Goal: Task Accomplishment & Management: Use online tool/utility

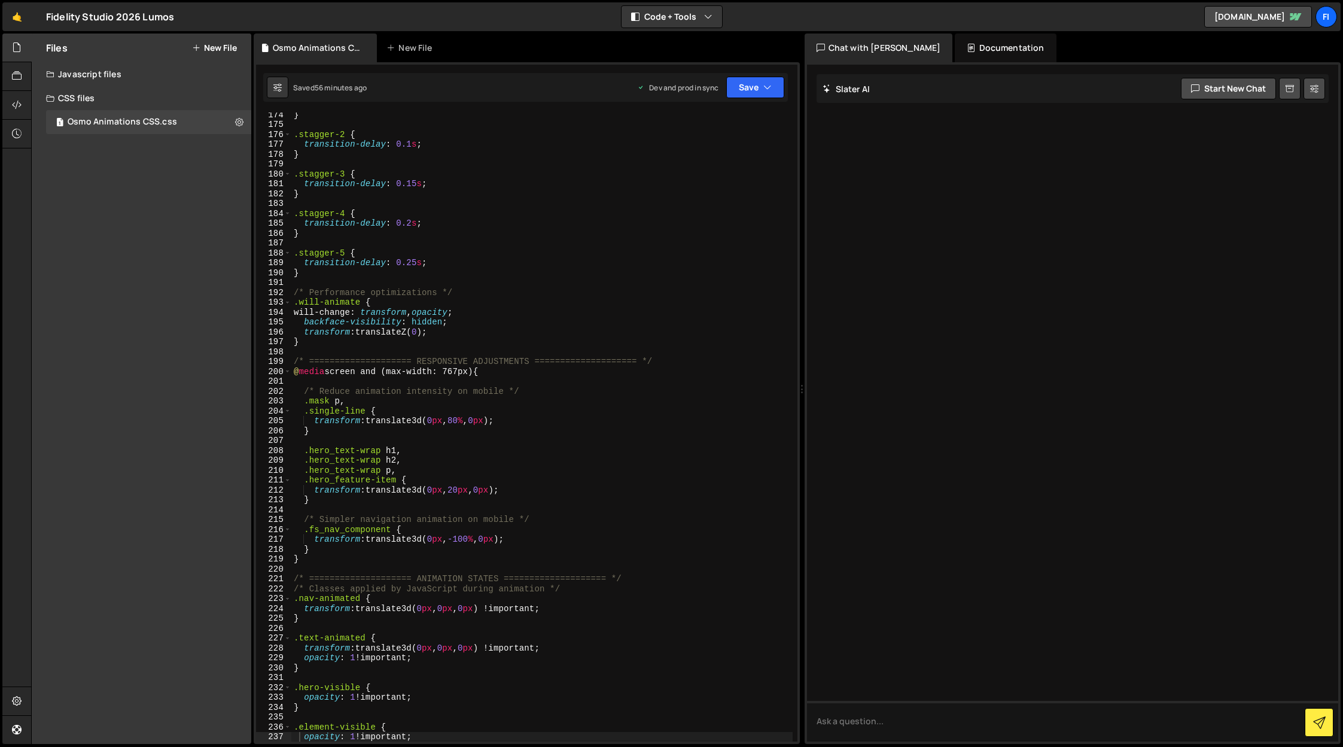
scroll to position [1710, 0]
click at [511, 310] on div "} .stagger-2 { transition-delay : 0.1 s ; } .stagger-3 { transition-delay : 0.1…" at bounding box center [541, 433] width 501 height 648
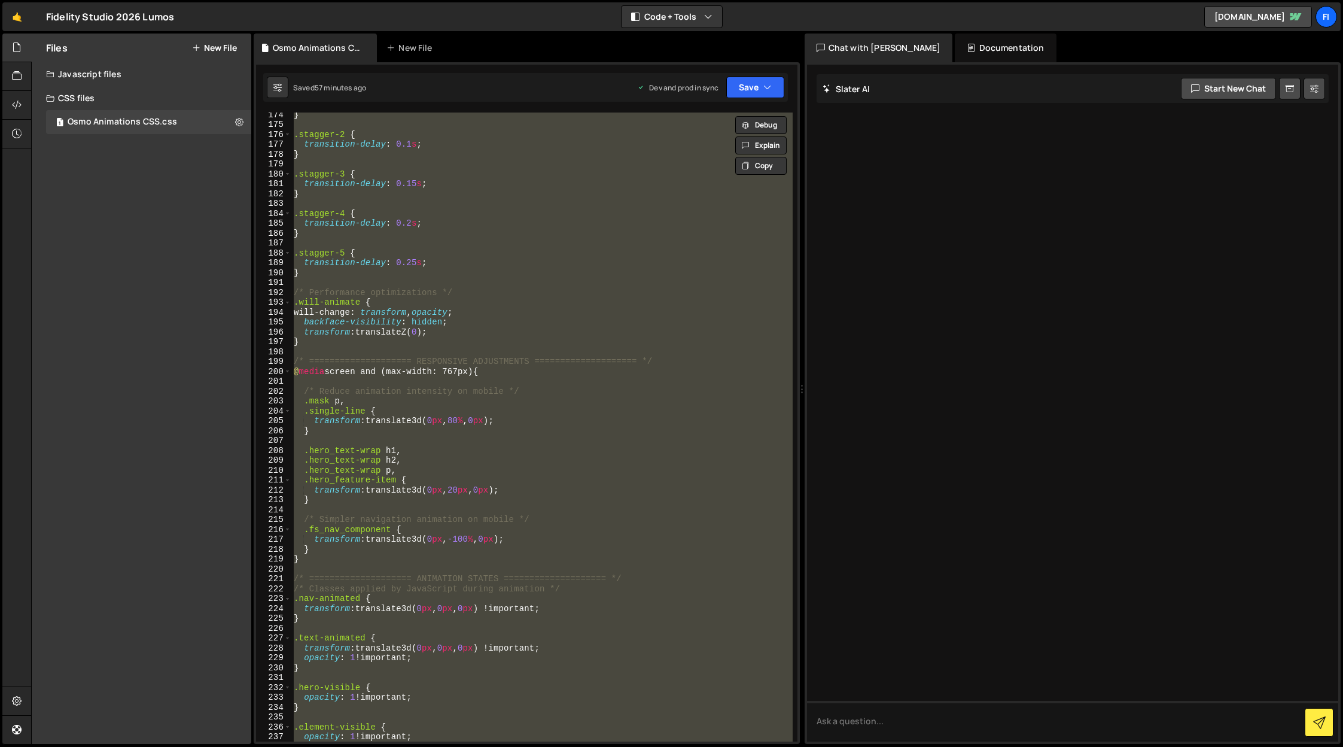
click at [587, 322] on div "} .stagger-2 { transition-delay : 0.1 s ; } .stagger-3 { transition-delay : 0.1…" at bounding box center [541, 426] width 501 height 629
type textarea "backface-visibility: hidden;"
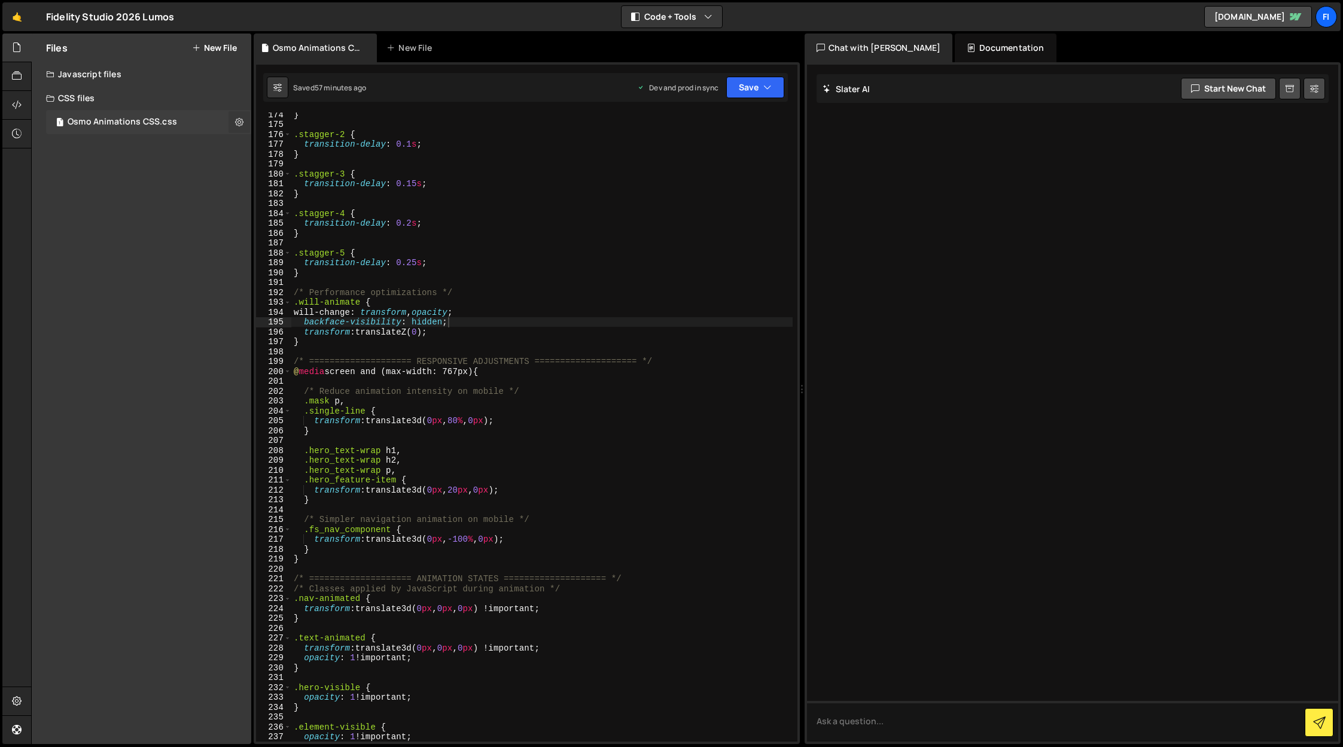
click at [235, 123] on icon at bounding box center [239, 121] width 8 height 11
click at [298, 197] on button "Delete File" at bounding box center [312, 195] width 117 height 24
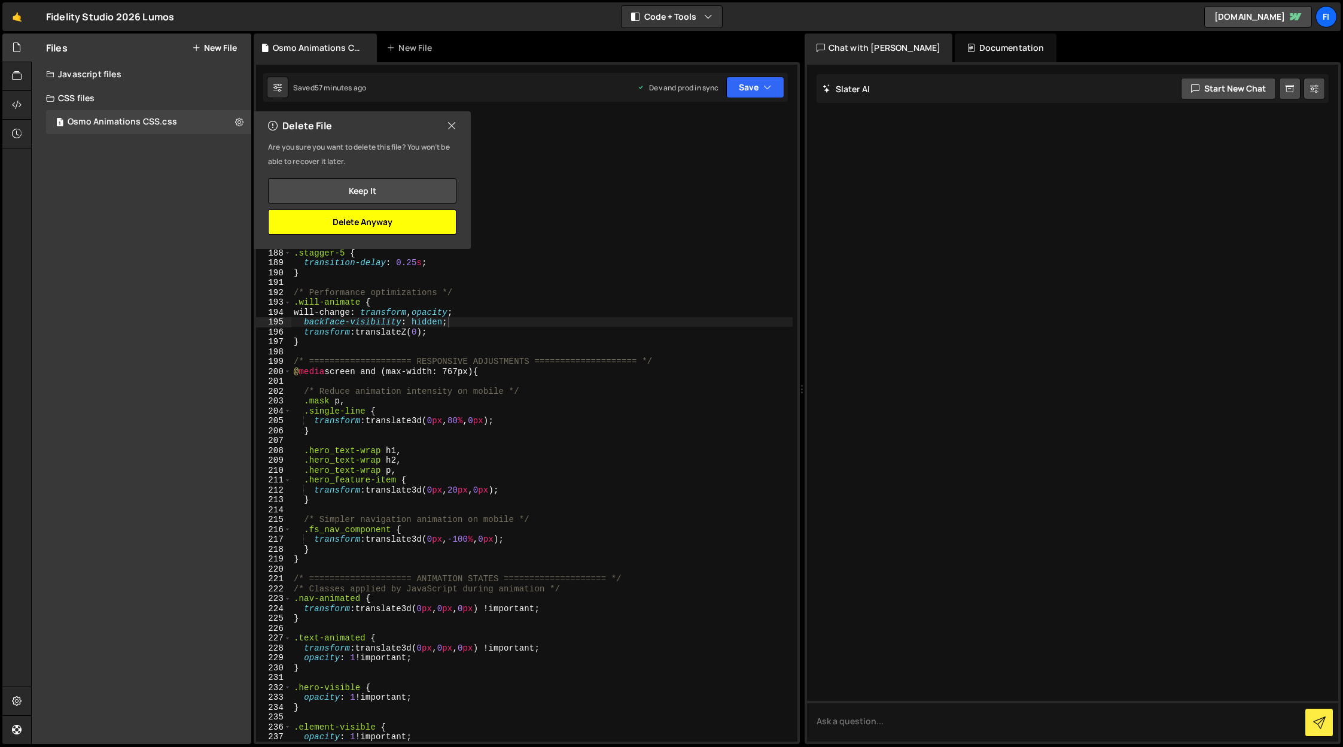
click at [315, 226] on button "Delete Anyway" at bounding box center [362, 221] width 188 height 25
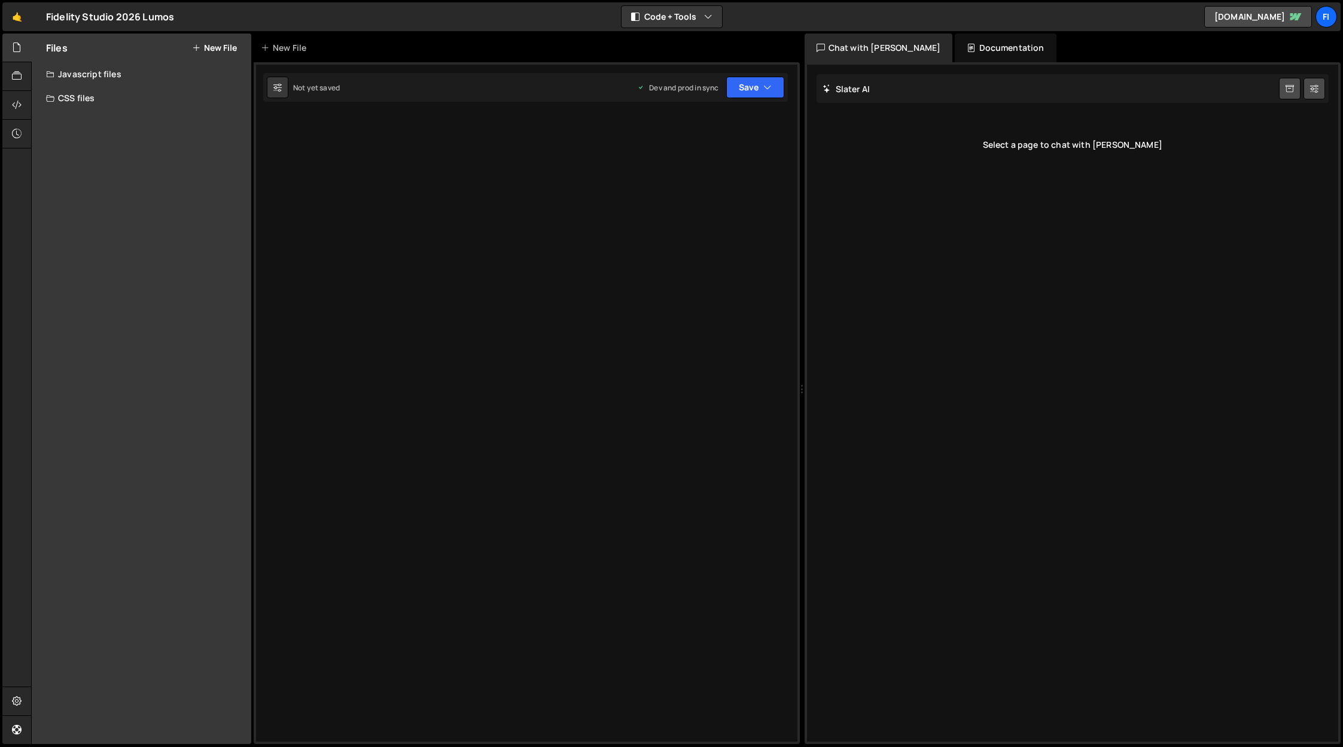
click at [230, 53] on button "New File" at bounding box center [214, 48] width 45 height 10
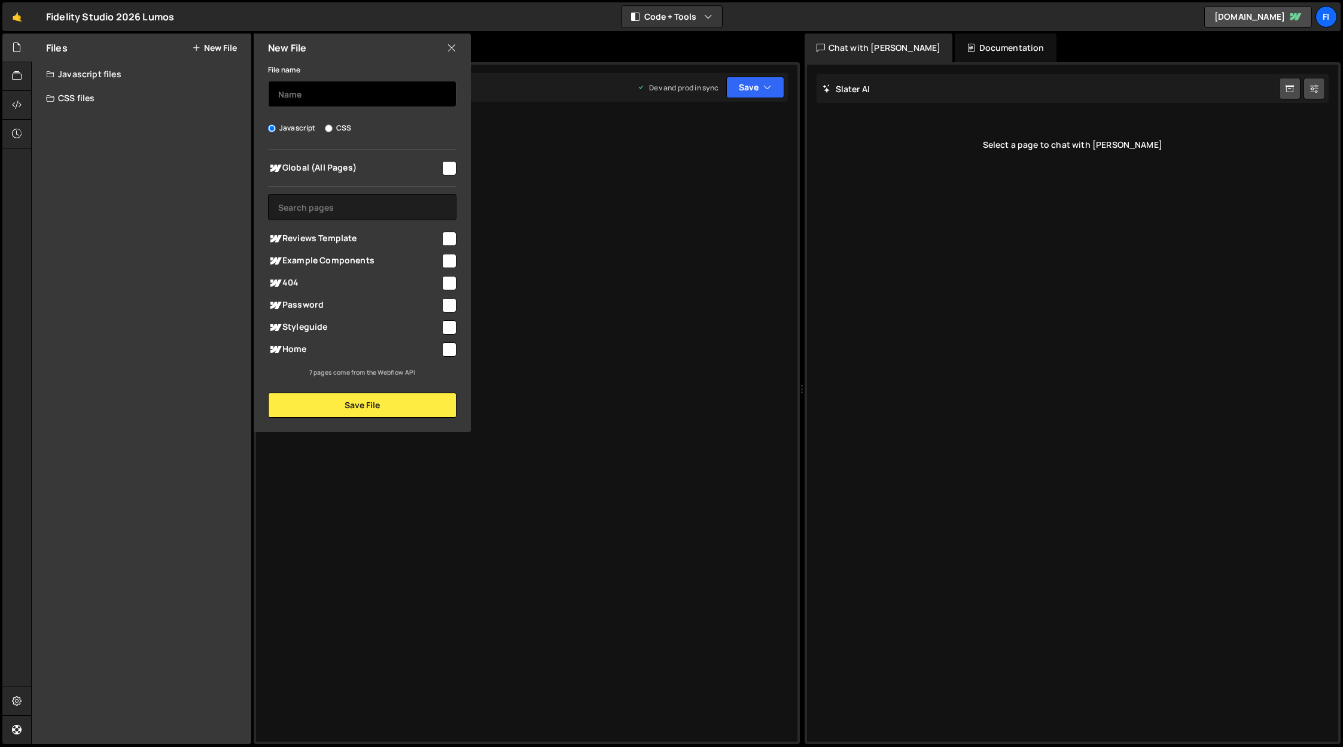
click at [358, 86] on input "text" at bounding box center [362, 94] width 188 height 26
type input "Osmo minimal animations HP"
click at [445, 166] on input "checkbox" at bounding box center [449, 168] width 14 height 14
checkbox input "true"
click at [450, 347] on input "checkbox" at bounding box center [449, 349] width 14 height 14
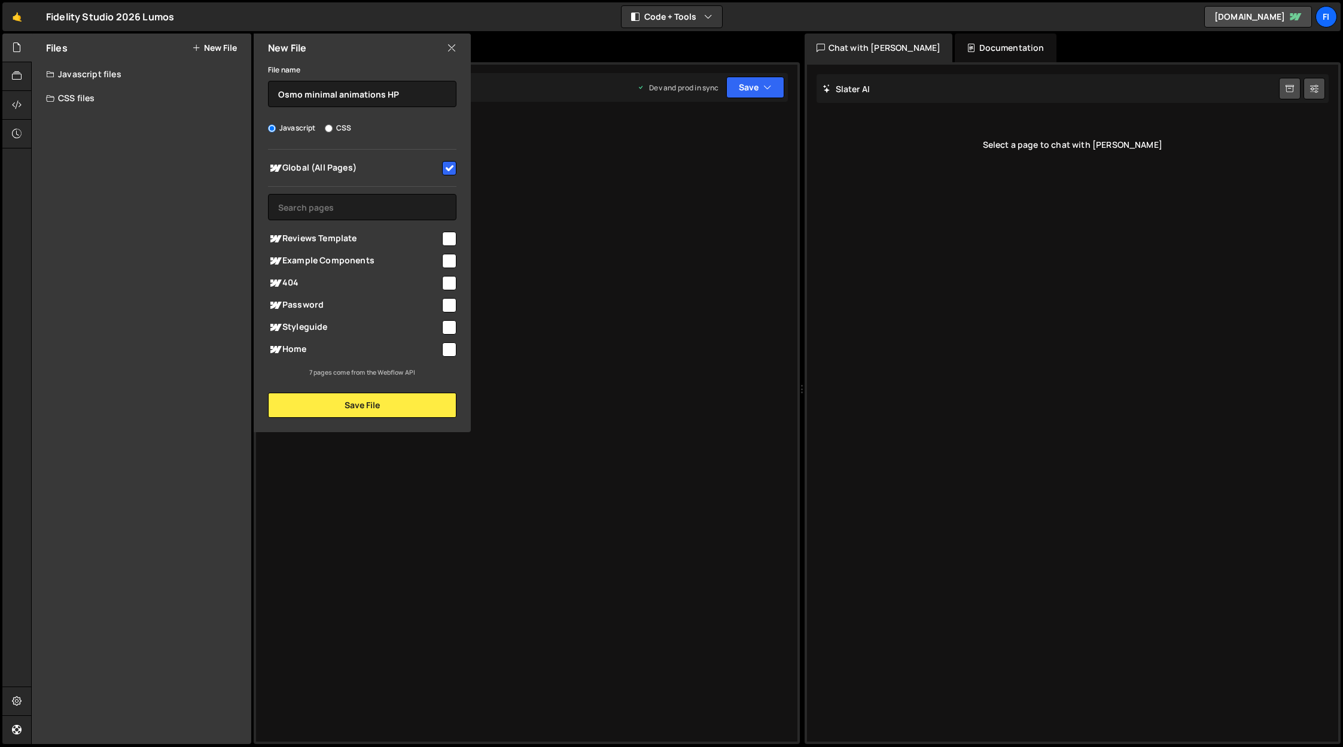
checkbox input "true"
click at [449, 172] on input "checkbox" at bounding box center [449, 168] width 14 height 14
checkbox input "false"
click at [393, 400] on button "Save File" at bounding box center [362, 404] width 188 height 25
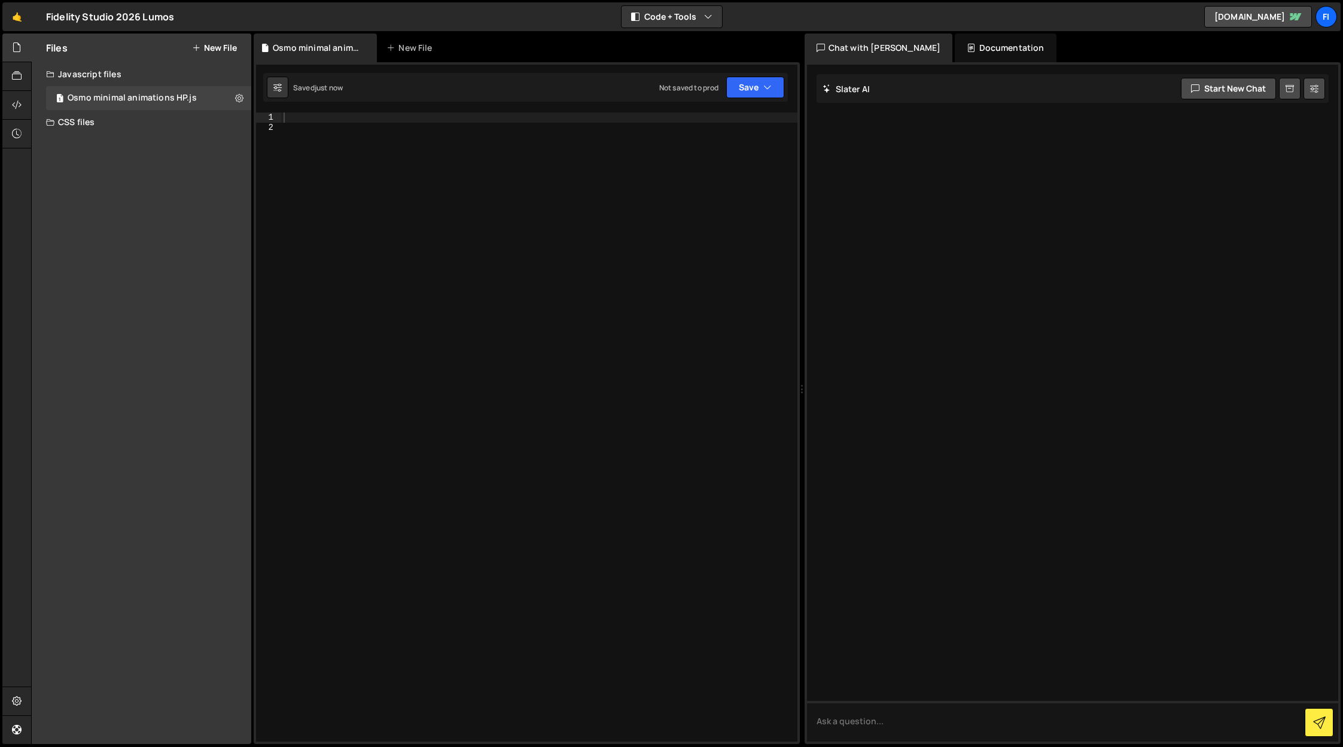
click at [443, 341] on div at bounding box center [539, 436] width 516 height 648
click at [433, 305] on div at bounding box center [539, 436] width 516 height 648
paste textarea "});"
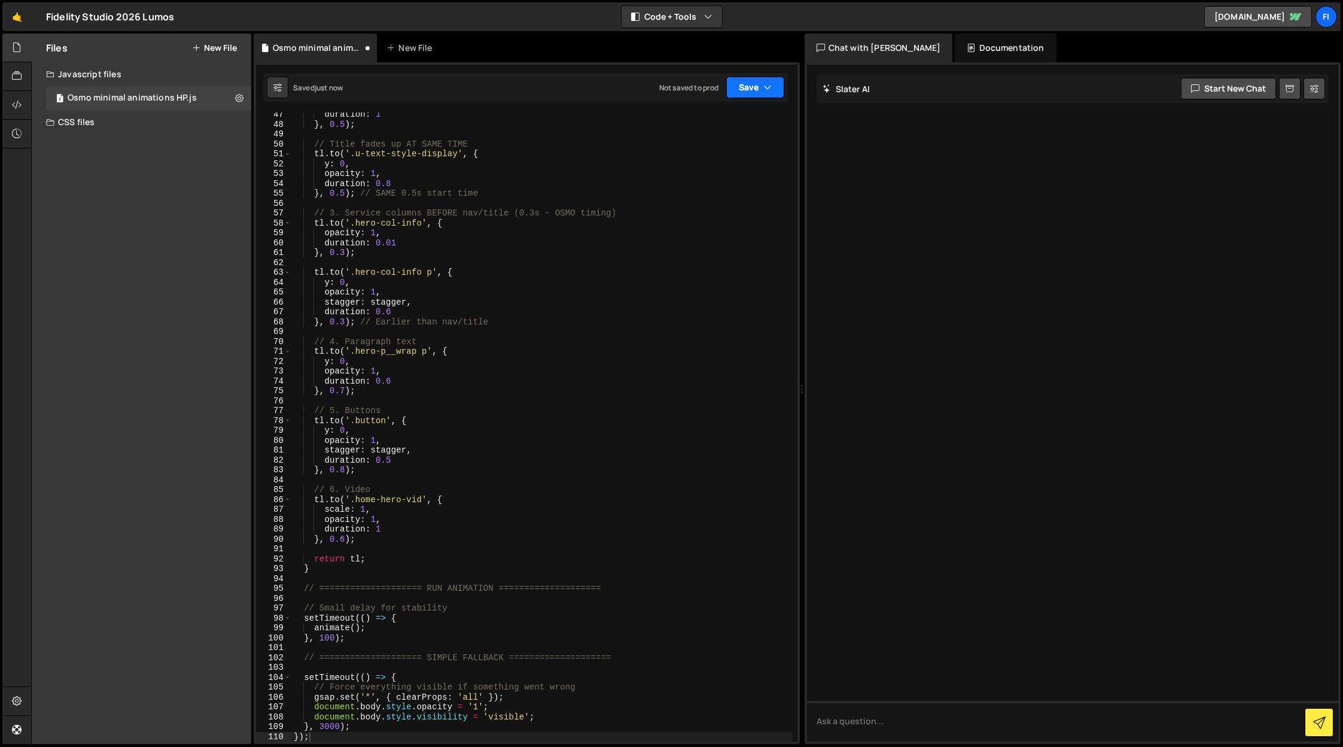
click at [755, 84] on button "Save" at bounding box center [755, 88] width 58 height 22
click at [736, 168] on div "Not saved to prod" at bounding box center [715, 169] width 124 height 14
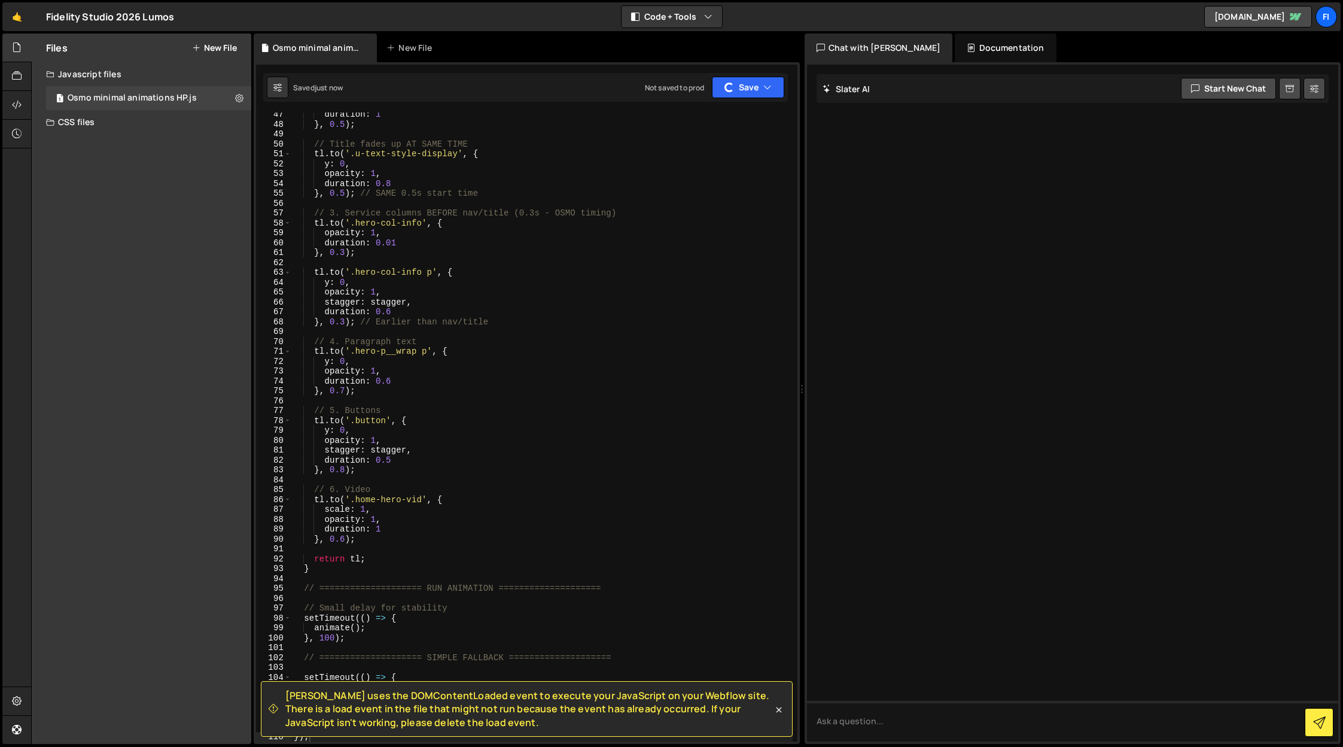
click at [522, 708] on span "[PERSON_NAME] uses the DOMContentLoaded event to execute your JavaScript on you…" at bounding box center [529, 709] width 488 height 40
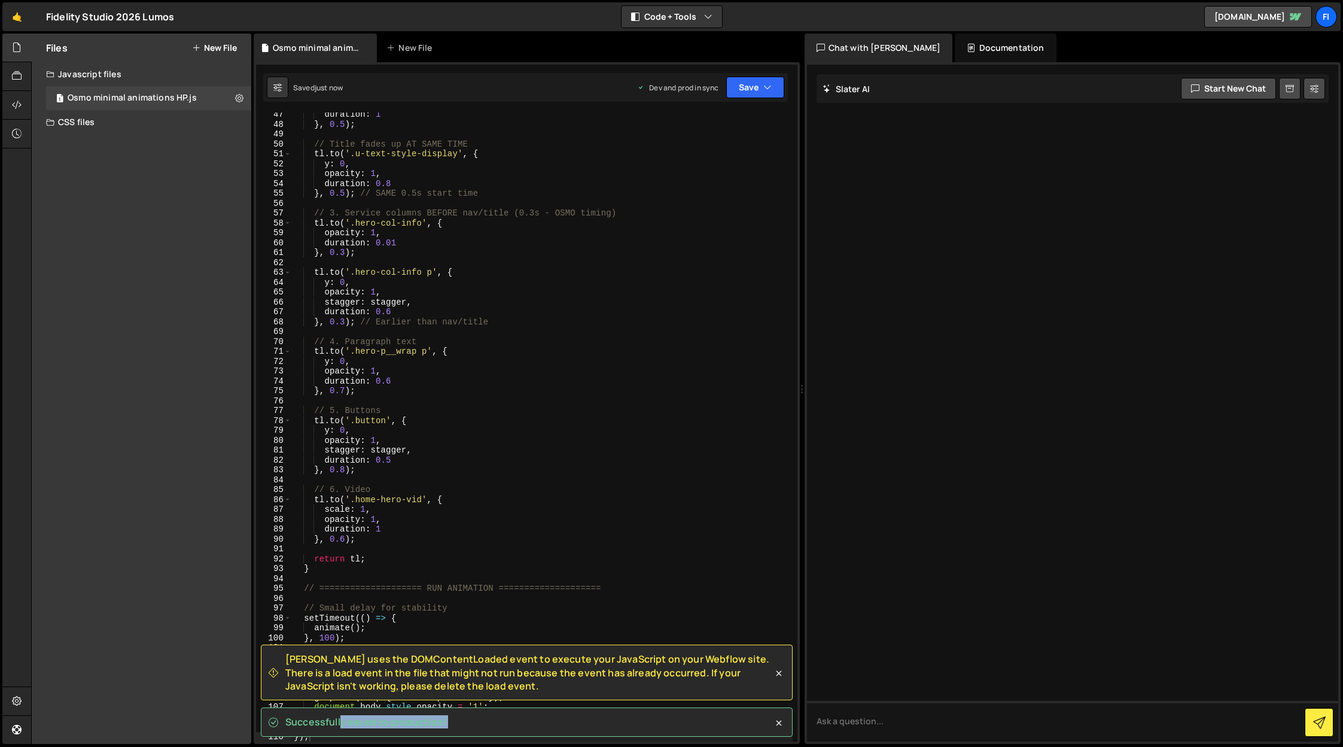
click at [522, 708] on div "Successfully saved to production!" at bounding box center [527, 721] width 532 height 29
click at [494, 689] on span "[PERSON_NAME] uses the DOMContentLoaded event to execute your JavaScript on you…" at bounding box center [529, 672] width 488 height 40
drag, startPoint x: 482, startPoint y: 687, endPoint x: 282, endPoint y: 653, distance: 202.6
click at [282, 653] on div "[PERSON_NAME] uses the DOMContentLoaded event to execute your JavaScript on you…" at bounding box center [521, 672] width 504 height 40
copy span "[PERSON_NAME] uses the DOMContentLoaded event to execute your JavaScript on you…"
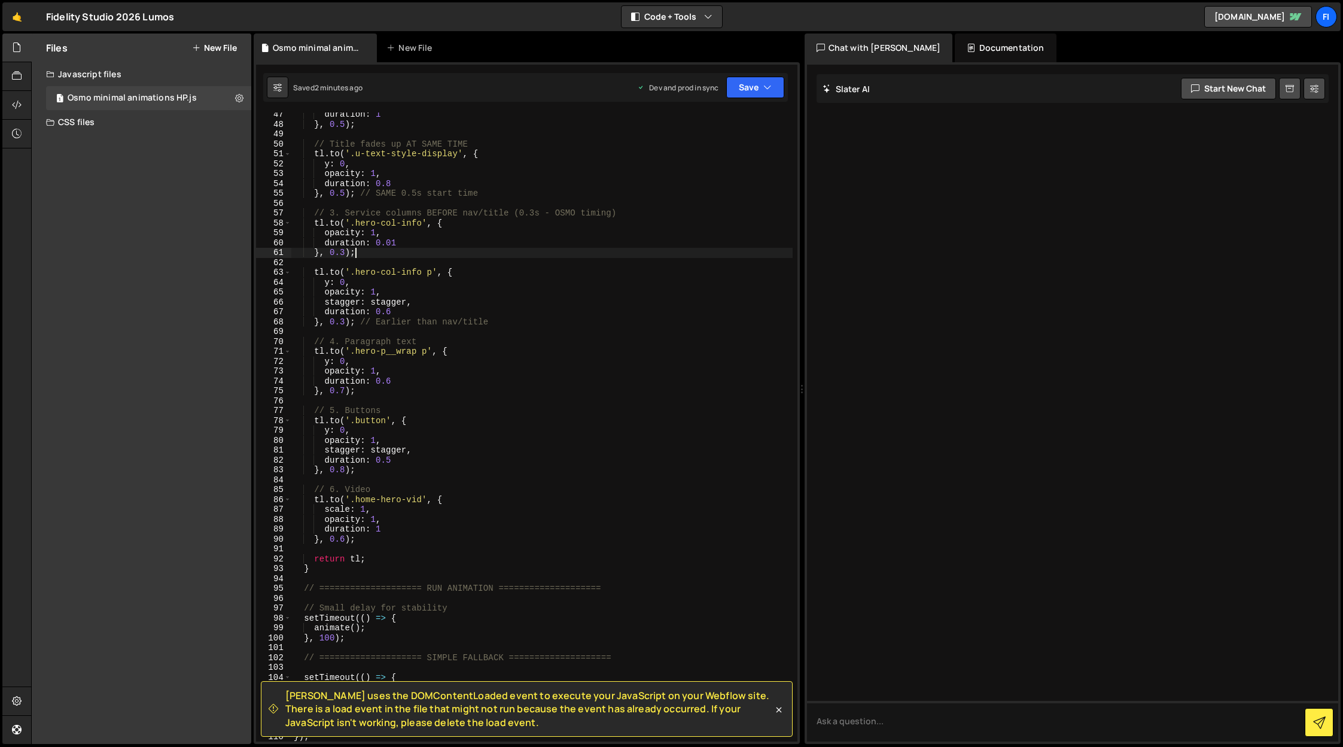
click at [507, 253] on div "duration : 1 } , 0.5 ) ; // Title fades up AT SAME TIME tl . to ( '.u-text-styl…" at bounding box center [541, 433] width 501 height 648
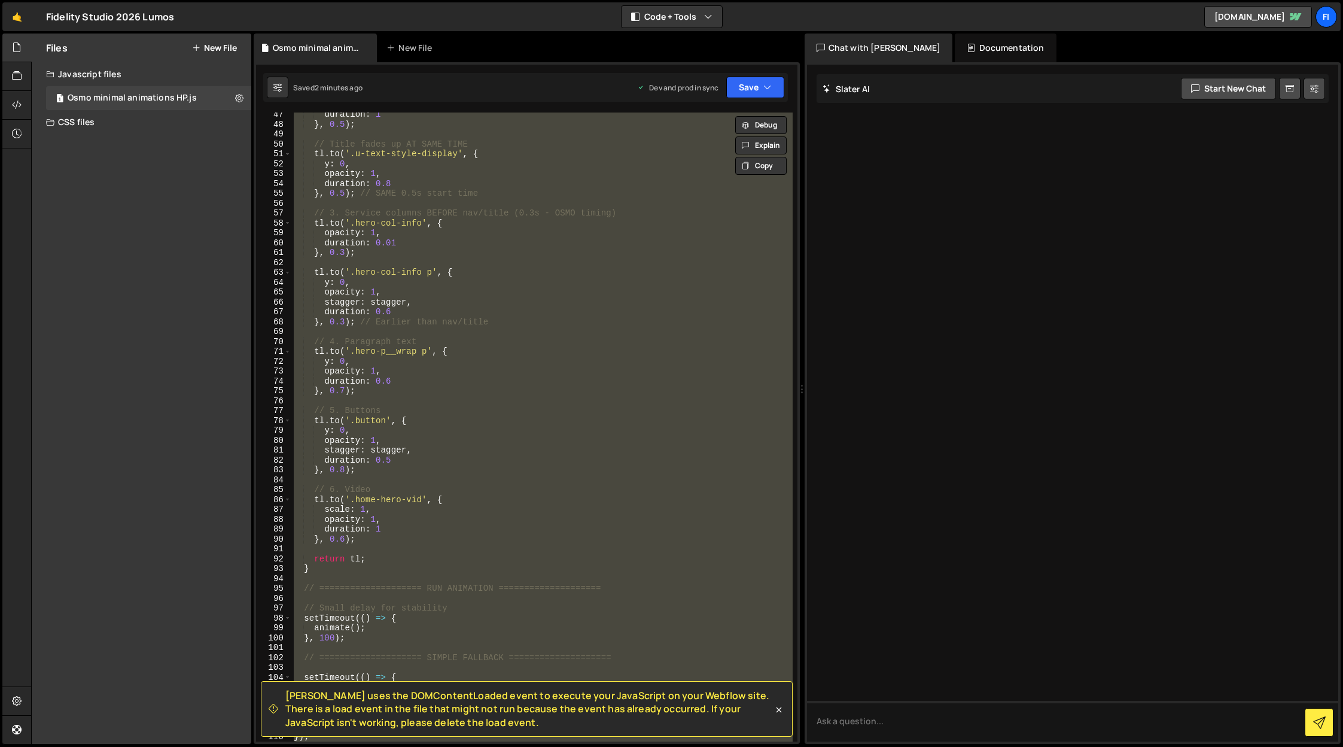
paste textarea
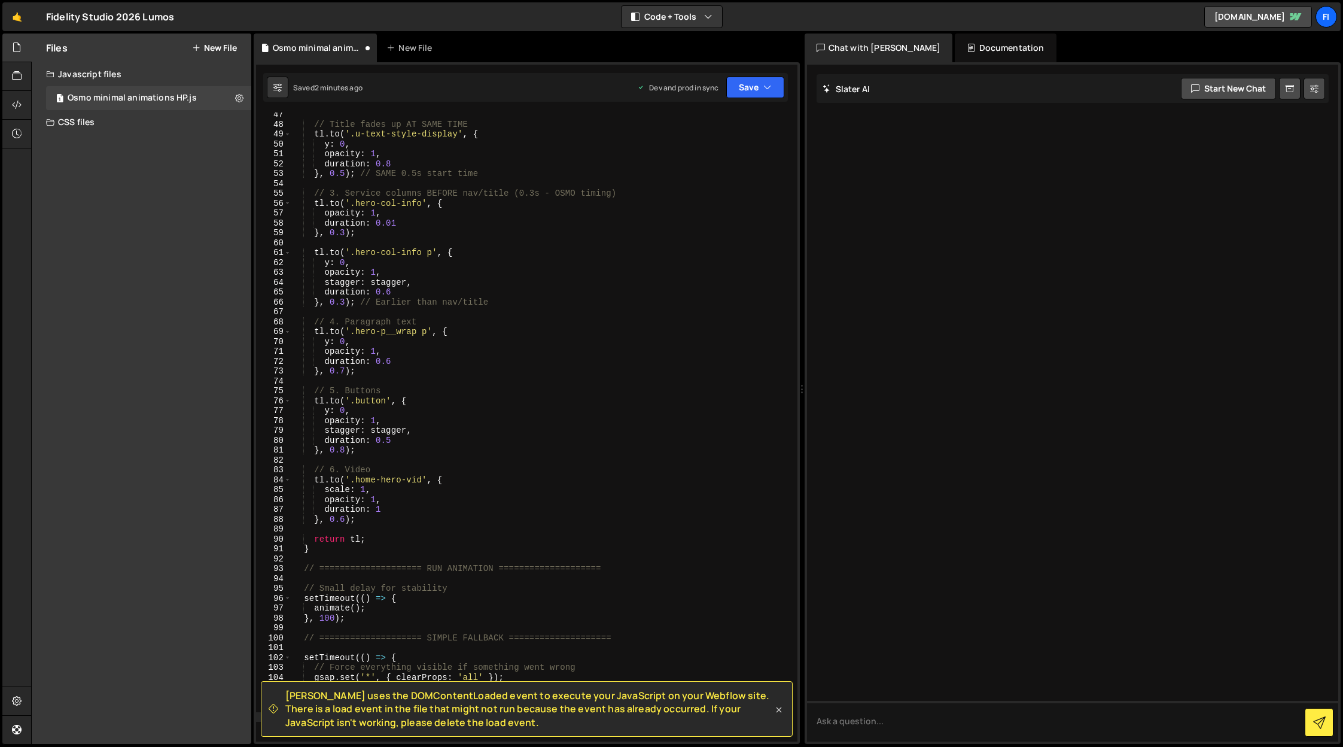
click at [778, 709] on icon at bounding box center [778, 708] width 5 height 5
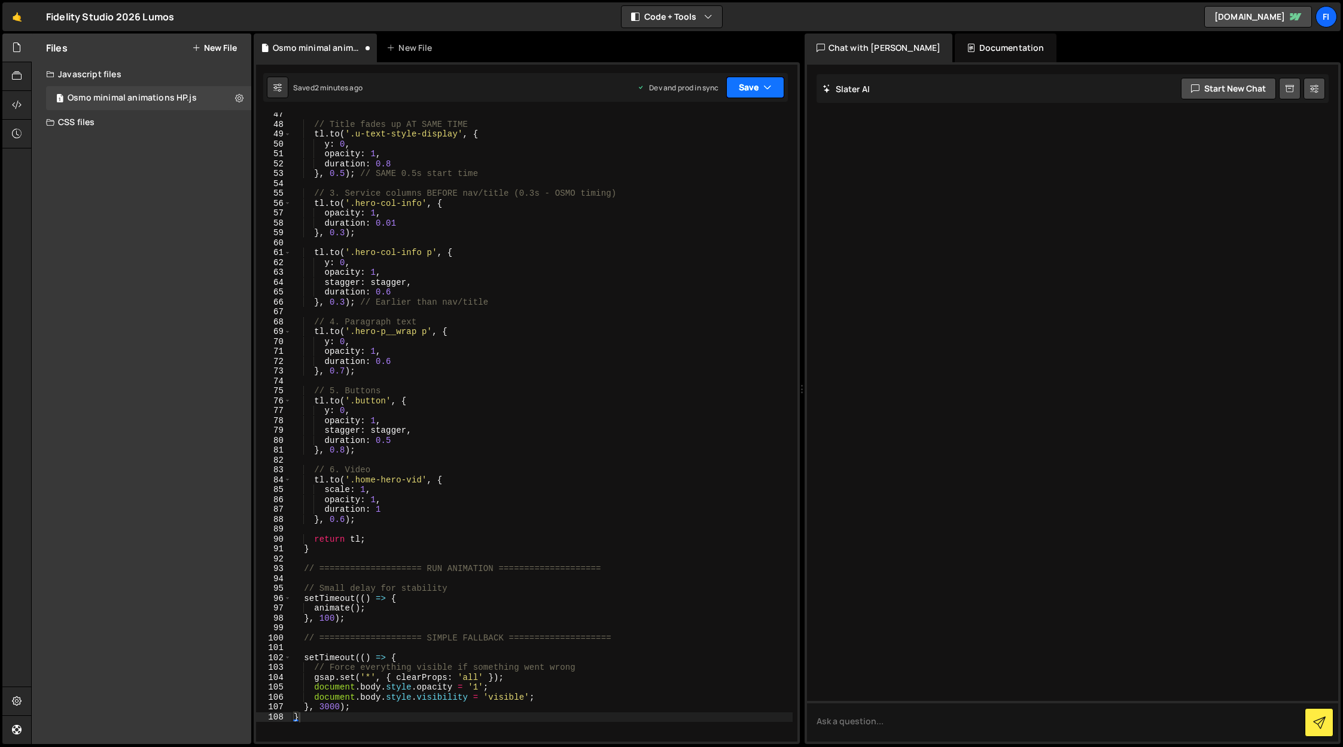
click at [756, 91] on button "Save" at bounding box center [755, 88] width 58 height 22
click at [748, 172] on div "Saved 2 minutes ago" at bounding box center [715, 169] width 124 height 14
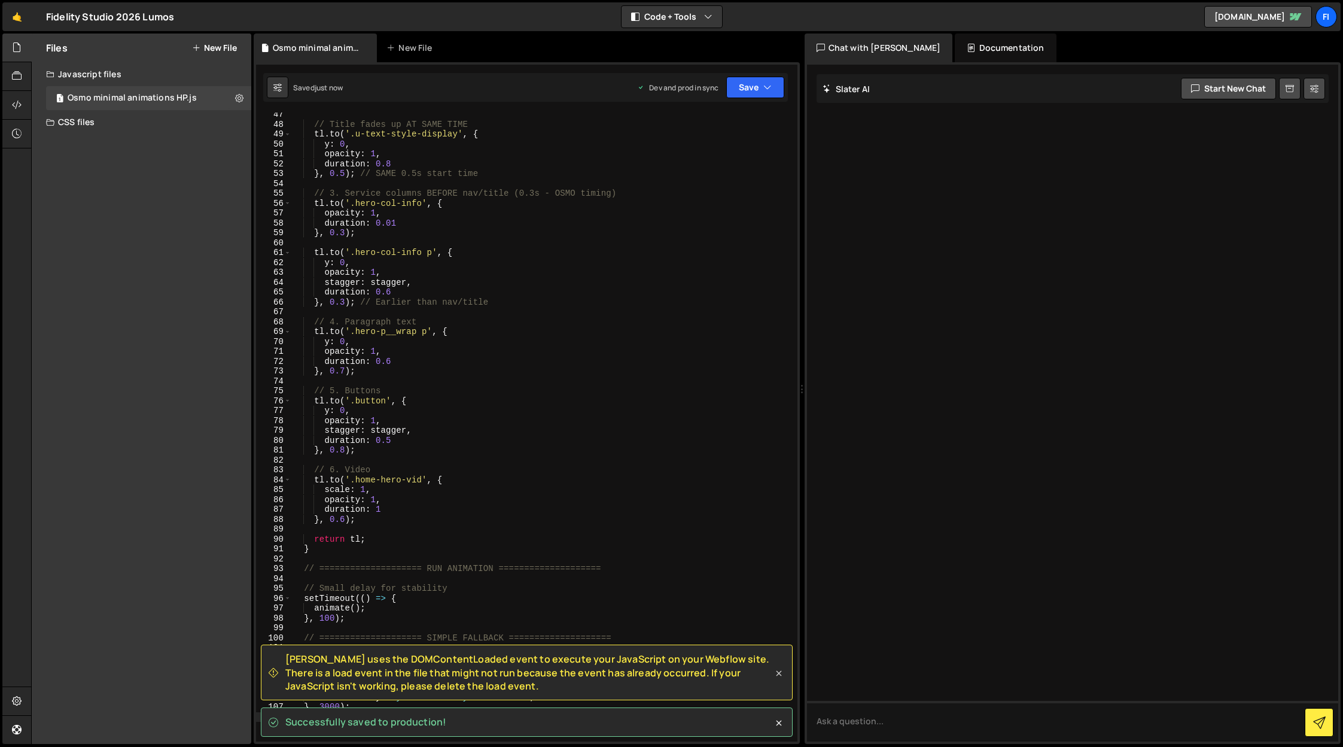
click at [781, 674] on icon at bounding box center [779, 673] width 12 height 12
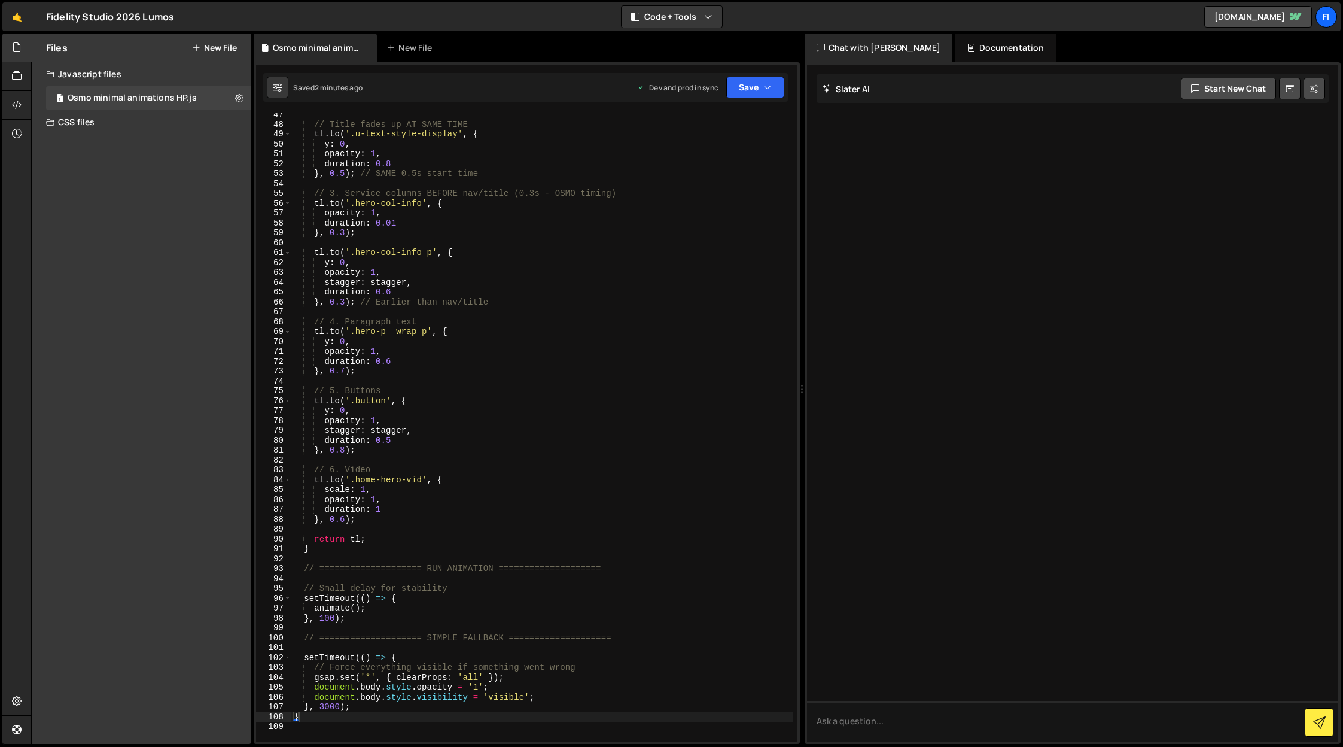
click at [438, 399] on div "// Title fades up AT SAME TIME tl . to ( '.u-text-style-display' , { y : 0 , op…" at bounding box center [541, 433] width 501 height 648
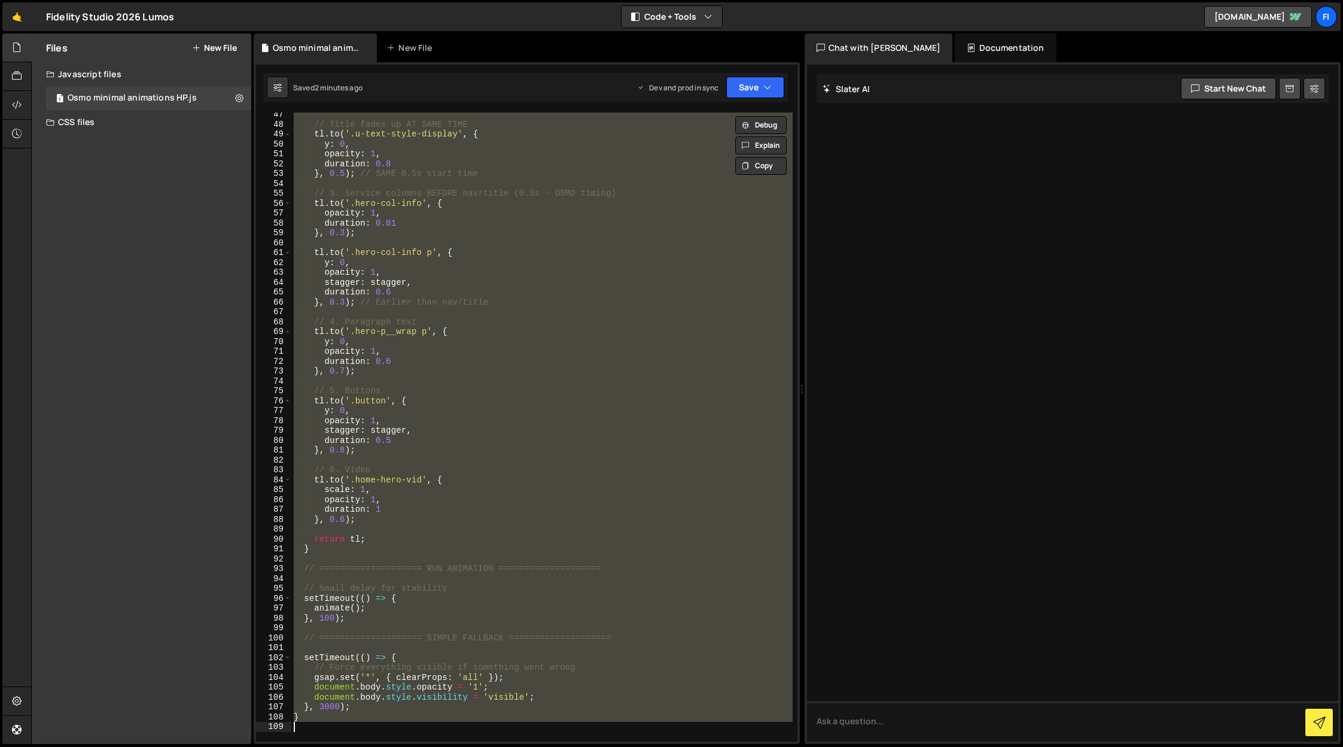
paste textarea
type textarea "}"
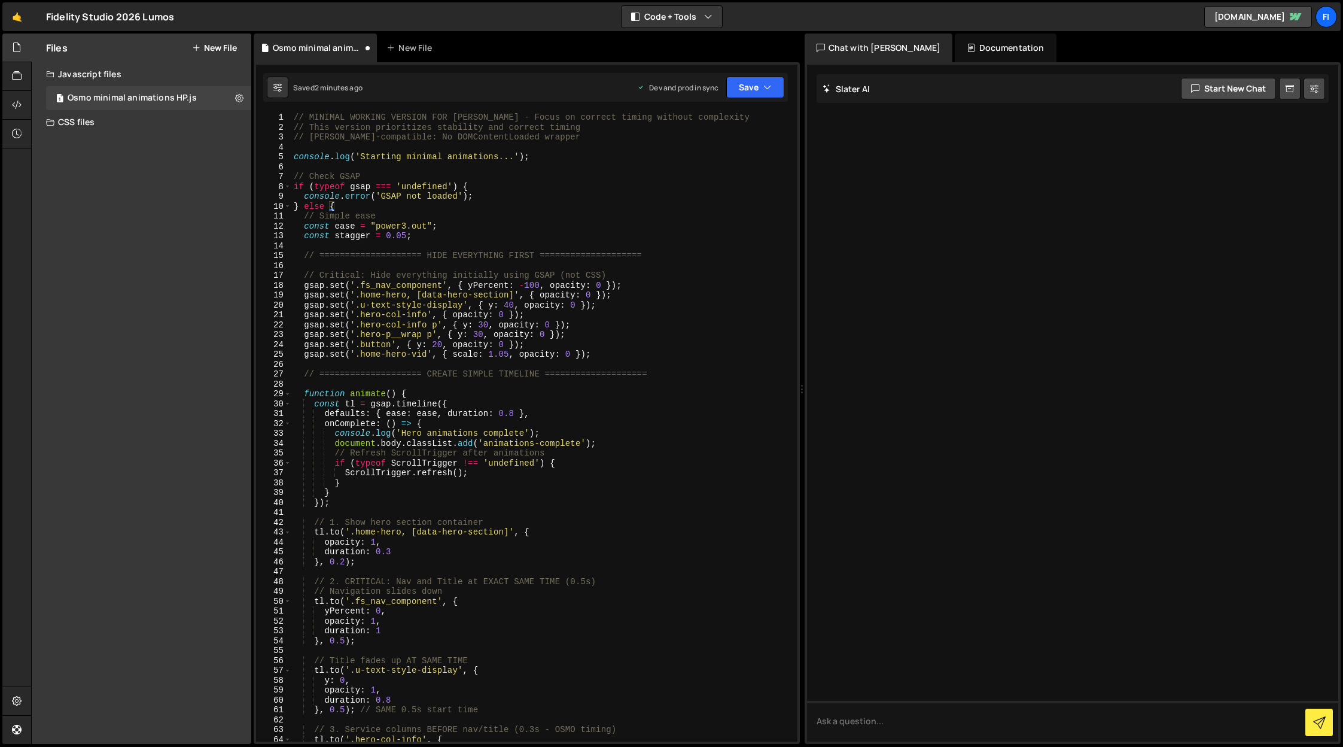
scroll to position [0, 0]
click at [759, 89] on button "Save" at bounding box center [755, 88] width 58 height 22
click at [730, 166] on div "Saved 2 minutes ago" at bounding box center [715, 169] width 124 height 14
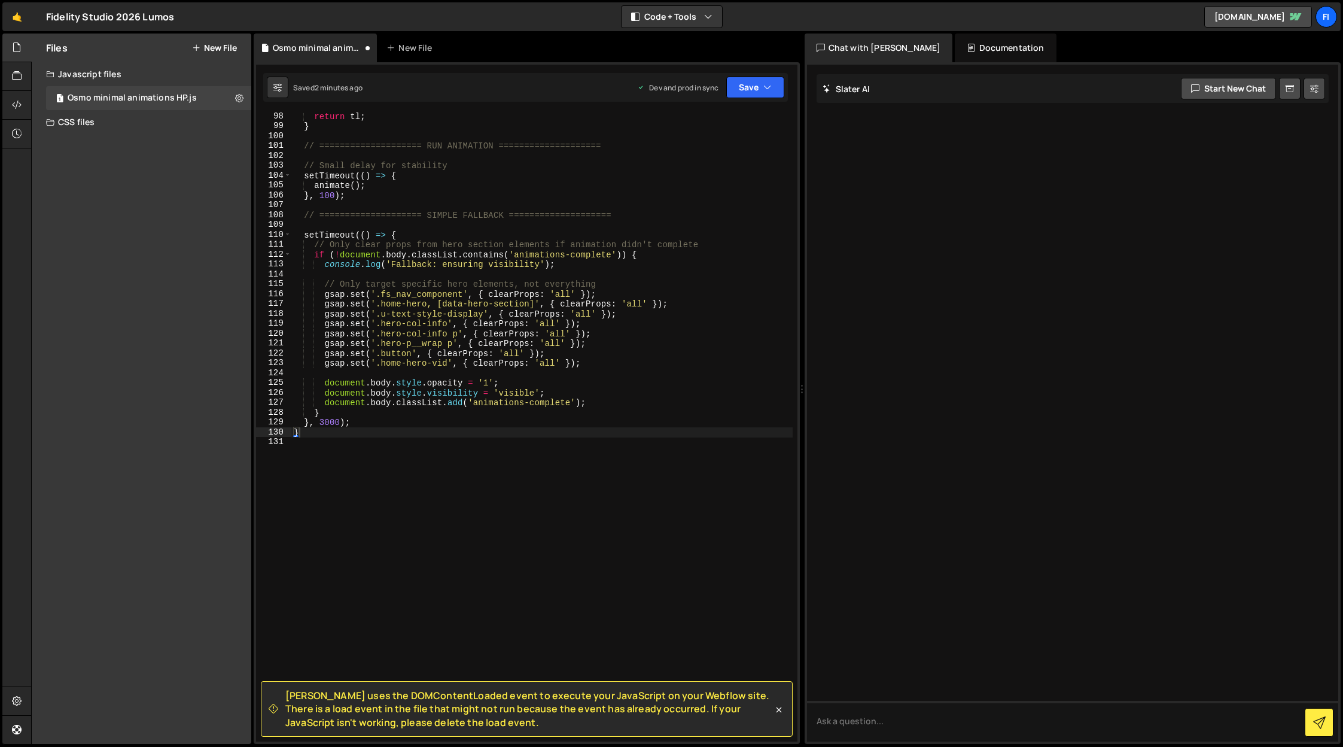
scroll to position [959, 0]
click at [234, 47] on button "New File" at bounding box center [214, 48] width 45 height 10
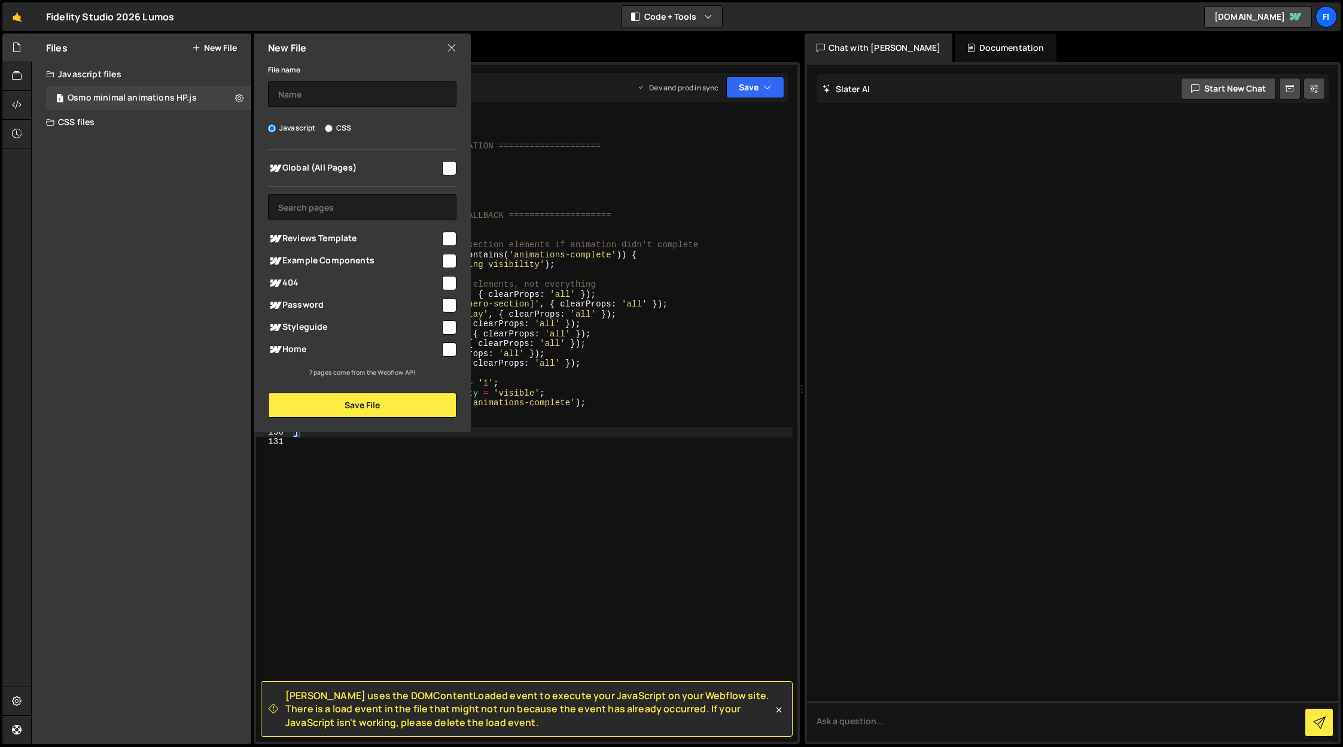
click at [355, 125] on div "Javascript CSS" at bounding box center [362, 128] width 188 height 12
click at [342, 129] on label "CSS" at bounding box center [338, 128] width 26 height 12
click at [333, 129] on input "CSS" at bounding box center [329, 128] width 8 height 8
radio input "true"
click at [446, 175] on div "Global (All Pages)" at bounding box center [362, 168] width 188 height 22
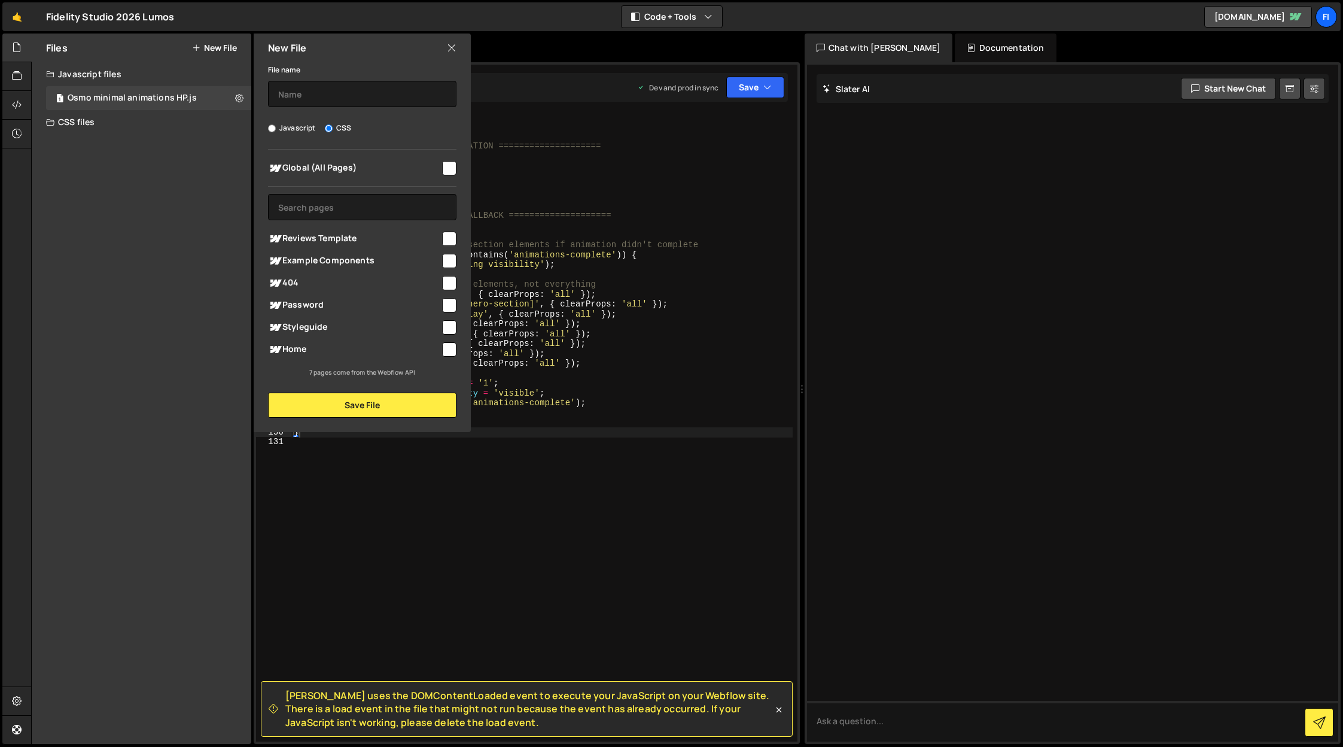
click at [454, 166] on input "checkbox" at bounding box center [449, 168] width 14 height 14
click at [452, 166] on input "checkbox" at bounding box center [449, 168] width 14 height 14
click at [447, 170] on input "checkbox" at bounding box center [449, 168] width 14 height 14
checkbox input "true"
click at [367, 97] on input "text" at bounding box center [362, 94] width 188 height 26
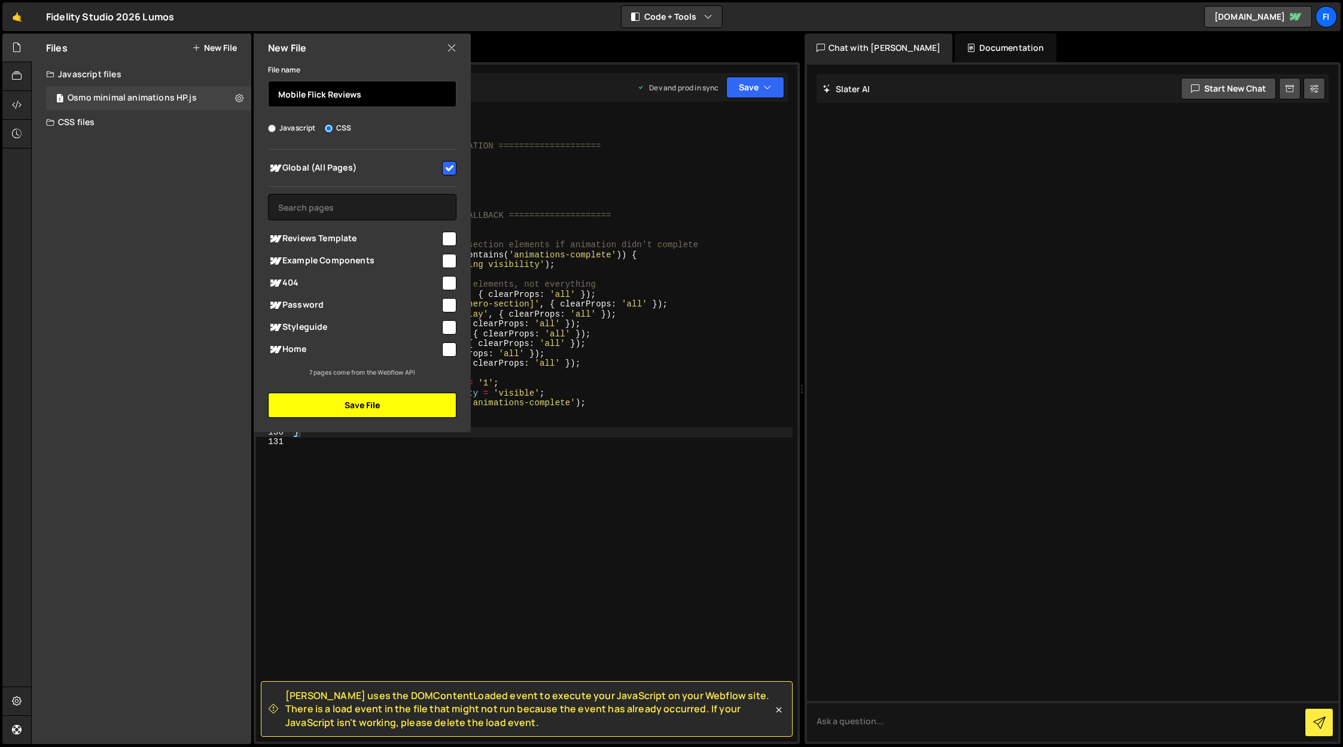
type input "Mobile Flick Reviews"
click at [354, 404] on button "Save File" at bounding box center [362, 404] width 188 height 25
radio input "true"
checkbox input "false"
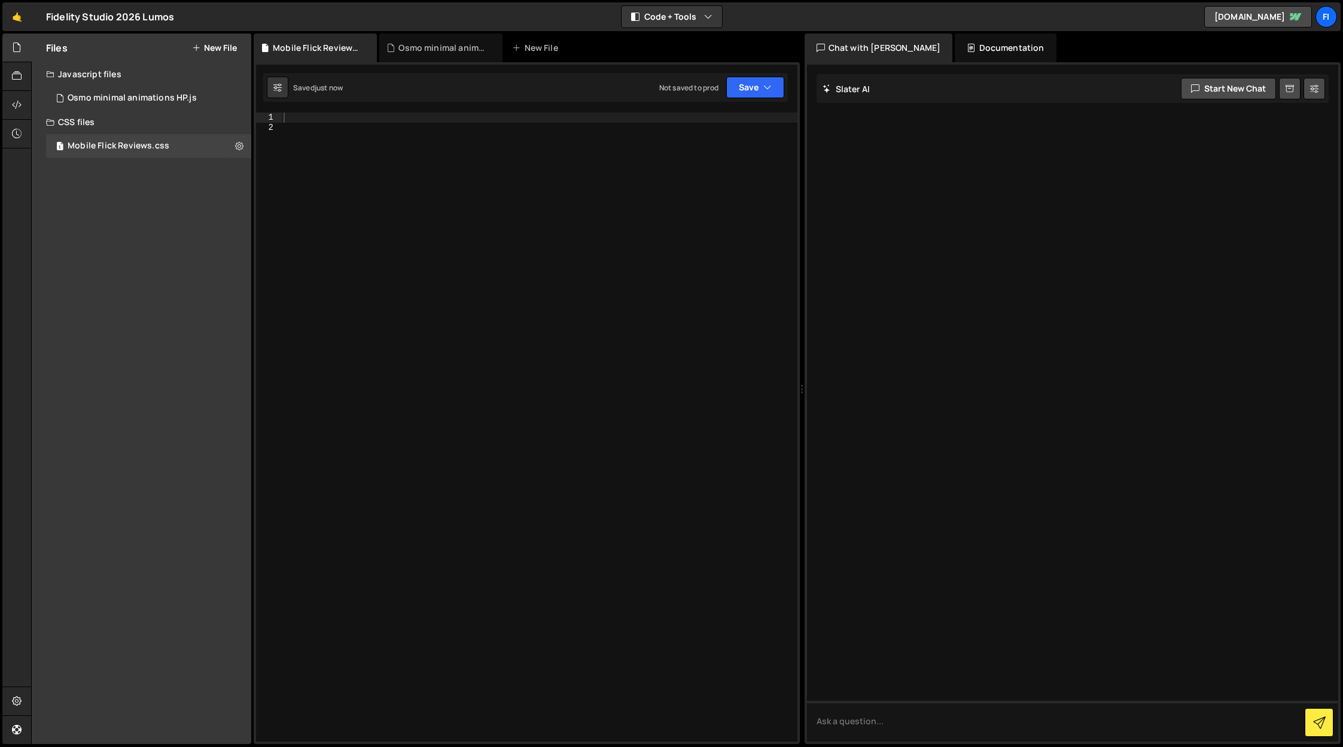
click at [362, 221] on div at bounding box center [539, 436] width 516 height 648
click at [238, 146] on icon at bounding box center [239, 145] width 8 height 11
type input "Mobile Flick Reviews"
radio input "false"
radio input "true"
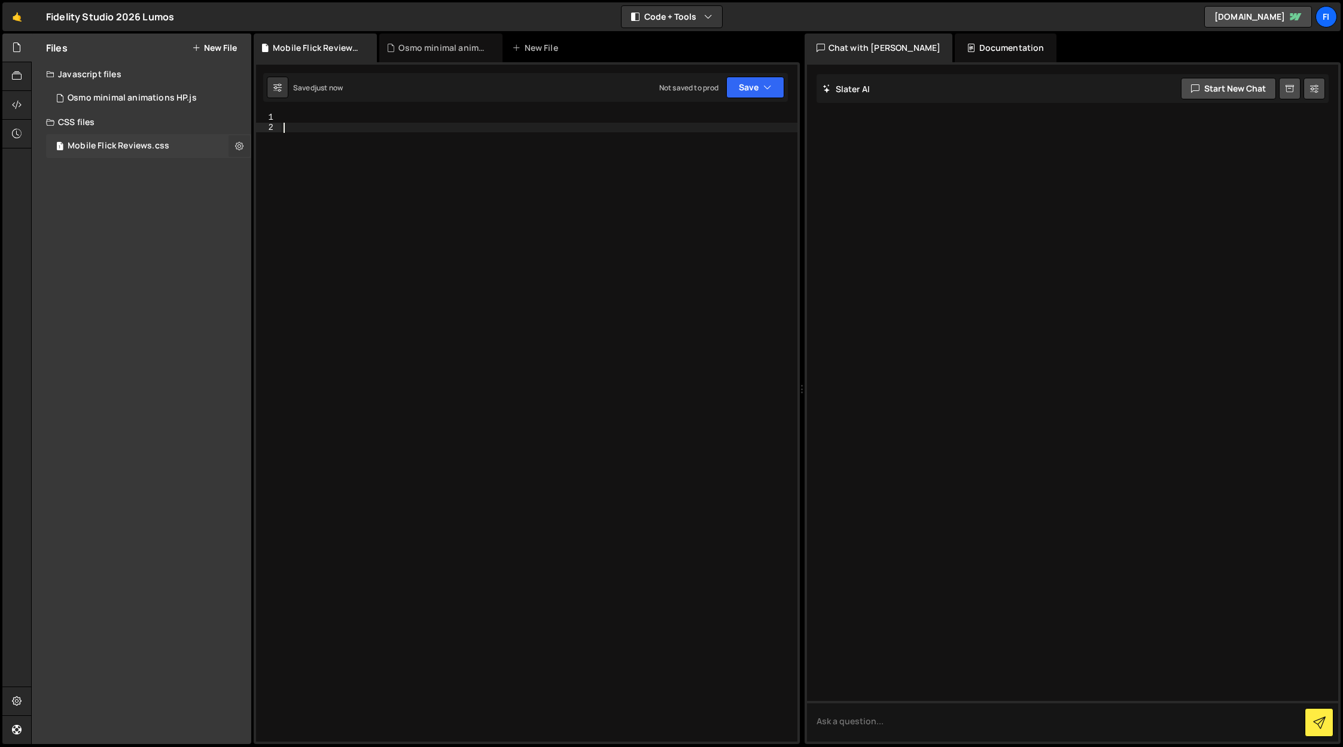
checkbox input "true"
click at [328, 178] on button "Edit File Settings" at bounding box center [312, 171] width 117 height 24
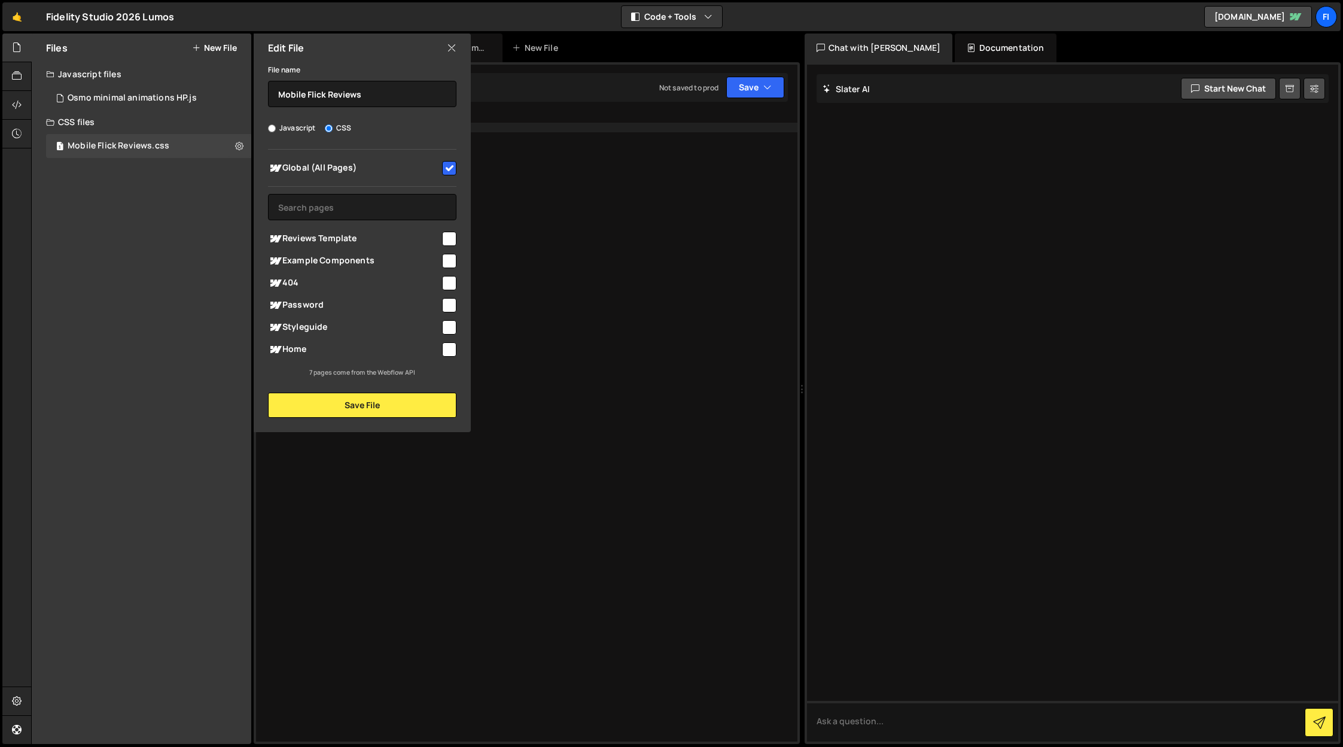
click at [292, 132] on label "Javascript" at bounding box center [292, 128] width 48 height 12
click at [276, 132] on input "Javascript" at bounding box center [272, 128] width 8 height 8
radio input "true"
click at [340, 406] on button "Save File" at bounding box center [362, 404] width 188 height 25
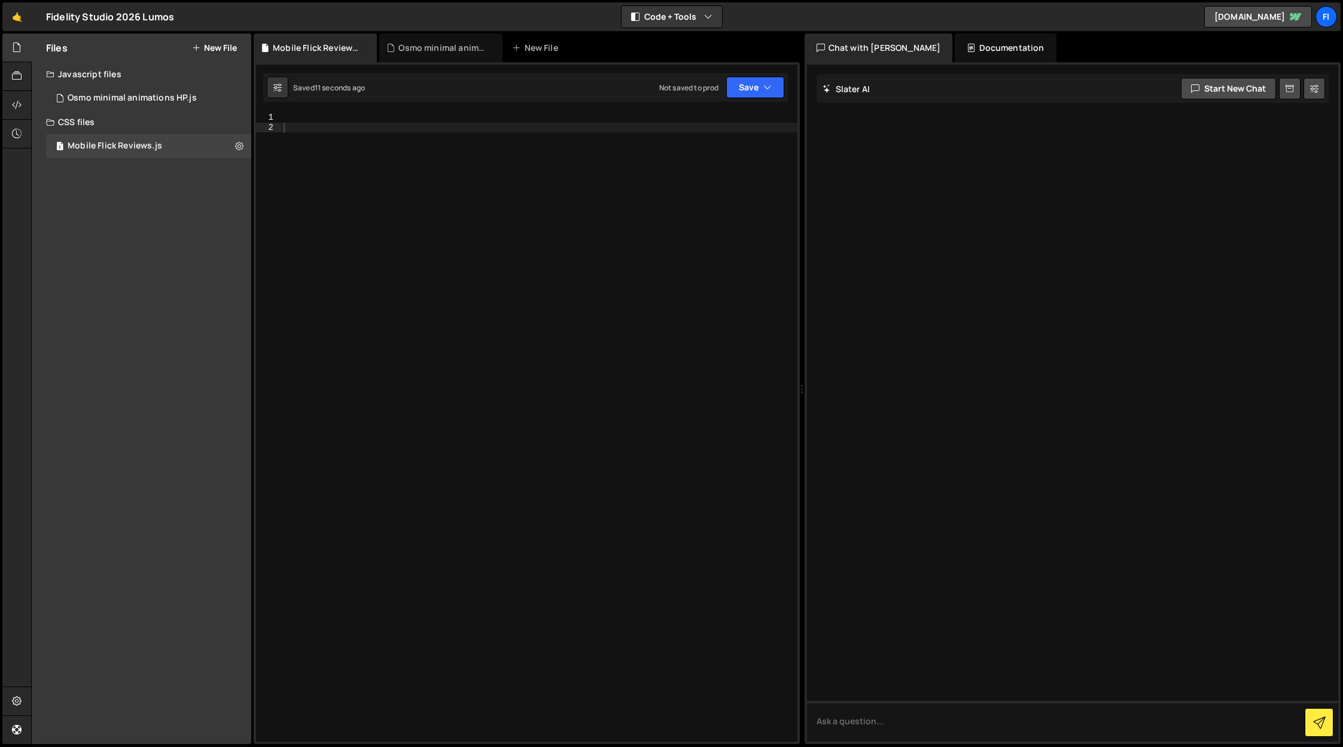
click at [386, 281] on div at bounding box center [539, 436] width 516 height 648
click at [167, 288] on div "Files New File Javascript files 1 Osmo minimal animations HP.js 0 CSS files 1 M…" at bounding box center [142, 388] width 220 height 710
click at [439, 159] on div at bounding box center [539, 436] width 516 height 648
paste textarea "</script>"
type textarea "</script>"
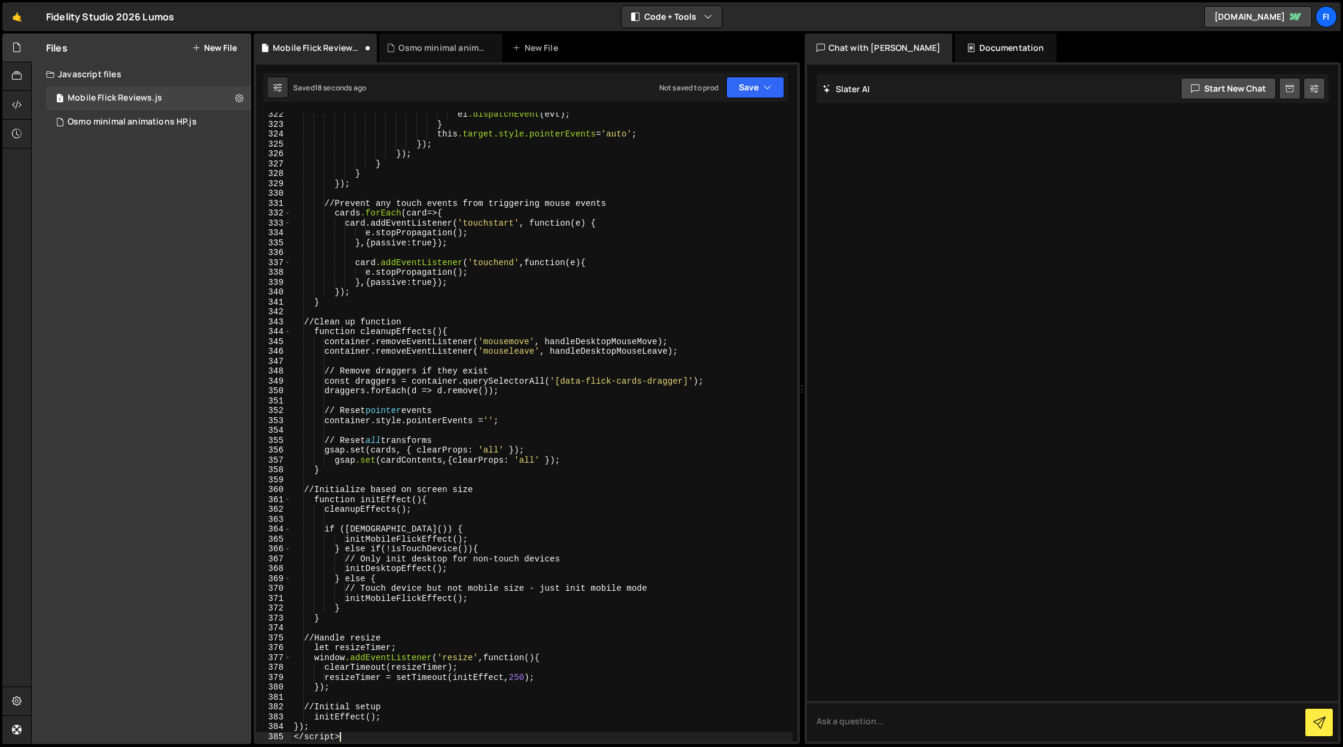
scroll to position [3221, 0]
click at [739, 88] on button "Save" at bounding box center [755, 88] width 58 height 22
click at [727, 172] on div "Not saved to prod" at bounding box center [715, 169] width 124 height 14
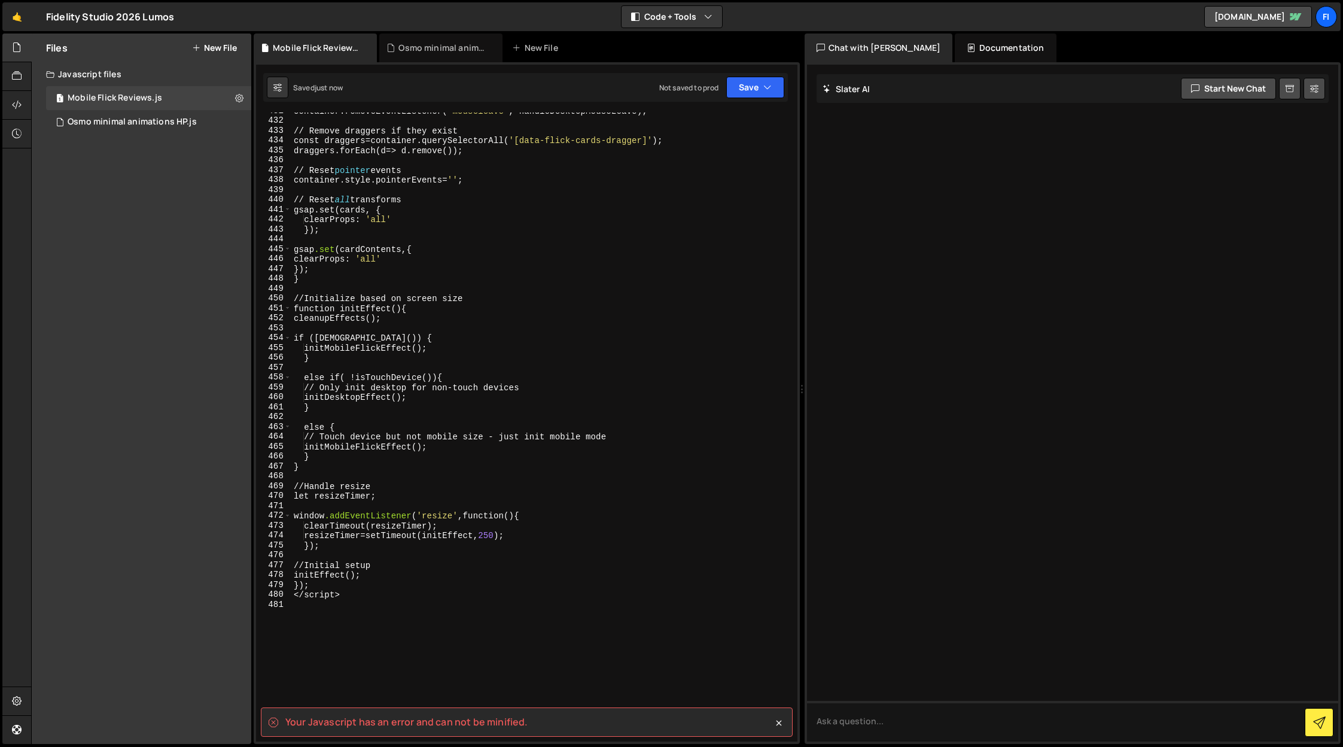
scroll to position [4458, 0]
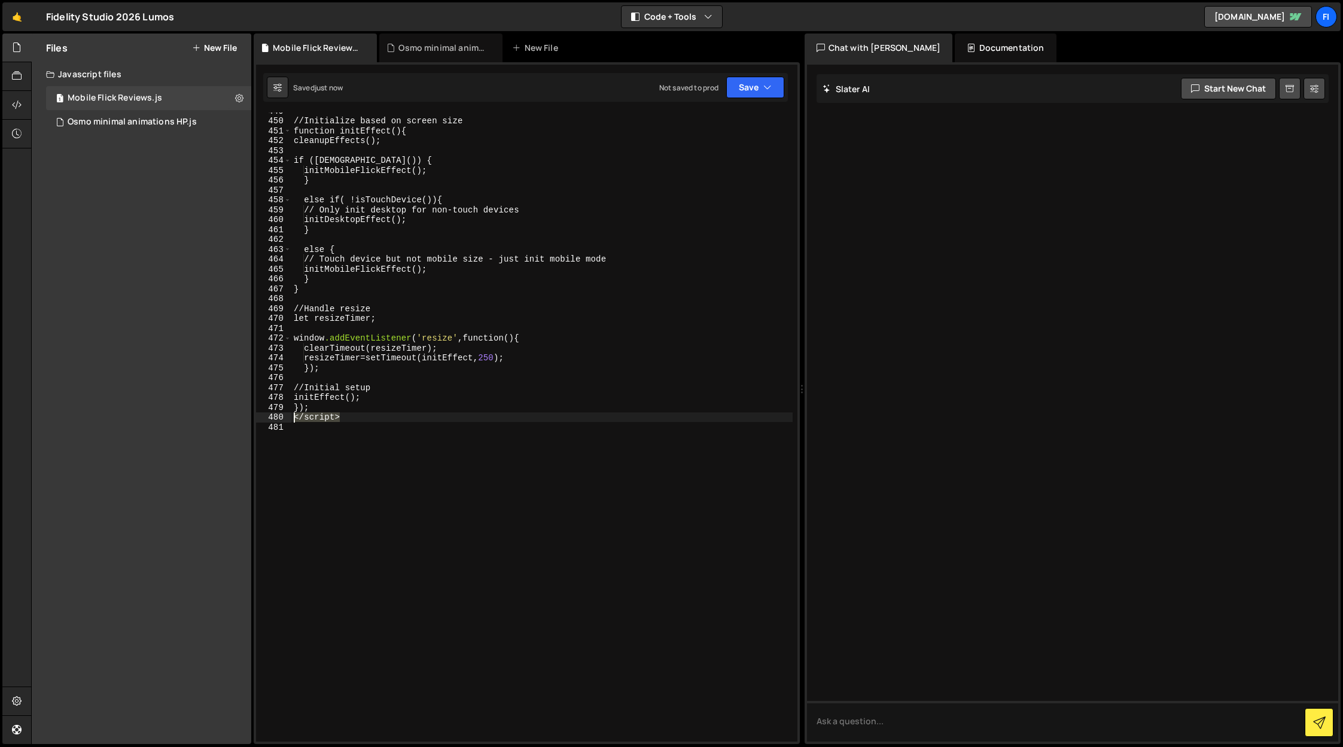
drag, startPoint x: 361, startPoint y: 418, endPoint x: 247, endPoint y: 420, distance: 114.3
click at [247, 420] on div "Files New File Javascript files 1 Mobile Flick Reviews.js 0 1 Osmo minimal anim…" at bounding box center [687, 388] width 1312 height 711
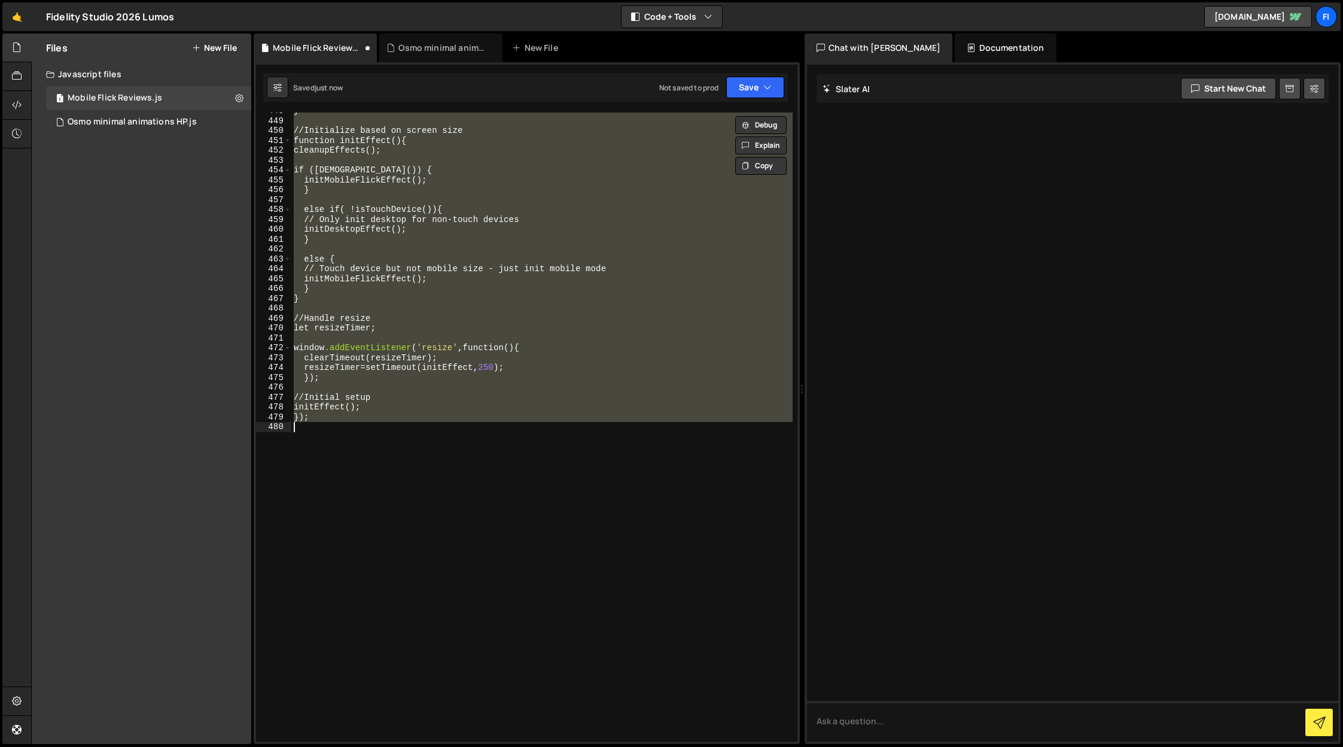
scroll to position [0, 0]
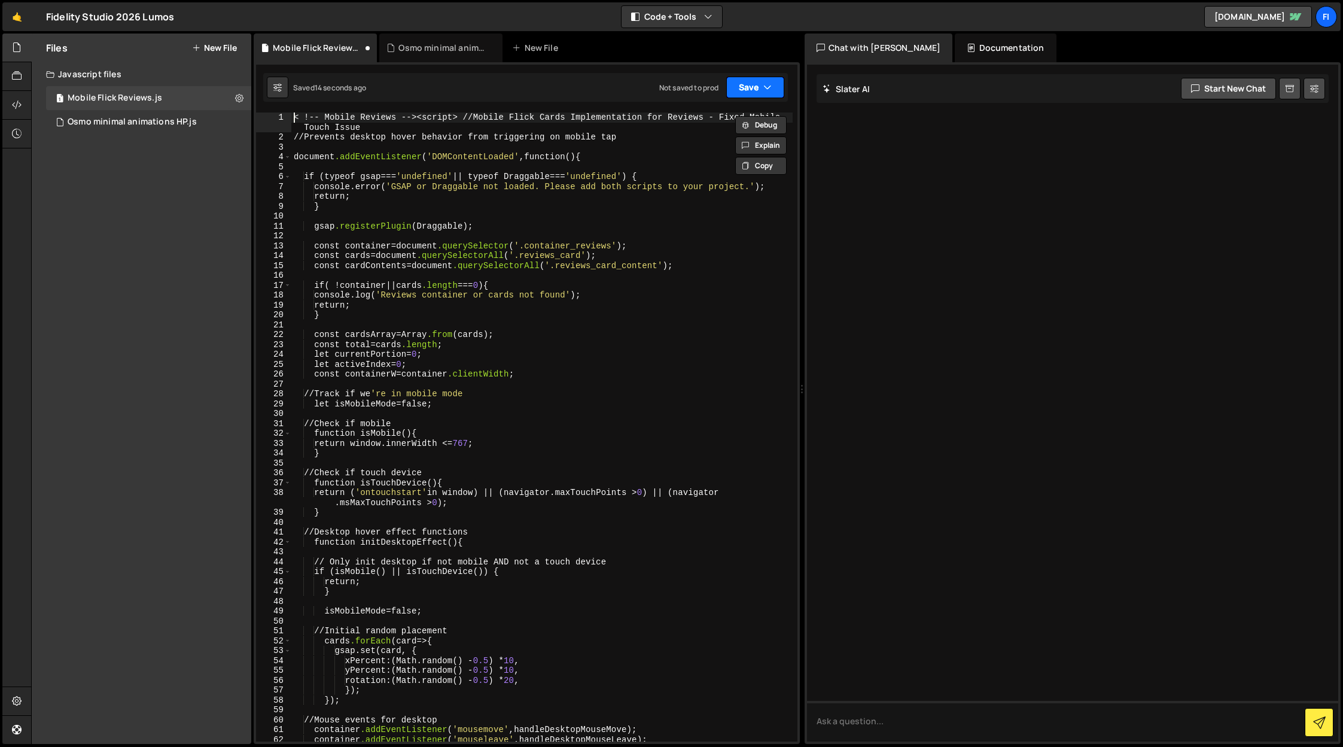
click at [753, 83] on button "Save" at bounding box center [755, 88] width 58 height 22
click at [729, 165] on div "Not saved to prod" at bounding box center [715, 169] width 124 height 14
click at [620, 358] on div "< ! -- Mobile Reviews -- >< script > // Mobile Flick Cards Implementation for R…" at bounding box center [541, 441] width 501 height 659
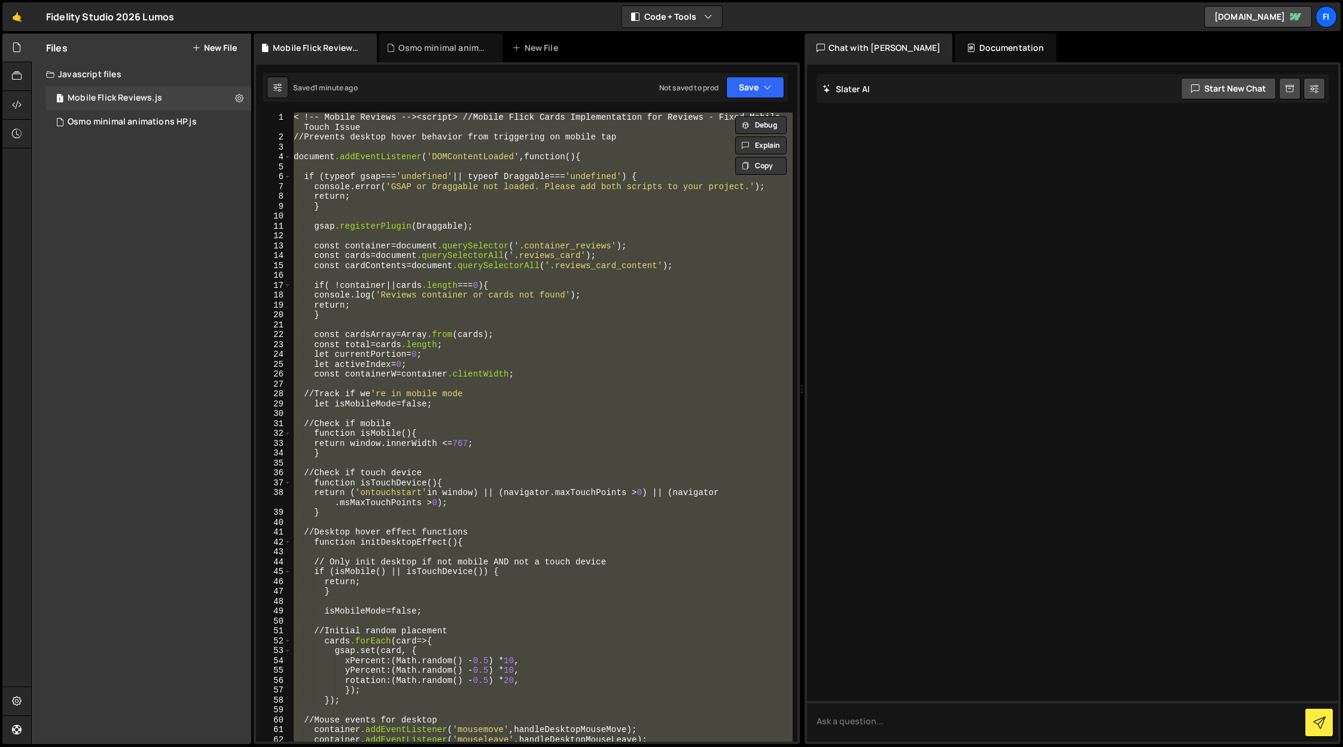
click at [462, 111] on div "XXXXXXXXXXXXXXXXXXXXXXXXXXXXXXXXXXXXXXXXXXXXXXXXXXXXXXXXXXXXXXXXXXXXXXXXXXXXXXX…" at bounding box center [527, 402] width 546 height 681
click at [462, 116] on div "< ! -- Mobile Reviews -- >< script > // Mobile Flick Cards Implementation for R…" at bounding box center [541, 426] width 501 height 629
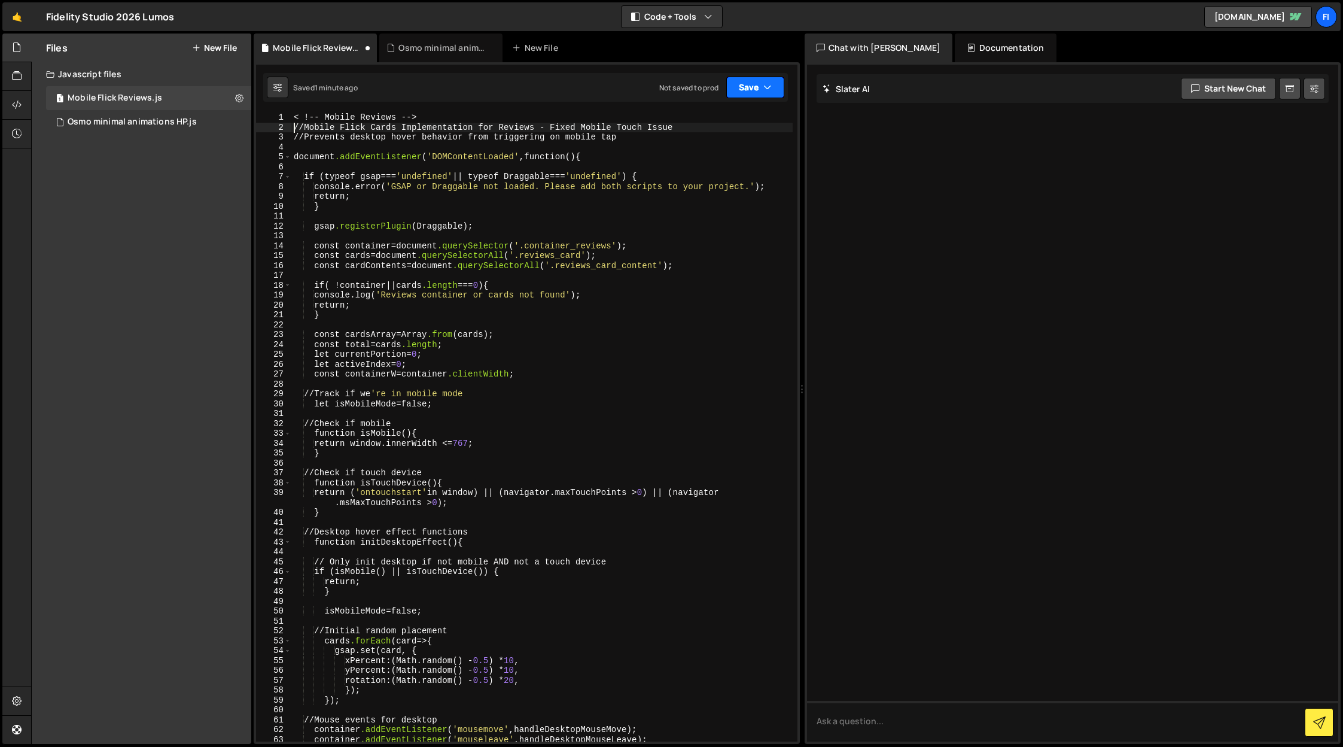
click at [754, 87] on button "Save" at bounding box center [755, 88] width 58 height 22
click at [707, 163] on div "Not saved to prod" at bounding box center [715, 169] width 124 height 14
click at [422, 474] on div "< ! -- Mobile Reviews -- > // Mobile Flick Cards Implementation for Reviews - F…" at bounding box center [541, 441] width 501 height 659
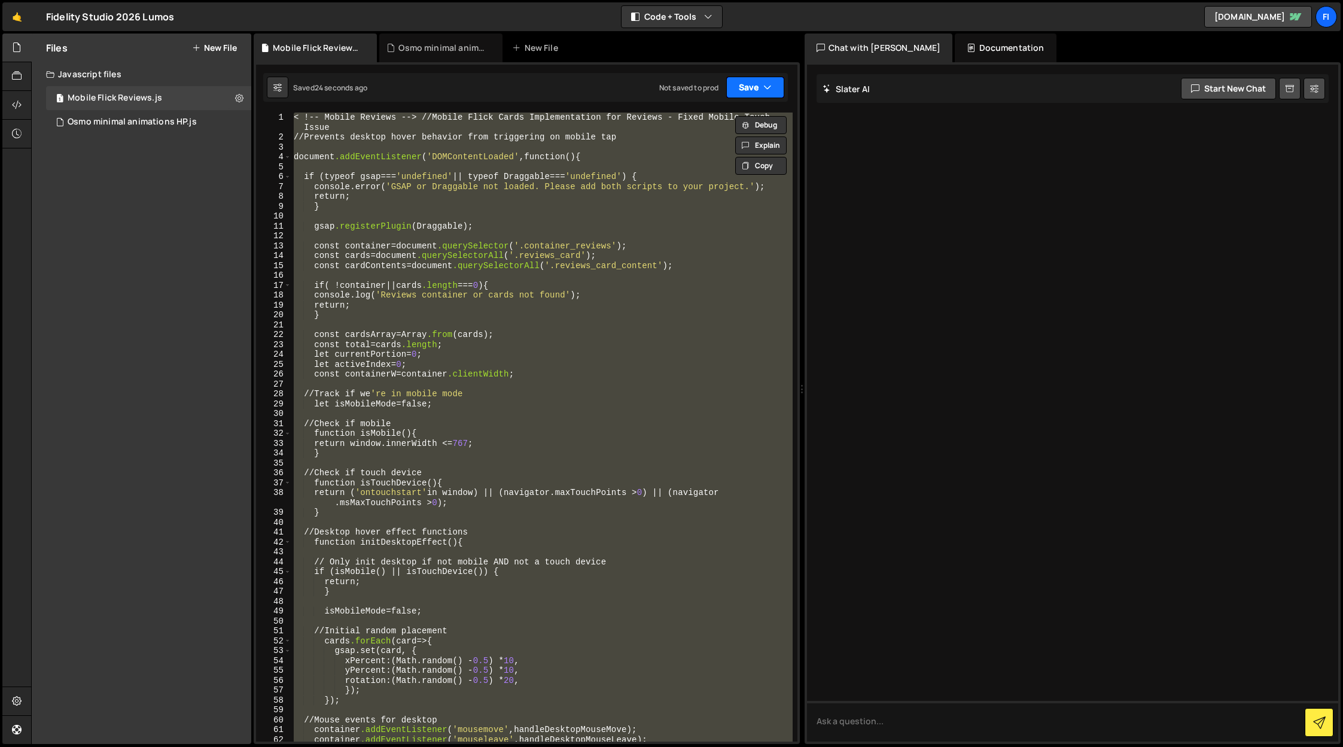
click at [758, 86] on button "Save" at bounding box center [755, 88] width 58 height 22
click at [733, 165] on div "Not saved to prod" at bounding box center [715, 169] width 124 height 14
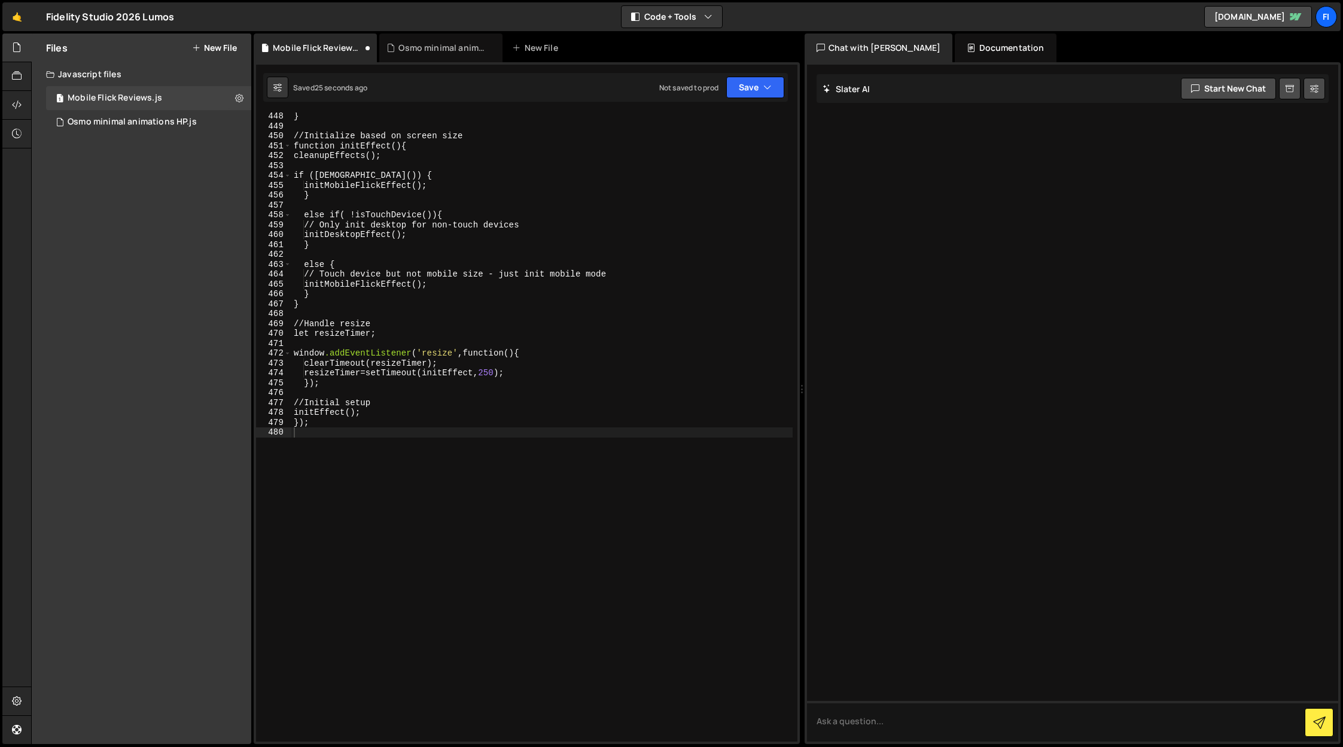
scroll to position [4443, 0]
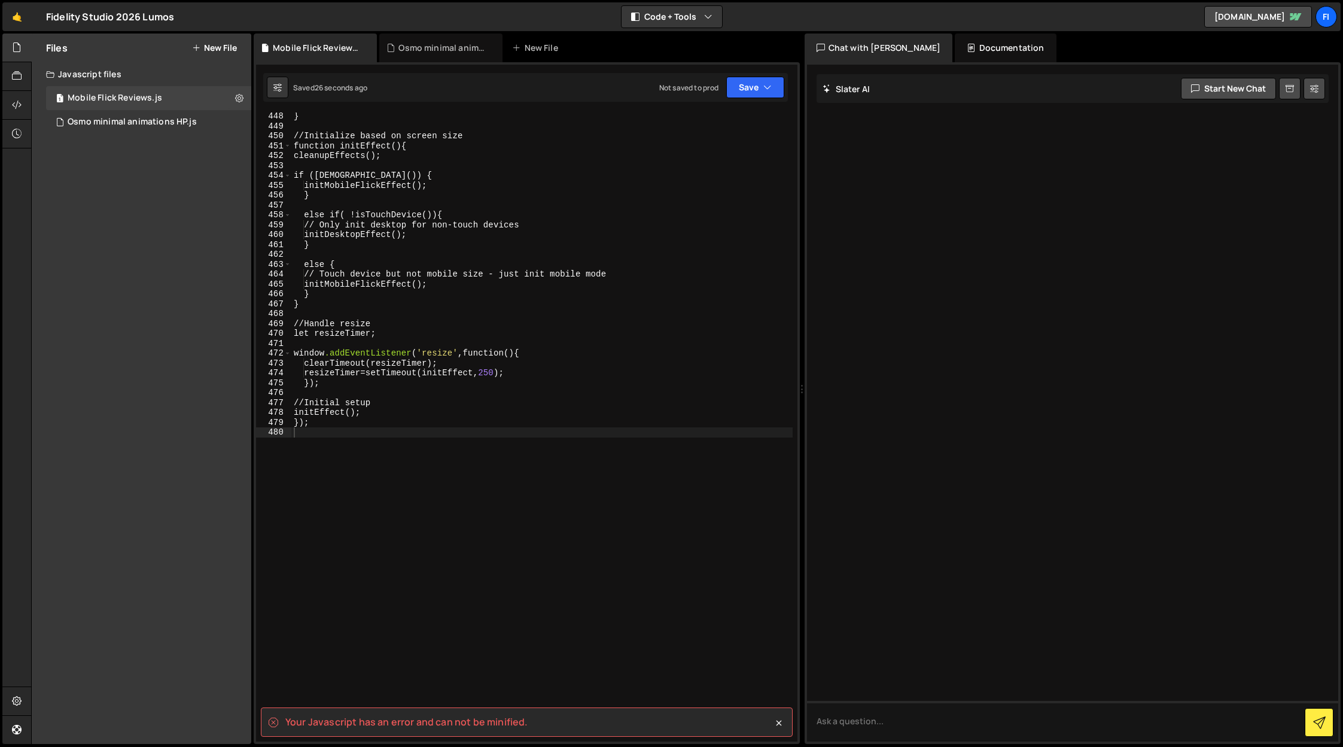
click at [502, 720] on spa "Your Javascript has an error and can not be minified." at bounding box center [406, 721] width 242 height 13
copy div "Your Javascript has an error and can not be minified. XXXXXXXXXXXXXXXXXXXXXXXXX…"
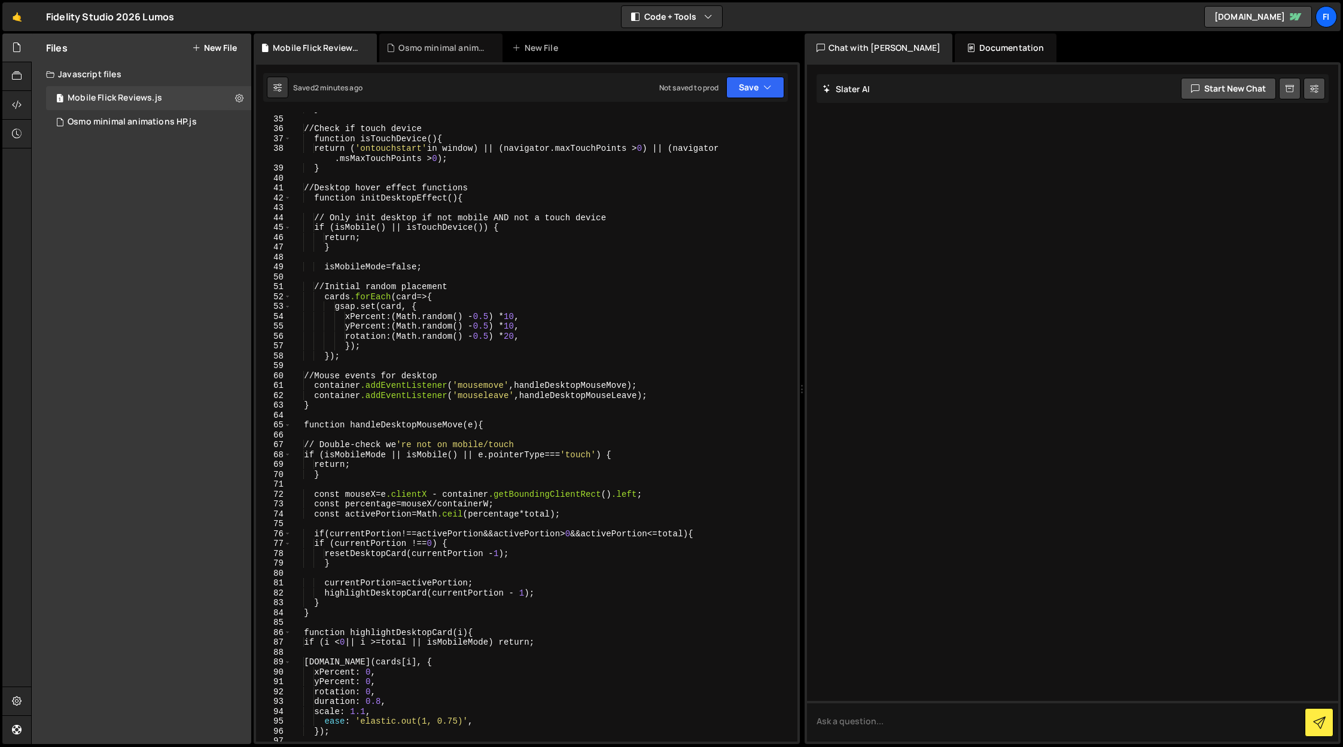
scroll to position [0, 0]
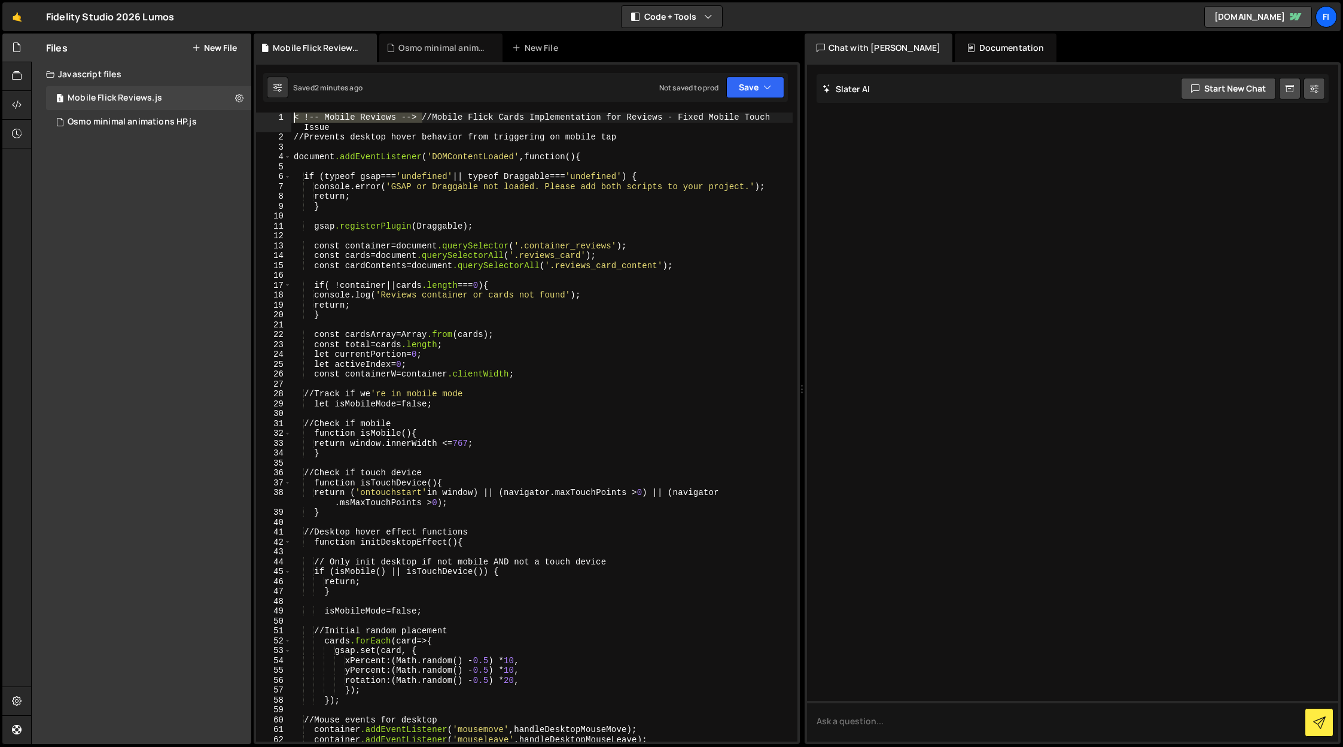
drag, startPoint x: 422, startPoint y: 118, endPoint x: 288, endPoint y: 115, distance: 134.6
click at [288, 115] on div "< !-- Mobile Reviews --> // Mobile Flick Cards Implementation for Reviews - Fix…" at bounding box center [526, 426] width 541 height 629
type textarea "// Mobile Flick Cards Implementation for Reviews - Fixed Mobile Touch Issue"
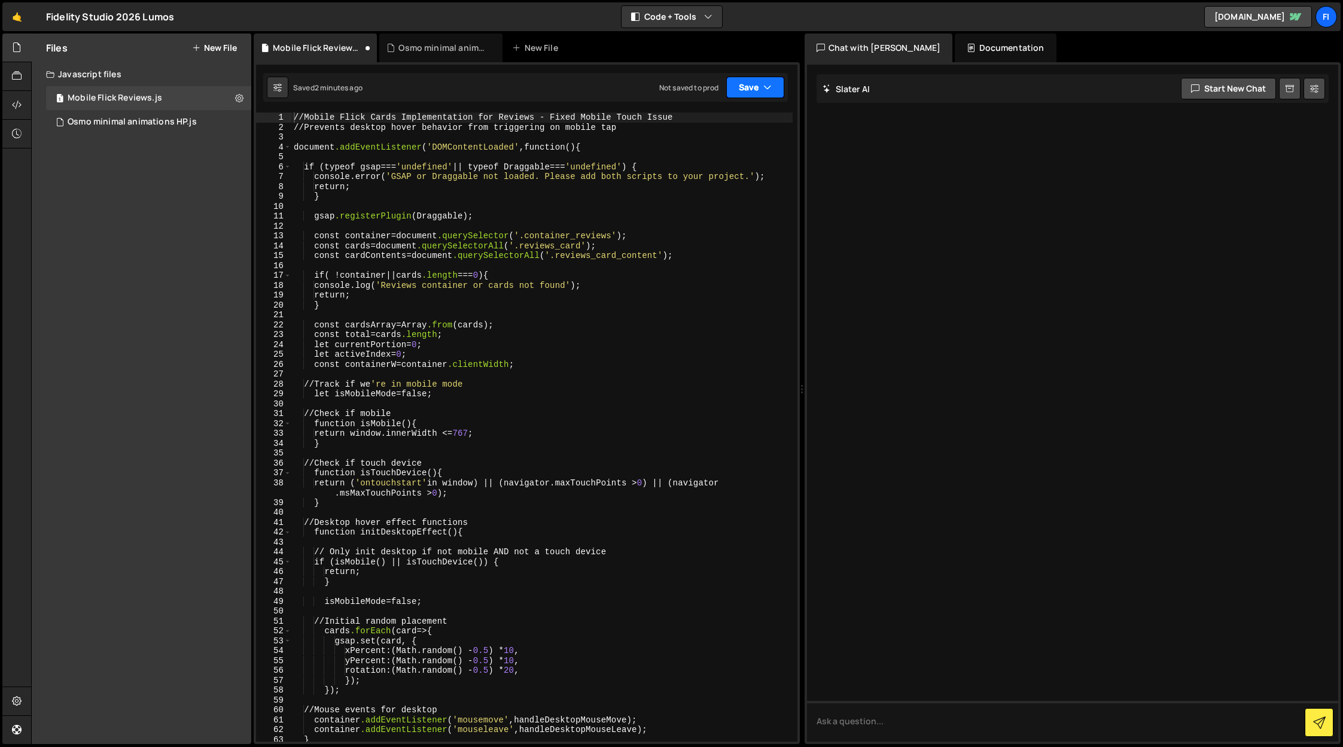
click at [758, 92] on button "Save" at bounding box center [755, 88] width 58 height 22
click at [741, 167] on div "Not saved to prod" at bounding box center [715, 169] width 124 height 14
click at [218, 48] on button "New File" at bounding box center [214, 48] width 45 height 10
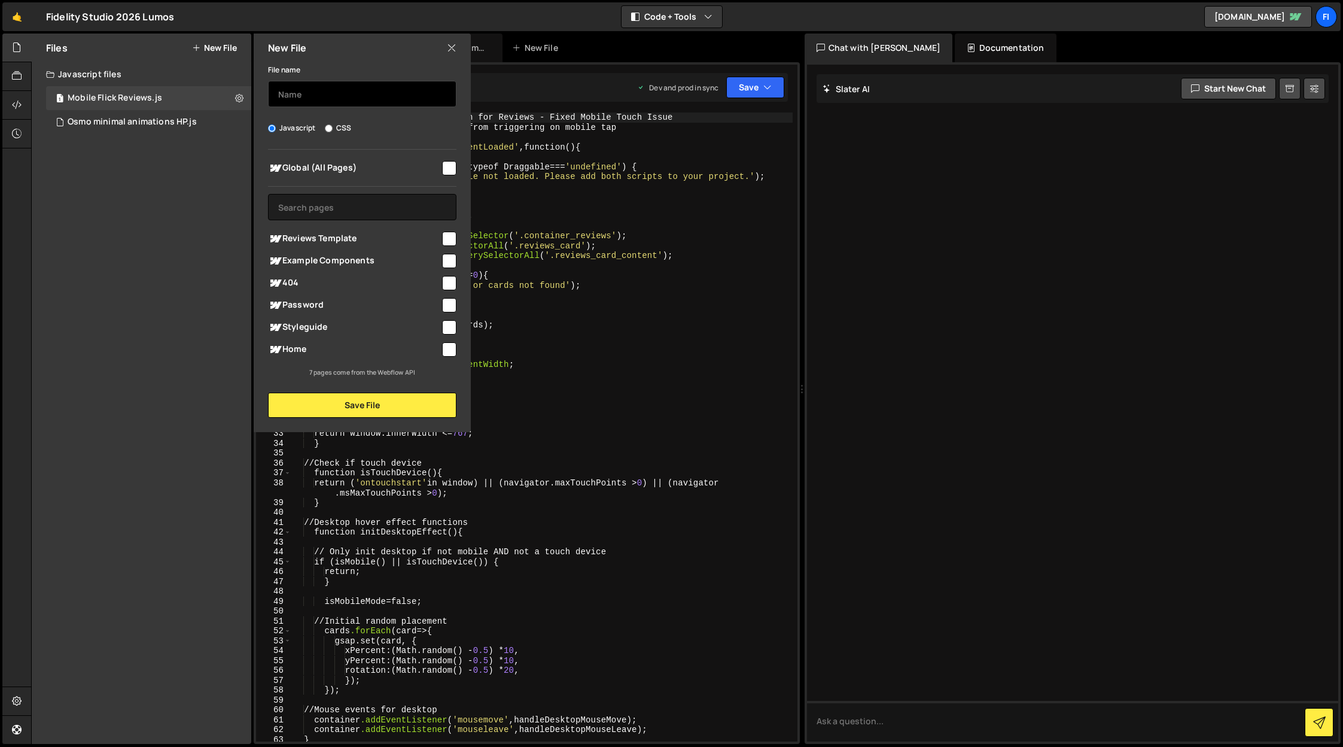
drag, startPoint x: 310, startPoint y: 105, endPoint x: 309, endPoint y: 98, distance: 7.3
click at [309, 103] on input "text" at bounding box center [362, 94] width 188 height 26
type input "HP Review Cards 025"
click at [455, 167] on input "checkbox" at bounding box center [449, 168] width 14 height 14
checkbox input "true"
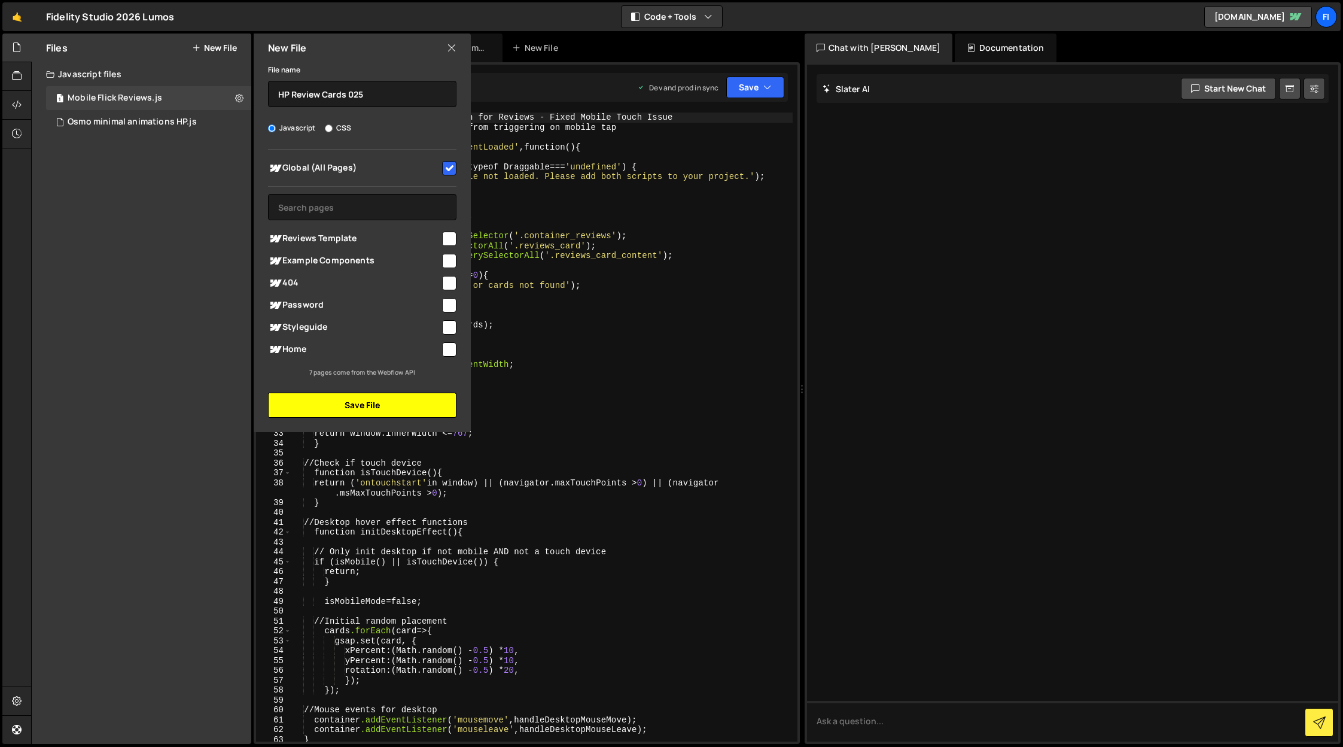
click at [348, 415] on button "Save File" at bounding box center [362, 404] width 188 height 25
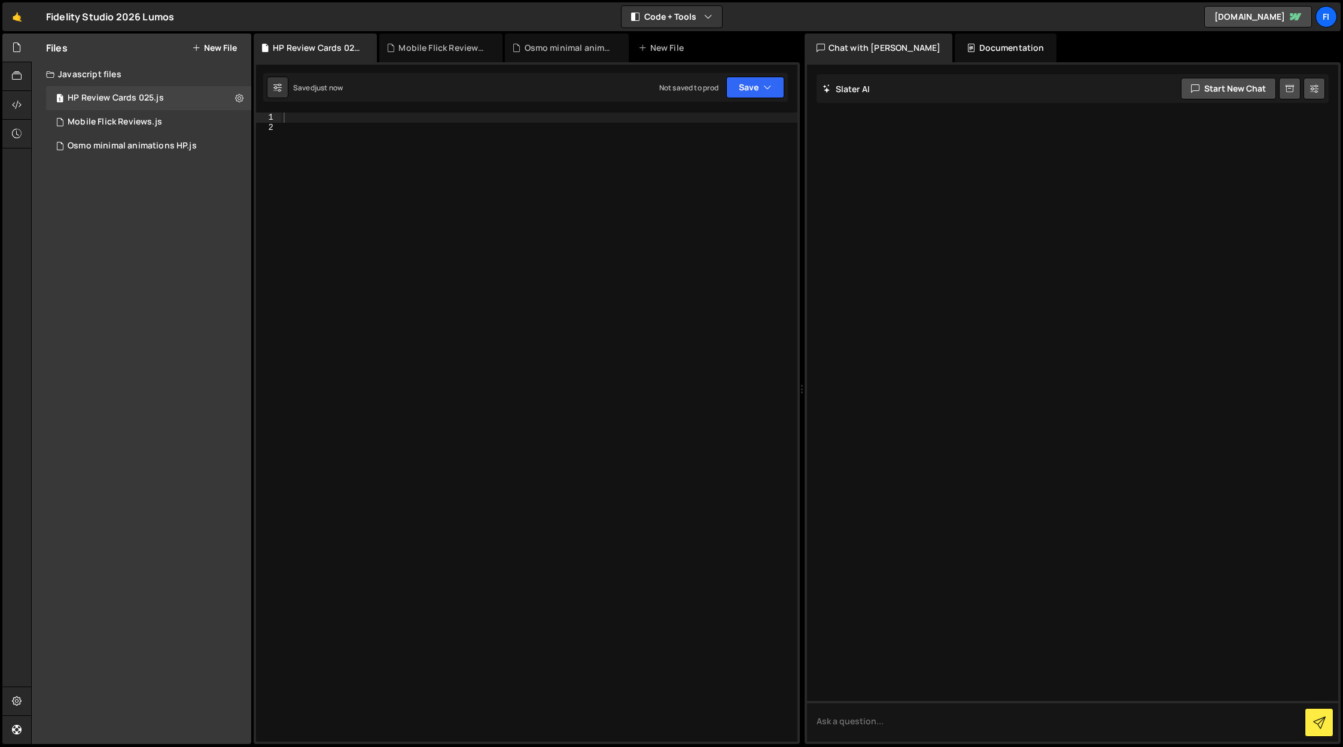
click at [369, 292] on div at bounding box center [539, 436] width 516 height 648
paste textarea "</script>"
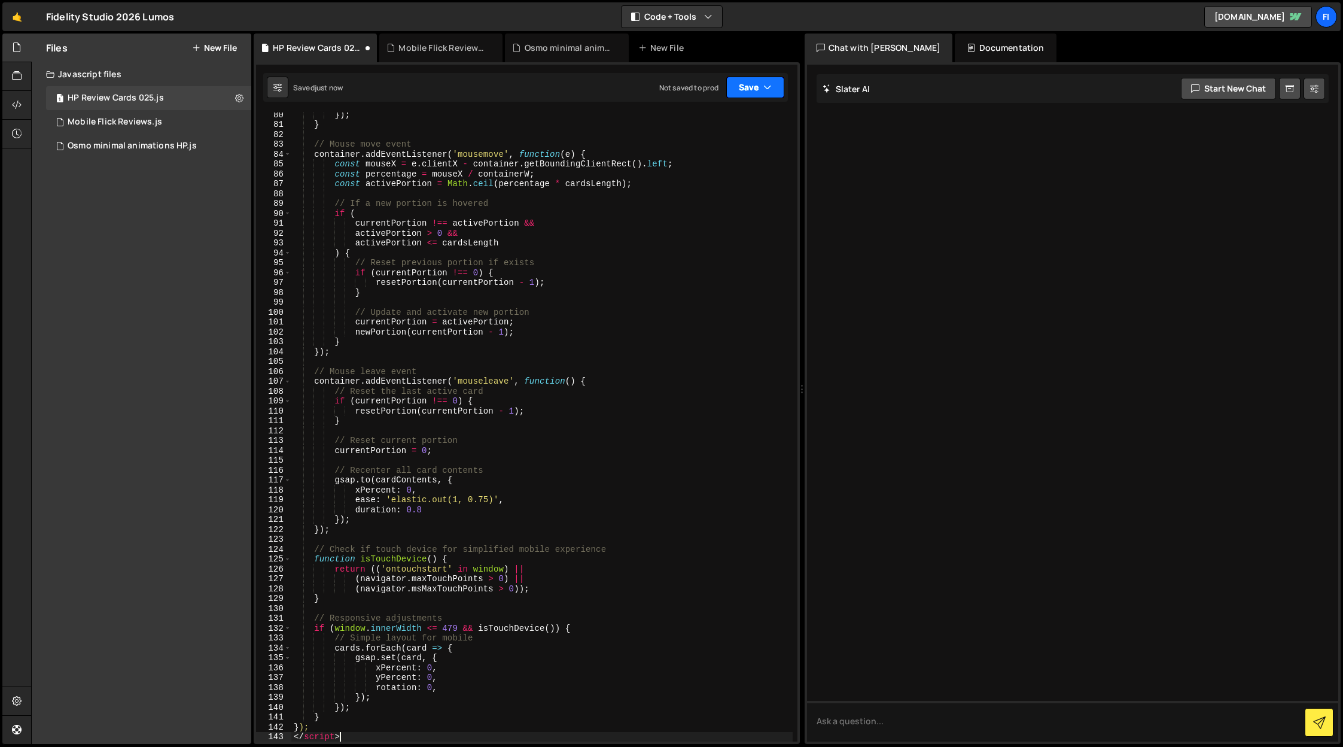
click at [751, 92] on button "Save" at bounding box center [755, 88] width 58 height 22
click at [739, 173] on div "Not saved to prod" at bounding box center [715, 169] width 124 height 14
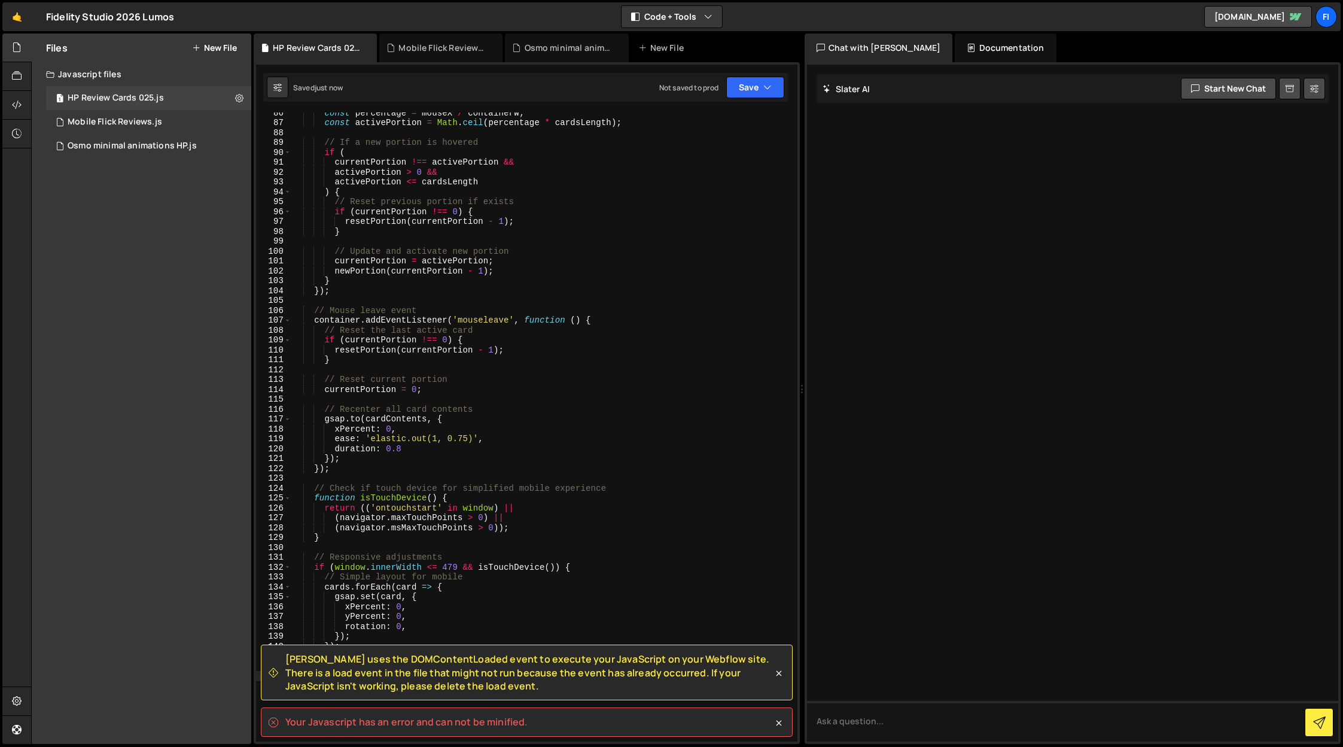
scroll to position [1102, 0]
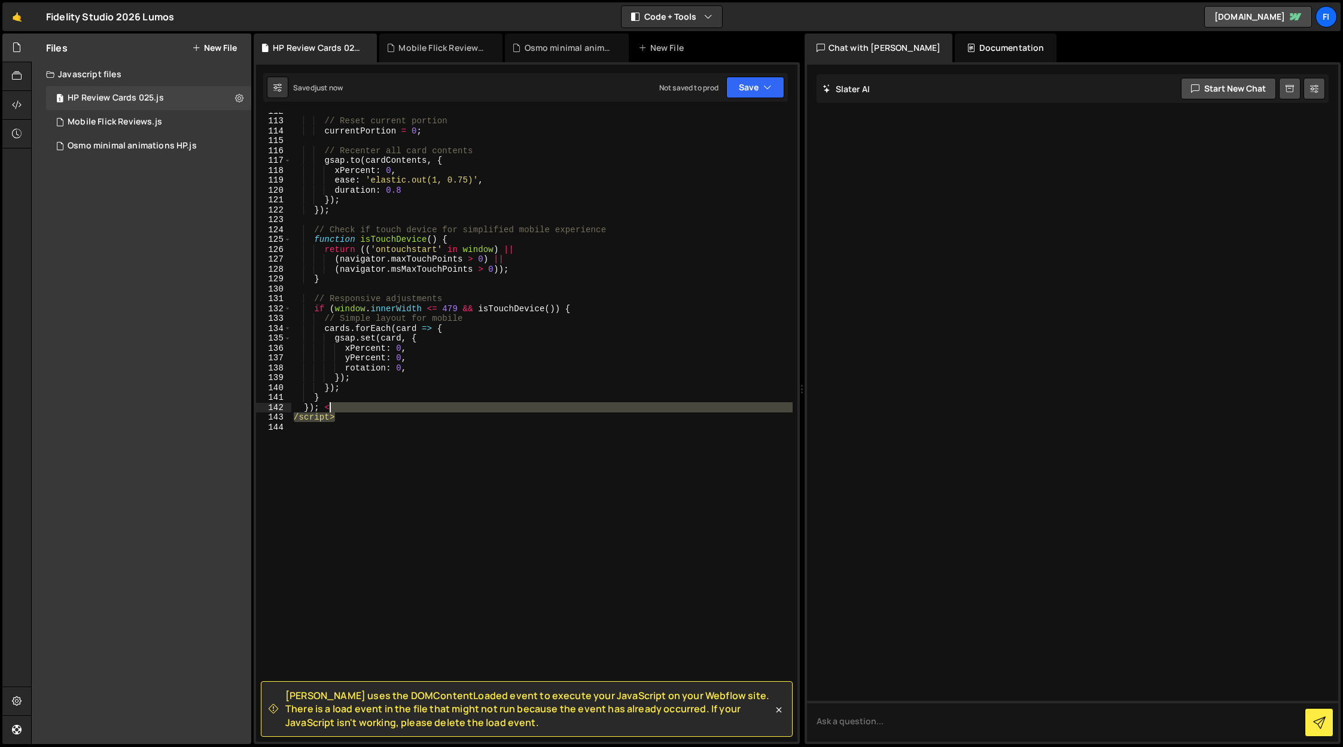
drag, startPoint x: 346, startPoint y: 417, endPoint x: 329, endPoint y: 411, distance: 18.4
click at [329, 411] on div "// Reset current portion currentPortion = 0 ; // Recenter all card contents gsa…" at bounding box center [541, 430] width 501 height 648
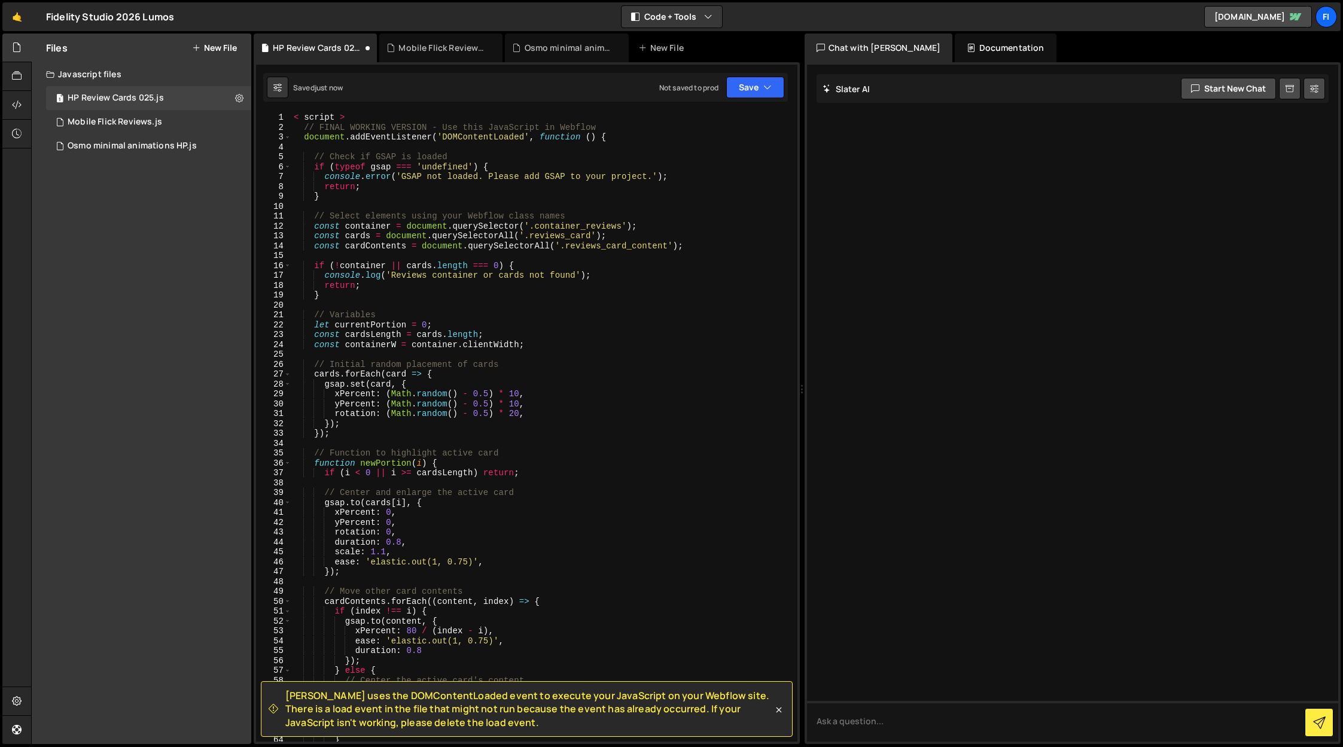
scroll to position [0, 0]
drag, startPoint x: 368, startPoint y: 120, endPoint x: 272, endPoint y: 116, distance: 96.4
click at [272, 118] on div "}); 1 2 3 4 5 6 7 8 9 10 11 12 13 14 15 16 17 18 19 20 21 22 23 24 25 26 27 28 …" at bounding box center [526, 426] width 541 height 629
type textarea "< script >"
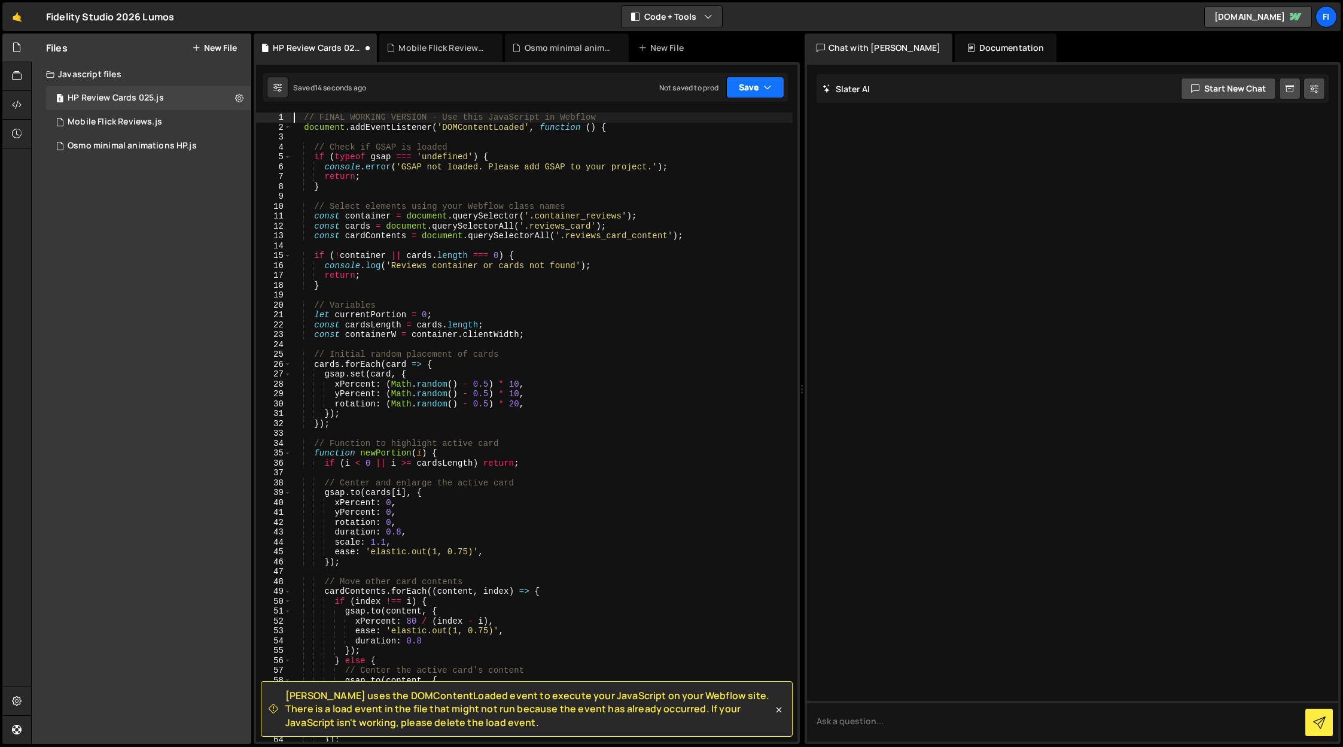
click at [760, 86] on button "Save" at bounding box center [755, 88] width 58 height 22
click at [744, 162] on div "Not saved to prod" at bounding box center [715, 169] width 124 height 14
click at [126, 121] on div "Mobile Flick Reviews.js" at bounding box center [115, 122] width 95 height 11
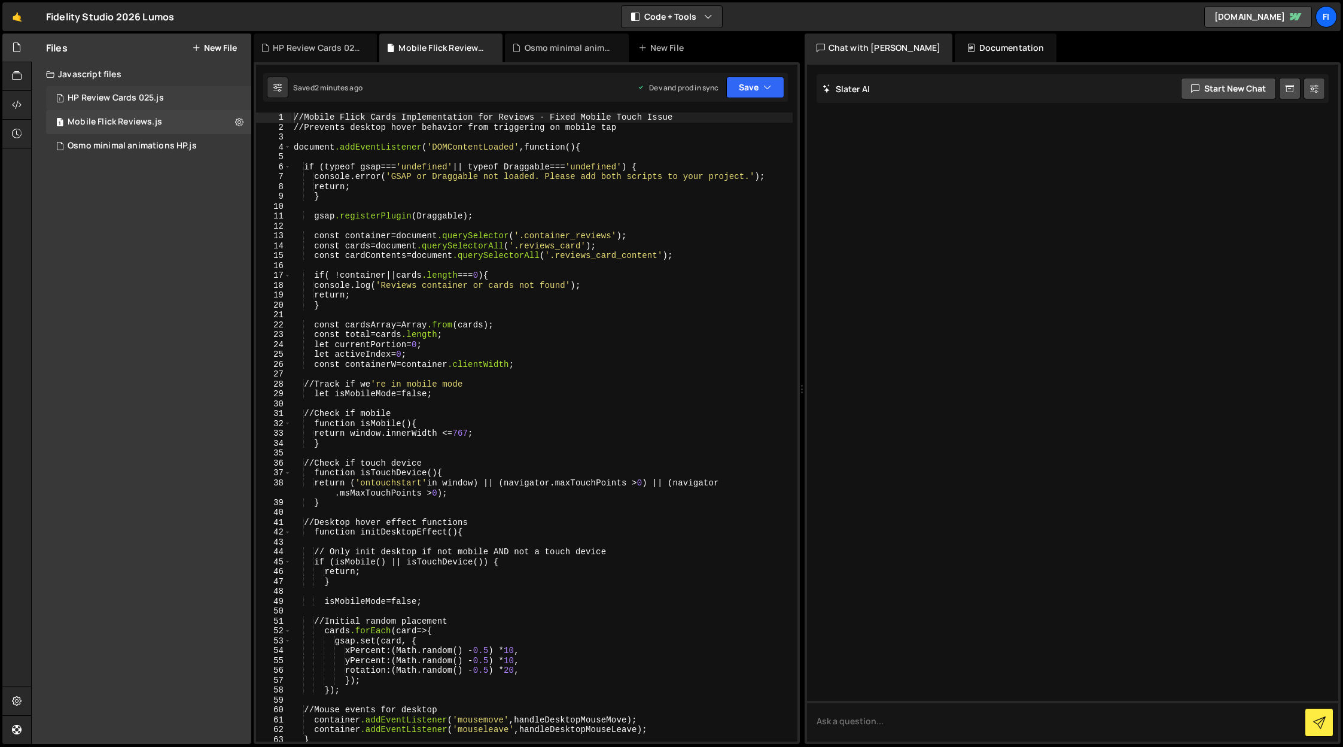
click at [117, 99] on div "HP Review Cards 025.js" at bounding box center [116, 98] width 96 height 11
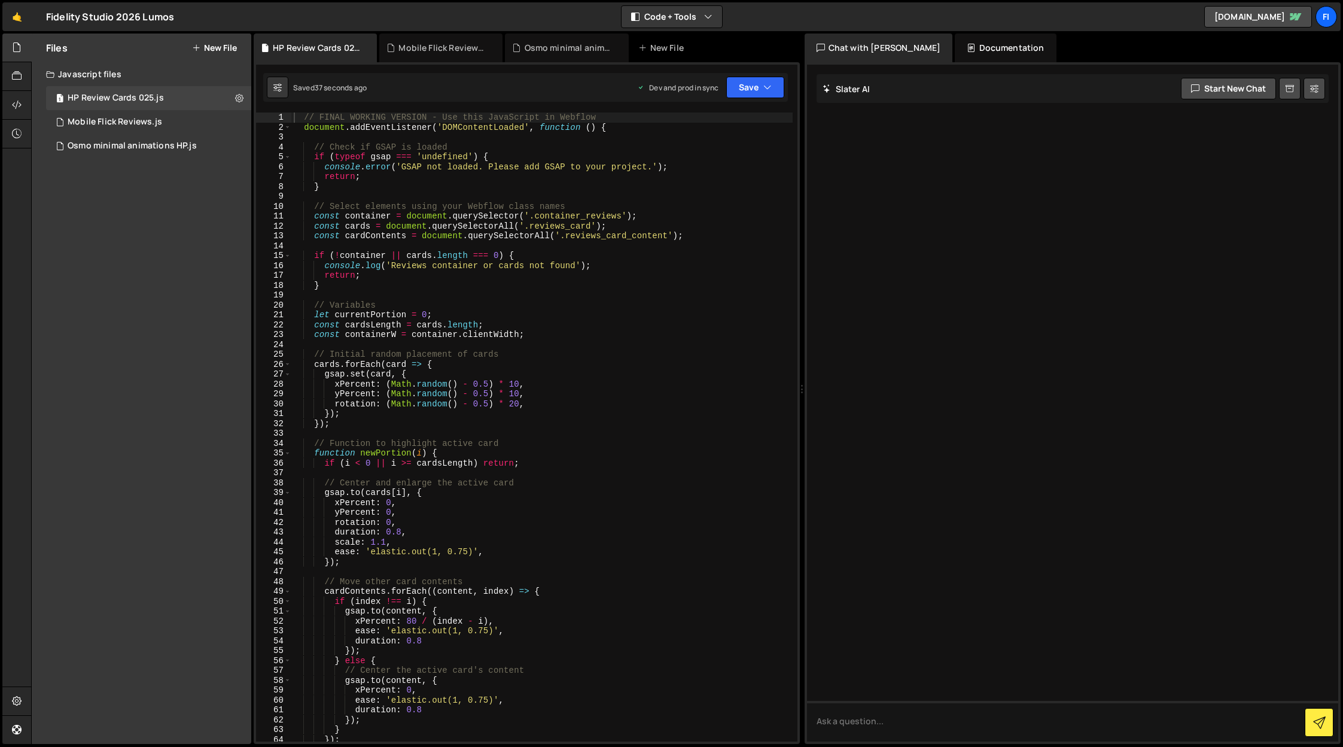
click at [515, 402] on div "// FINAL WORKING VERSION - Use this JavaScript in Webflow document . addEventLi…" at bounding box center [541, 436] width 501 height 648
type textarea "});"
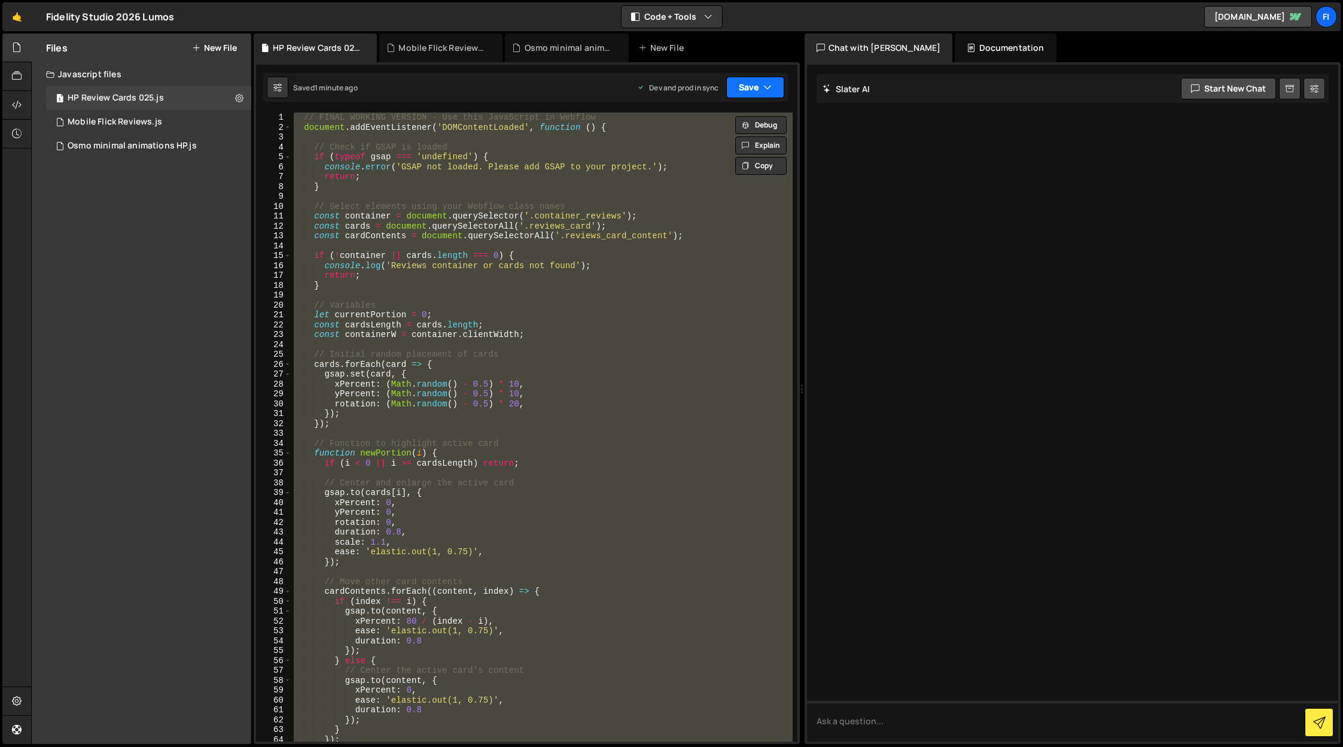
click at [756, 88] on button "Save" at bounding box center [755, 88] width 58 height 22
click at [751, 166] on div "Saved 1 minute ago" at bounding box center [715, 169] width 124 height 14
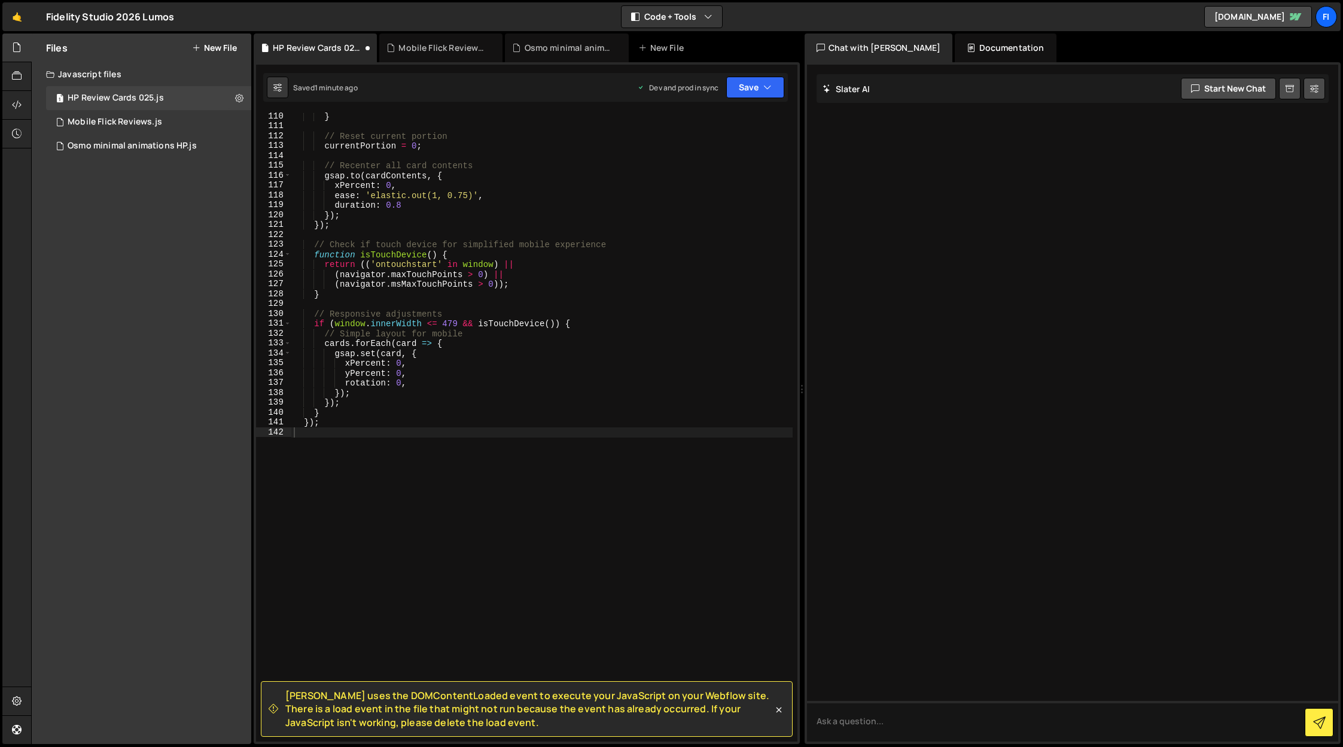
scroll to position [1077, 0]
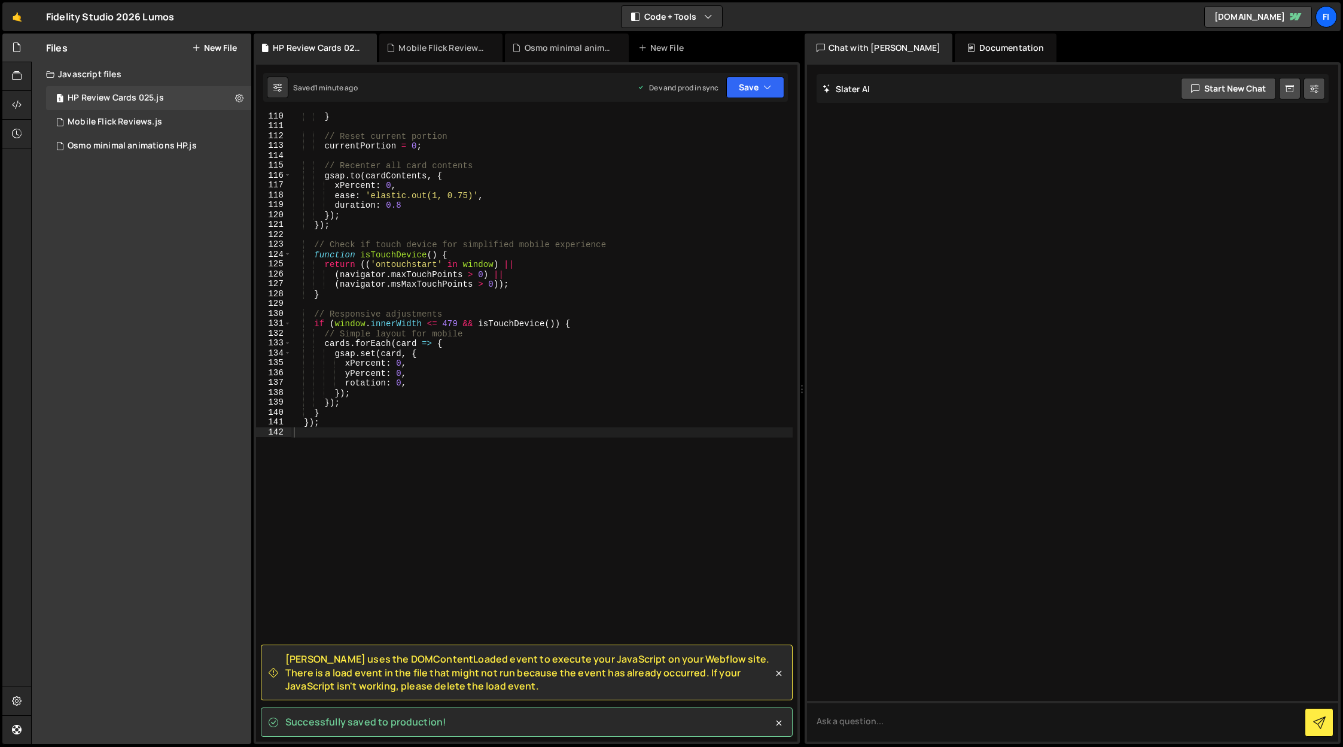
drag, startPoint x: 481, startPoint y: 717, endPoint x: 284, endPoint y: 660, distance: 205.4
click at [284, 660] on div "[PERSON_NAME] uses the DOMContentLoaded event to execute your JavaScript on you…" at bounding box center [521, 672] width 504 height 40
click at [288, 658] on span "[PERSON_NAME] uses the DOMContentLoaded event to execute your JavaScript on you…" at bounding box center [529, 672] width 488 height 40
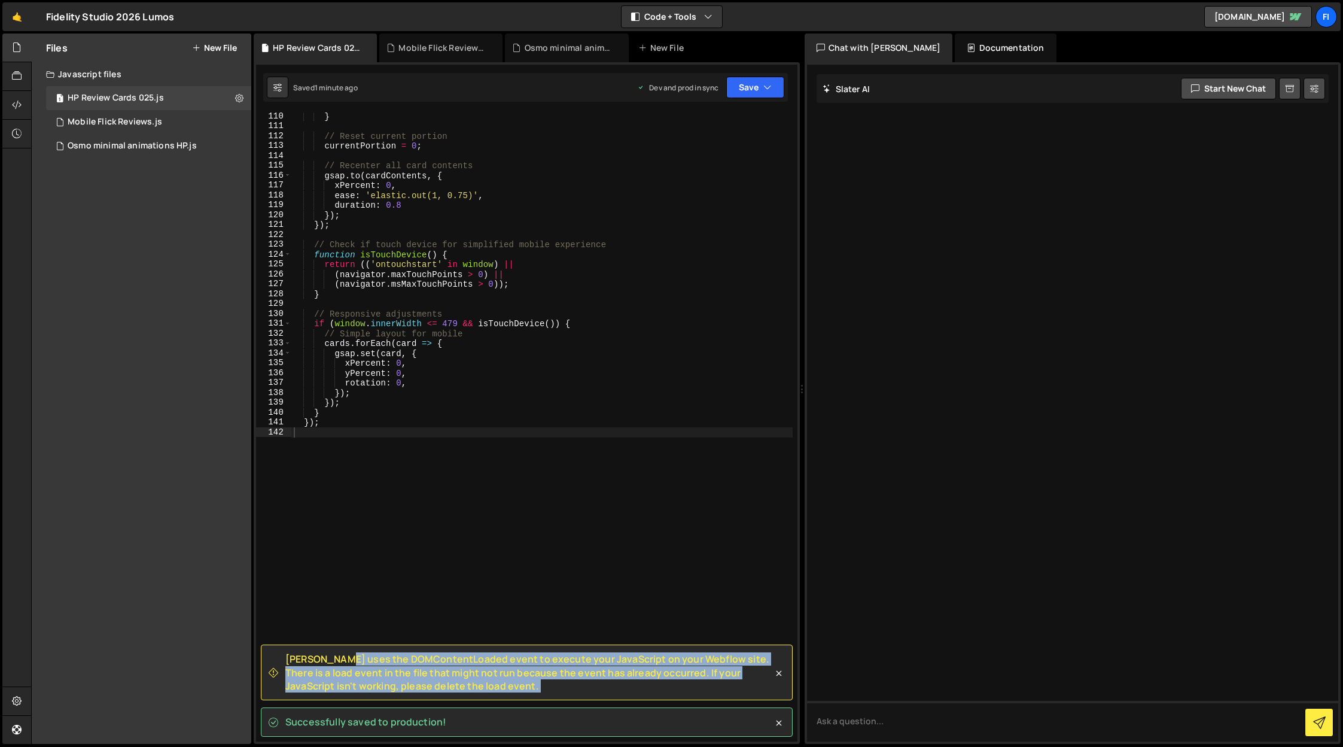
click at [288, 658] on span "[PERSON_NAME] uses the DOMContentLoaded event to execute your JavaScript on you…" at bounding box center [529, 672] width 488 height 40
copy div "[PERSON_NAME] uses the DOMContentLoaded event to execute your JavaScript on you…"
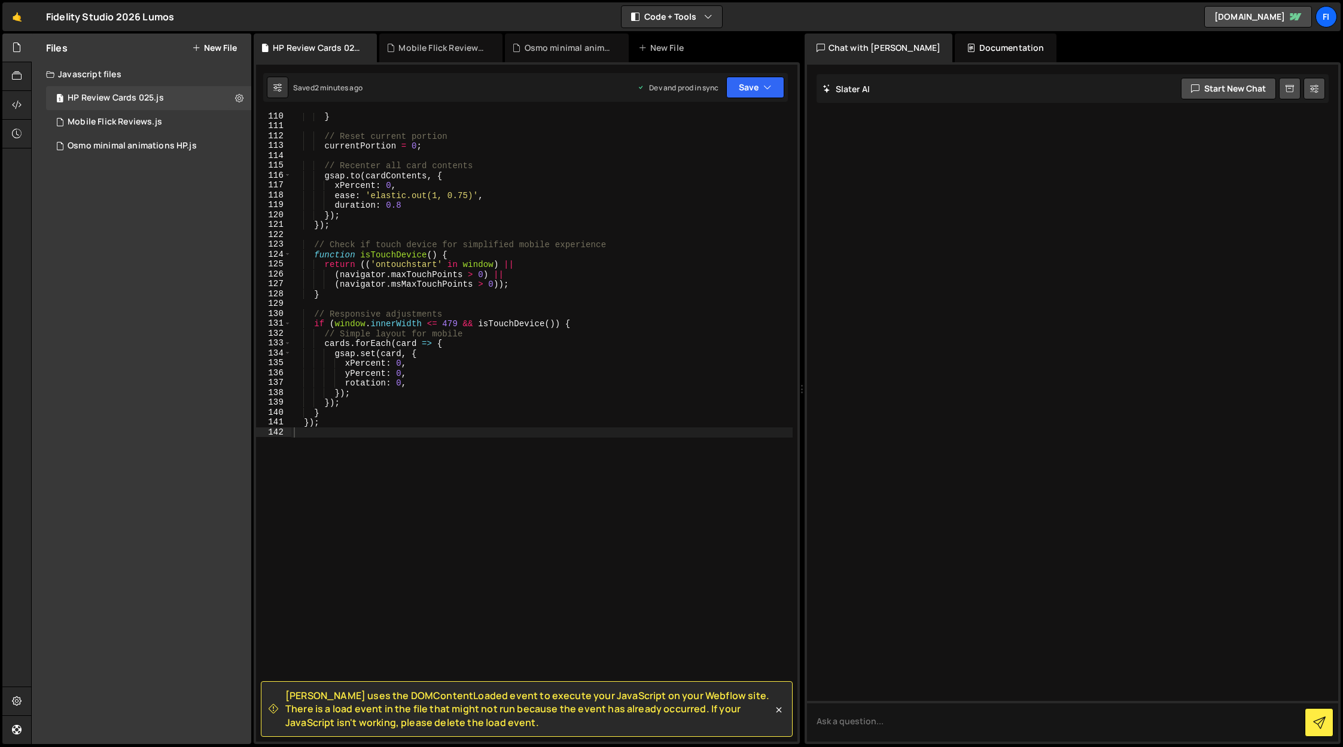
click at [473, 444] on div "} // Reset current portion currentPortion = 0 ; // Recenter all card contents g…" at bounding box center [541, 435] width 501 height 648
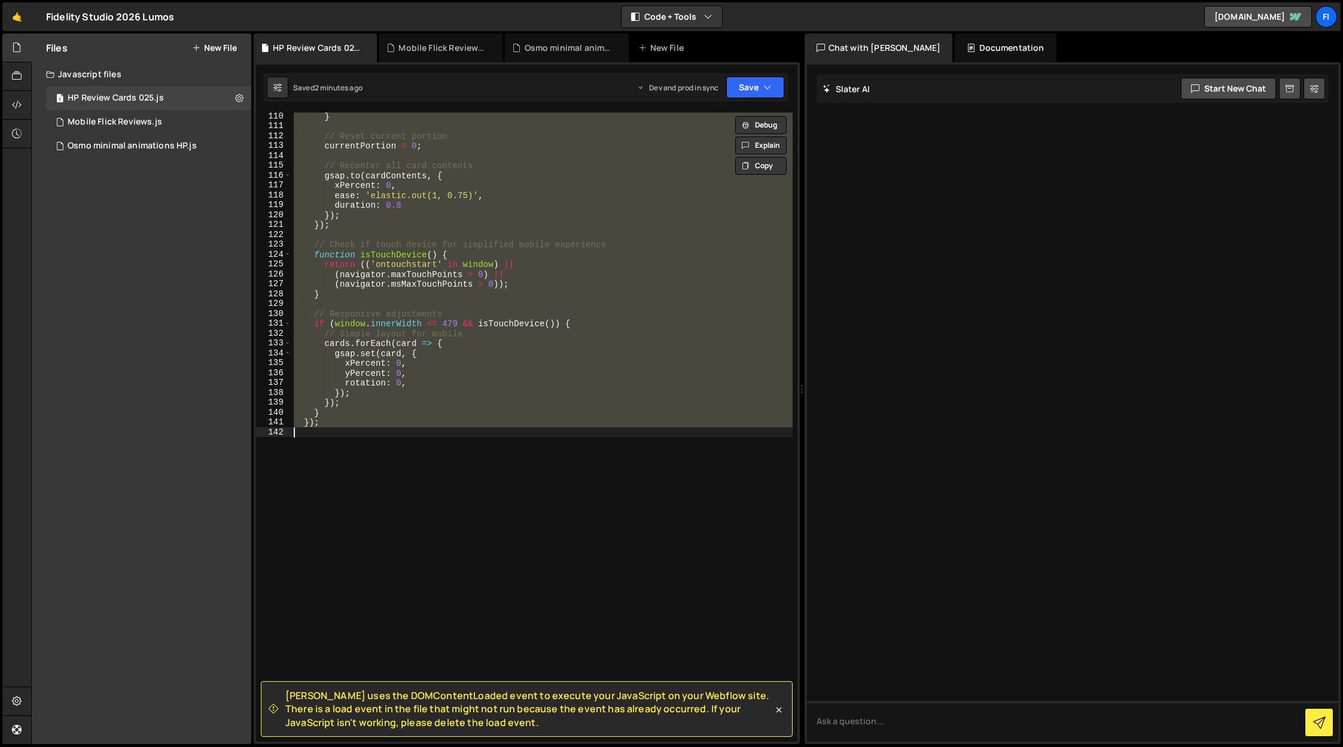
paste textarea "}"
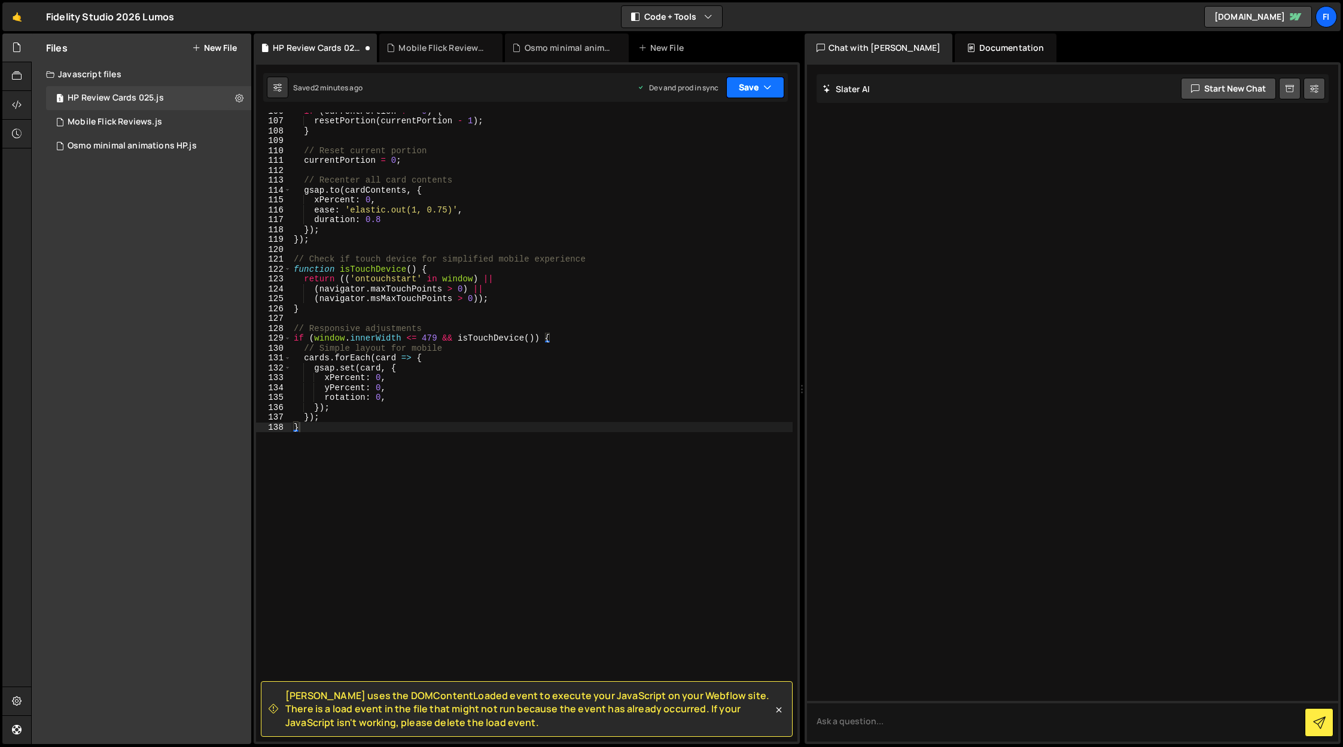
click at [760, 78] on button "Save" at bounding box center [755, 88] width 58 height 22
click at [753, 159] on icon at bounding box center [757, 163] width 8 height 12
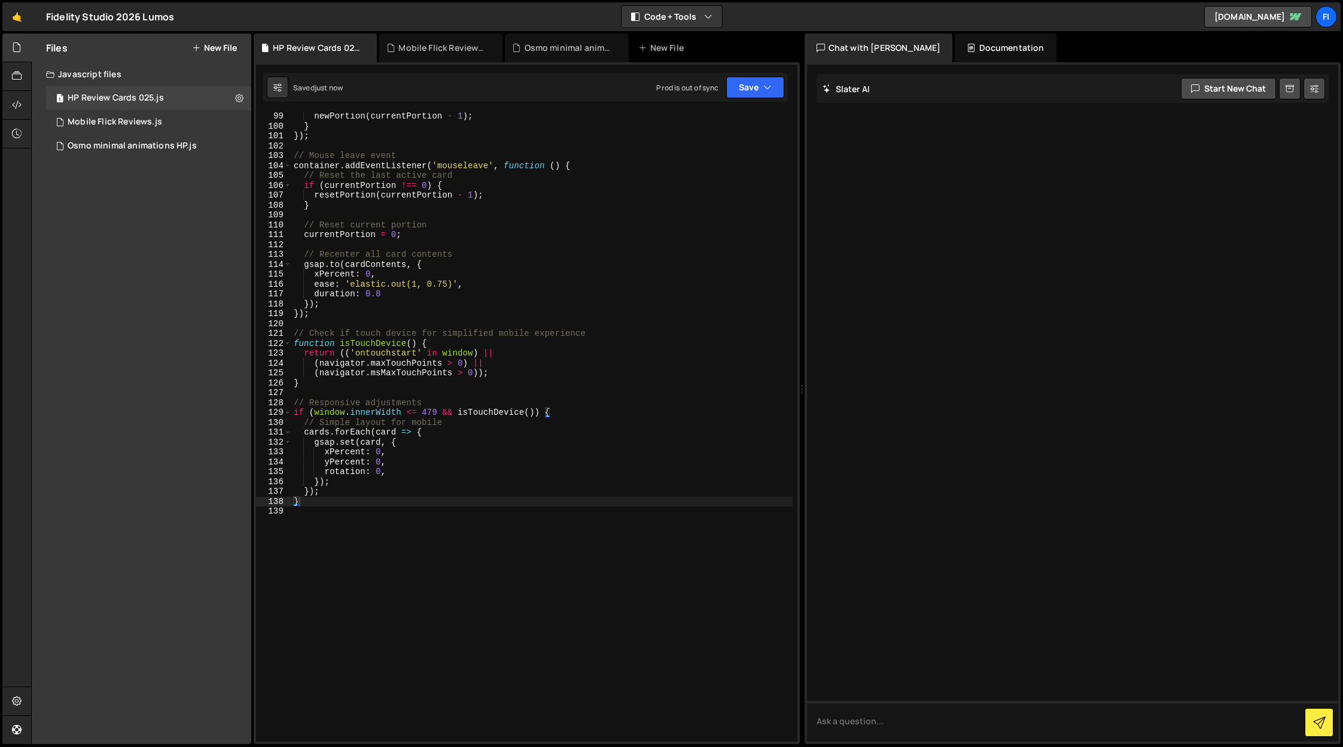
scroll to position [1053, 0]
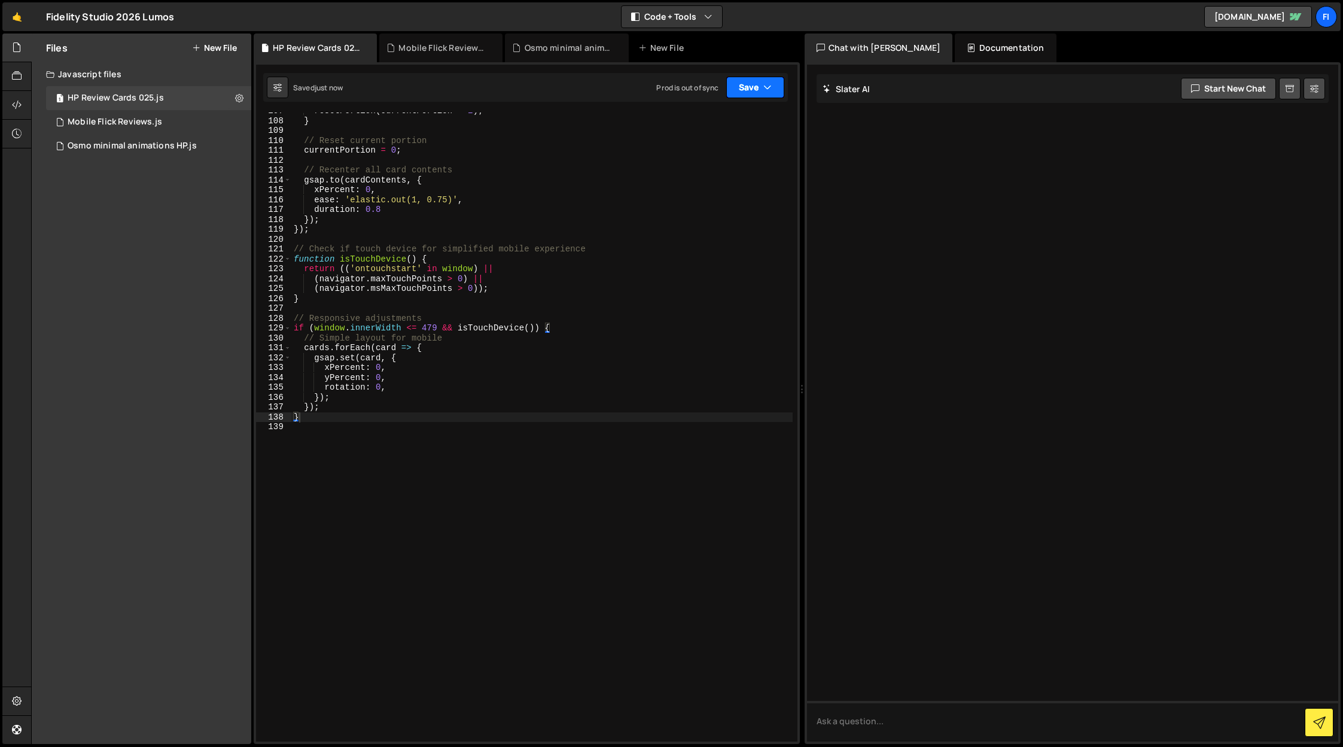
click at [762, 77] on button "Save" at bounding box center [755, 88] width 58 height 22
click at [696, 169] on div "1 minute ago" at bounding box center [695, 168] width 42 height 10
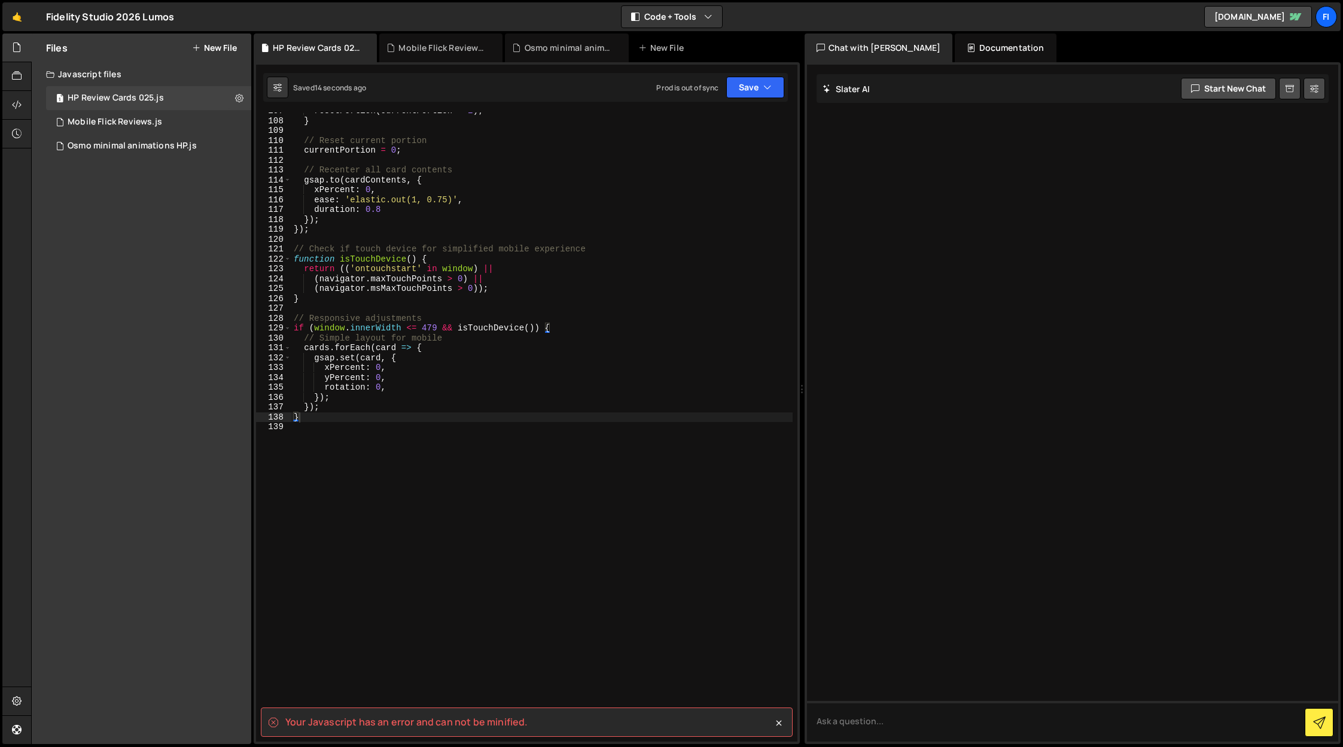
click at [408, 718] on spa "Your Javascript has an error and can not be minified." at bounding box center [406, 721] width 242 height 13
copy div "Your Javascript has an error and can not be minified. XXXXXXXXXXXXXXXXXXXXXXXXX…"
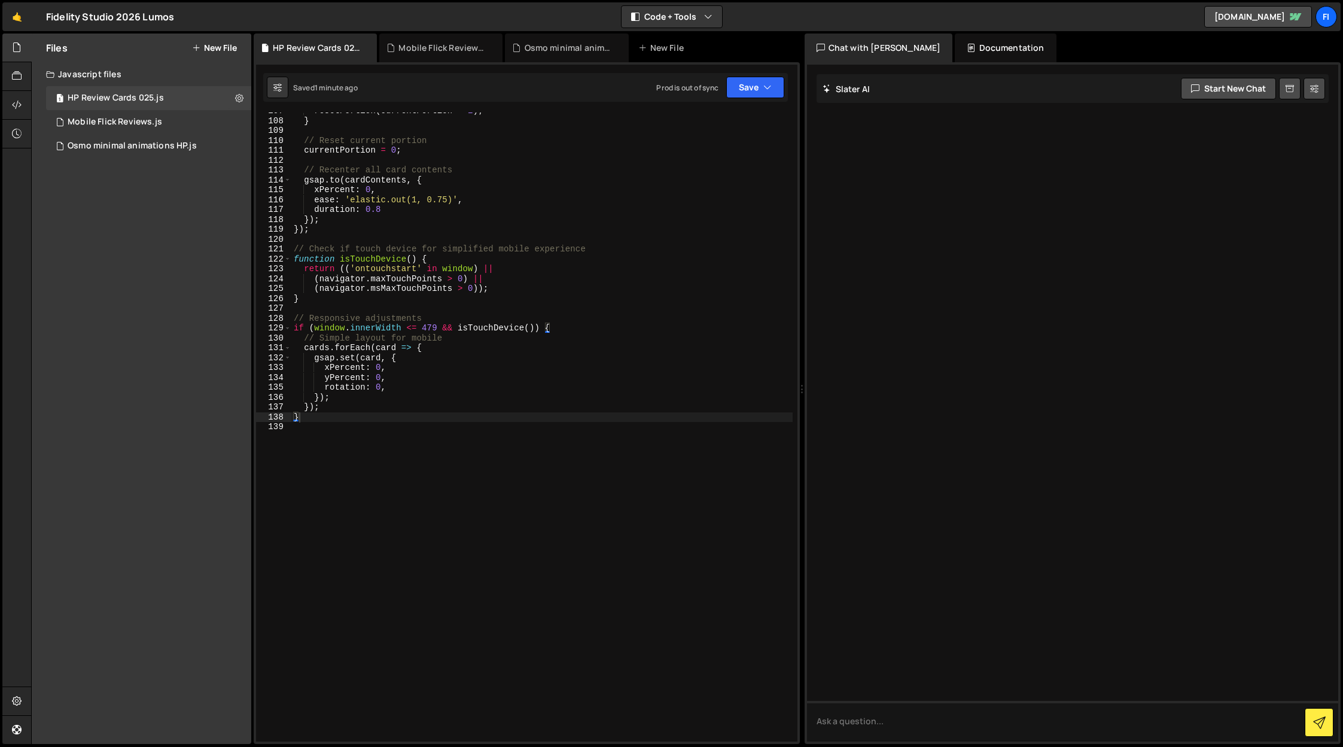
click at [471, 420] on div "resetPortion ( currentPortion - 1 ) ; } // Reset current portion currentPortion…" at bounding box center [541, 430] width 501 height 648
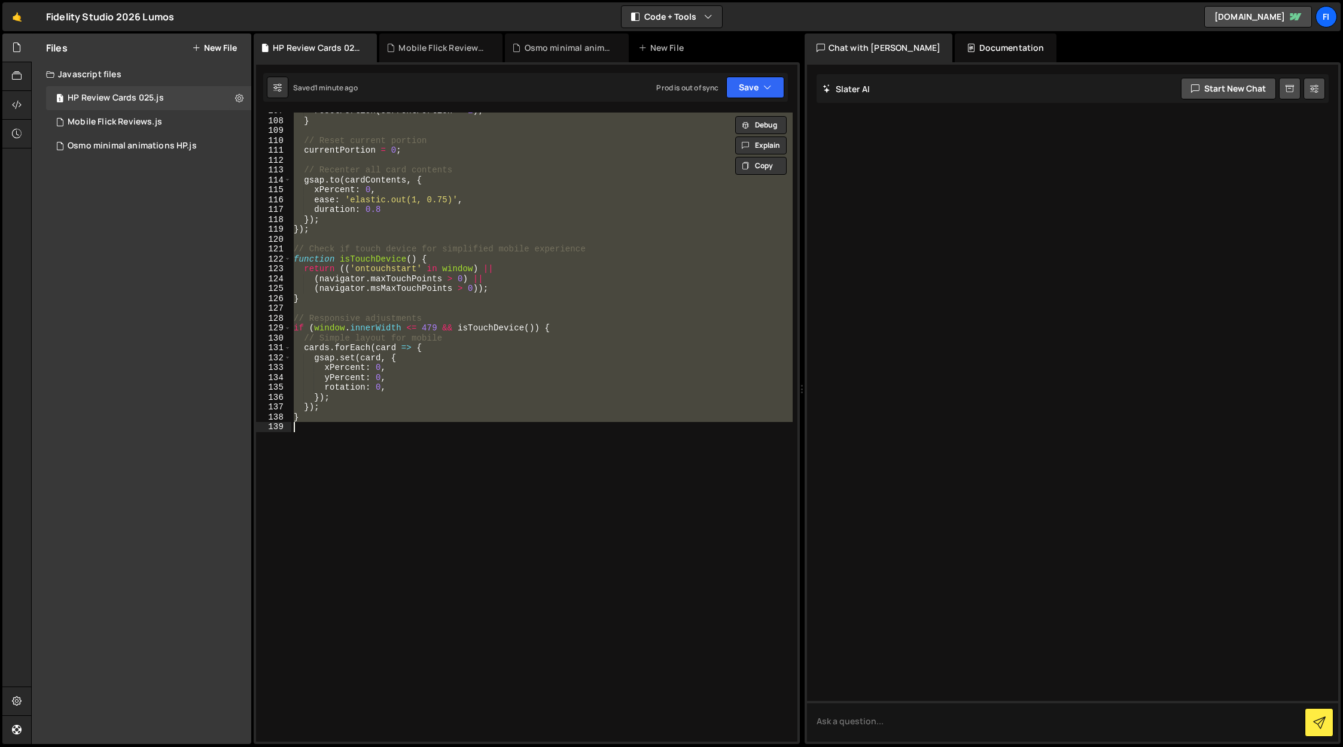
paste textarea ")();"
type textarea "})();"
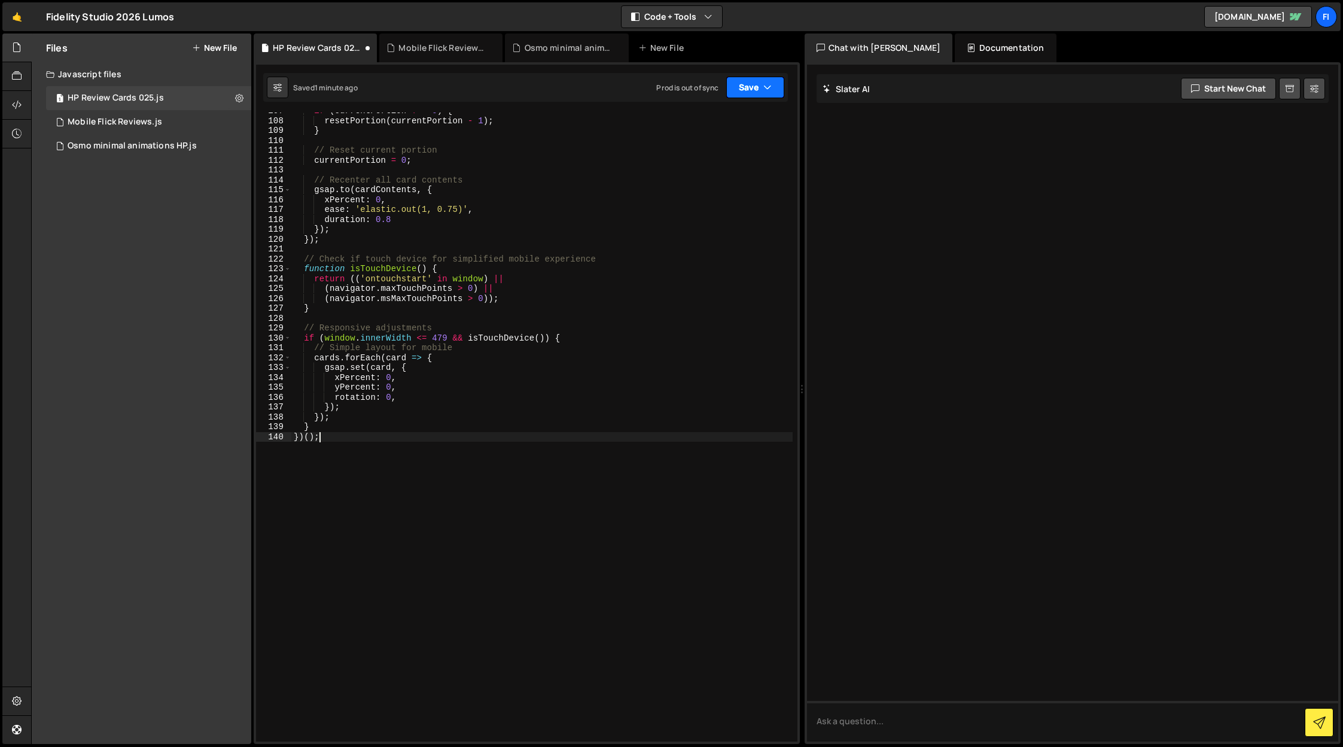
click at [782, 93] on button "Save" at bounding box center [755, 88] width 58 height 22
click at [740, 168] on div "Saved 2 minutes ago" at bounding box center [715, 169] width 124 height 14
click at [142, 122] on div "Mobile Flick Reviews.js" at bounding box center [115, 122] width 95 height 11
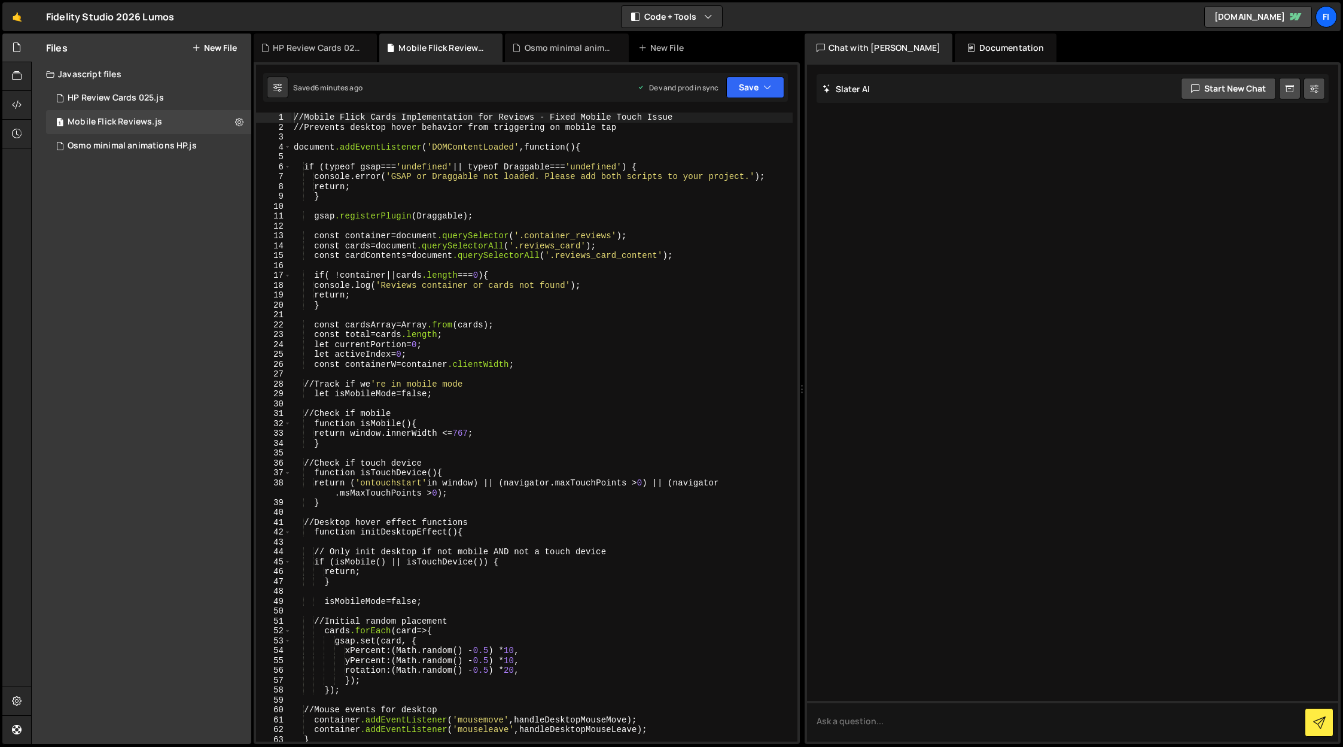
click at [601, 272] on div "// Mobile Flick Cards Implementation for Reviews - Fixed Mobile Touch Issue // …" at bounding box center [541, 436] width 501 height 648
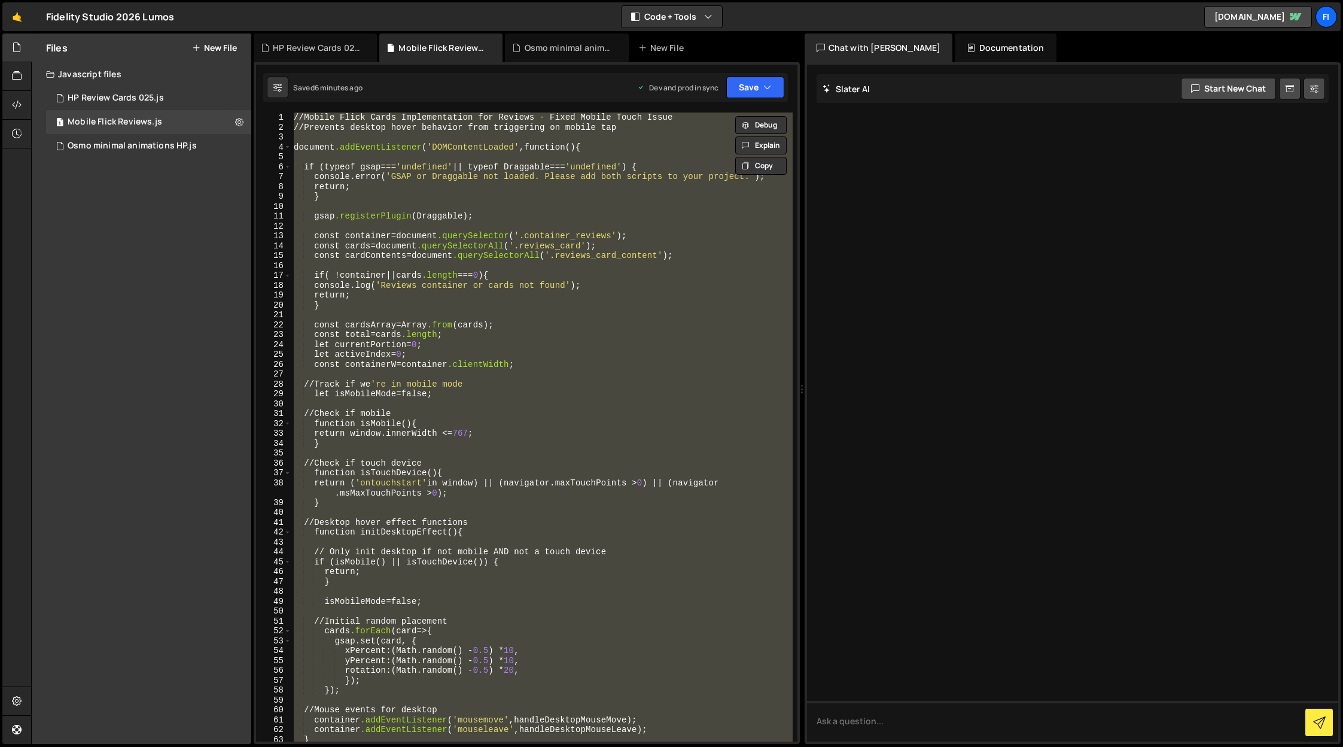
paste textarea "initEffect();"
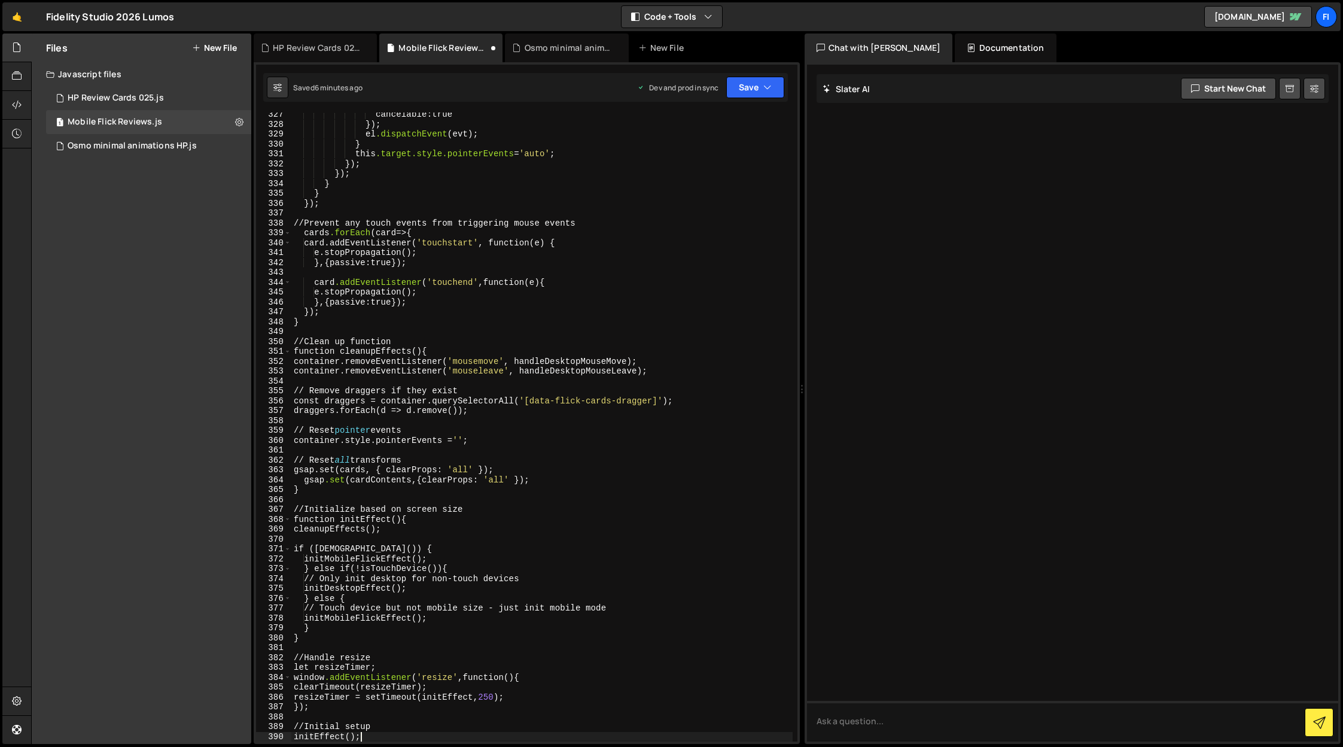
scroll to position [3260, 0]
click at [758, 84] on button "Save" at bounding box center [755, 88] width 58 height 22
click at [744, 167] on div "Saved 6 minutes ago" at bounding box center [715, 169] width 124 height 14
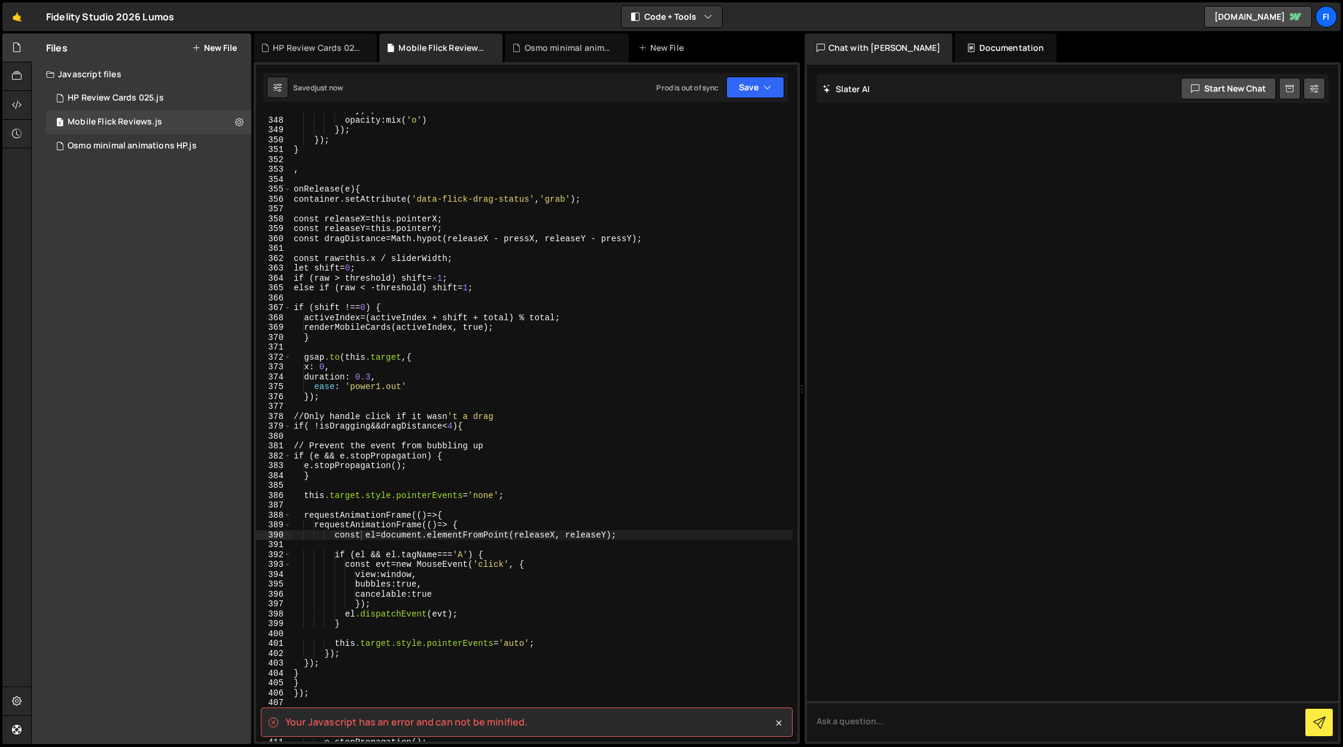
scroll to position [3470, 0]
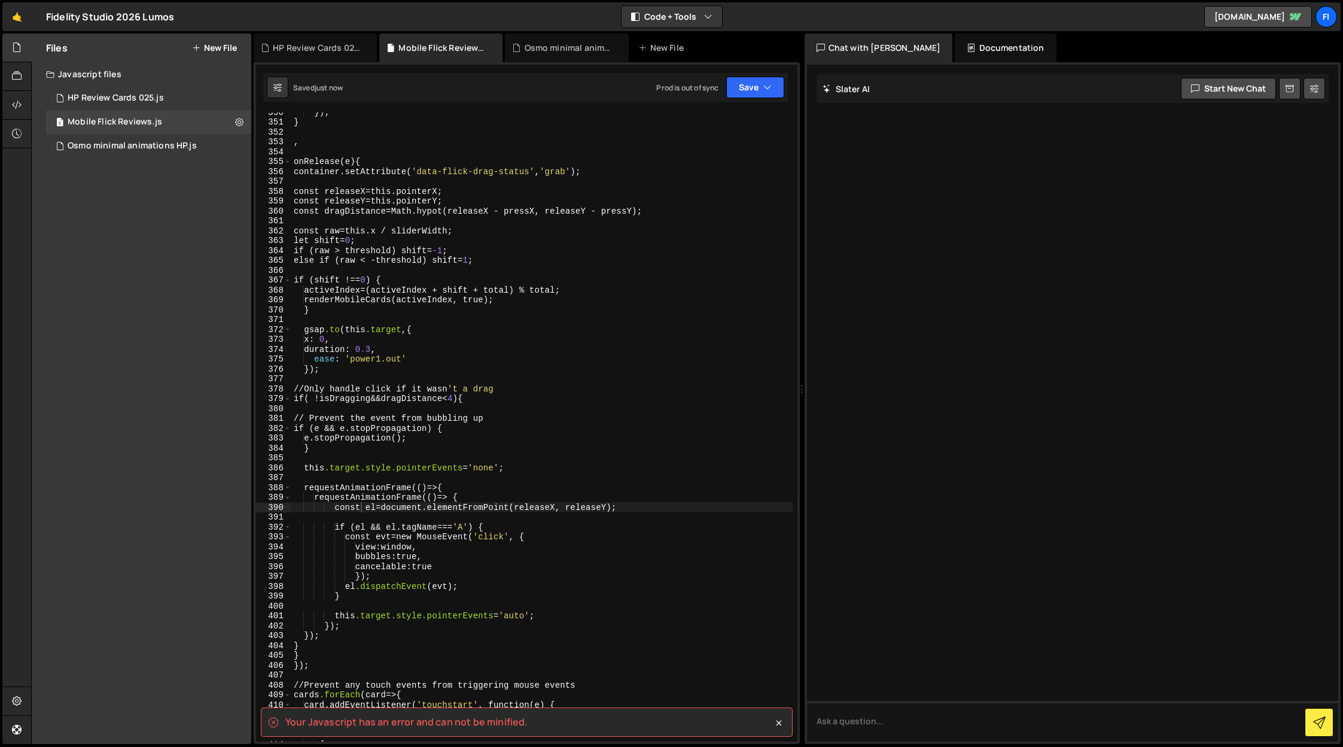
click at [433, 721] on div "} ); } , onRelease ( e ) { container.setAttribute( ' data-flick-drag-status ' ,…" at bounding box center [541, 431] width 501 height 648
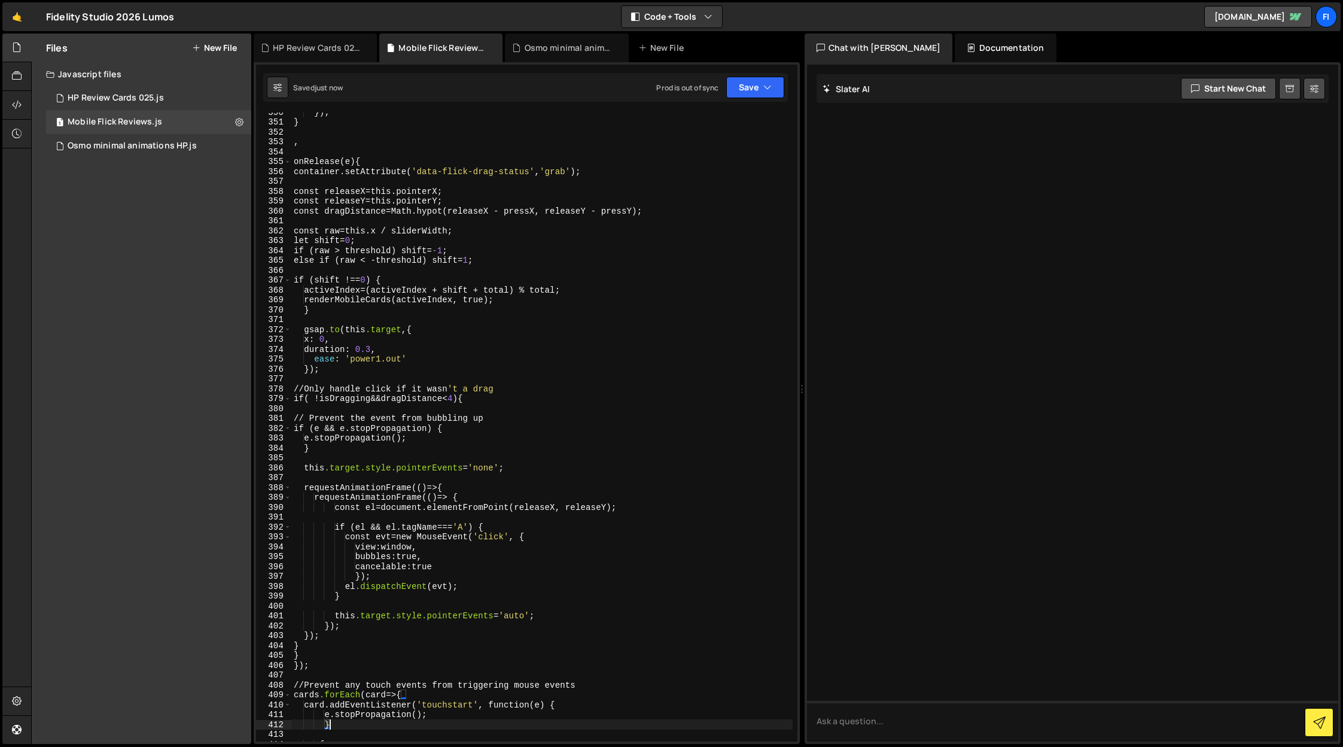
click at [433, 721] on div "} ); } , onRelease ( e ) { container.setAttribute( ' data-flick-drag-status ' ,…" at bounding box center [541, 431] width 501 height 648
type textarea "e.stopPropagation(); }"
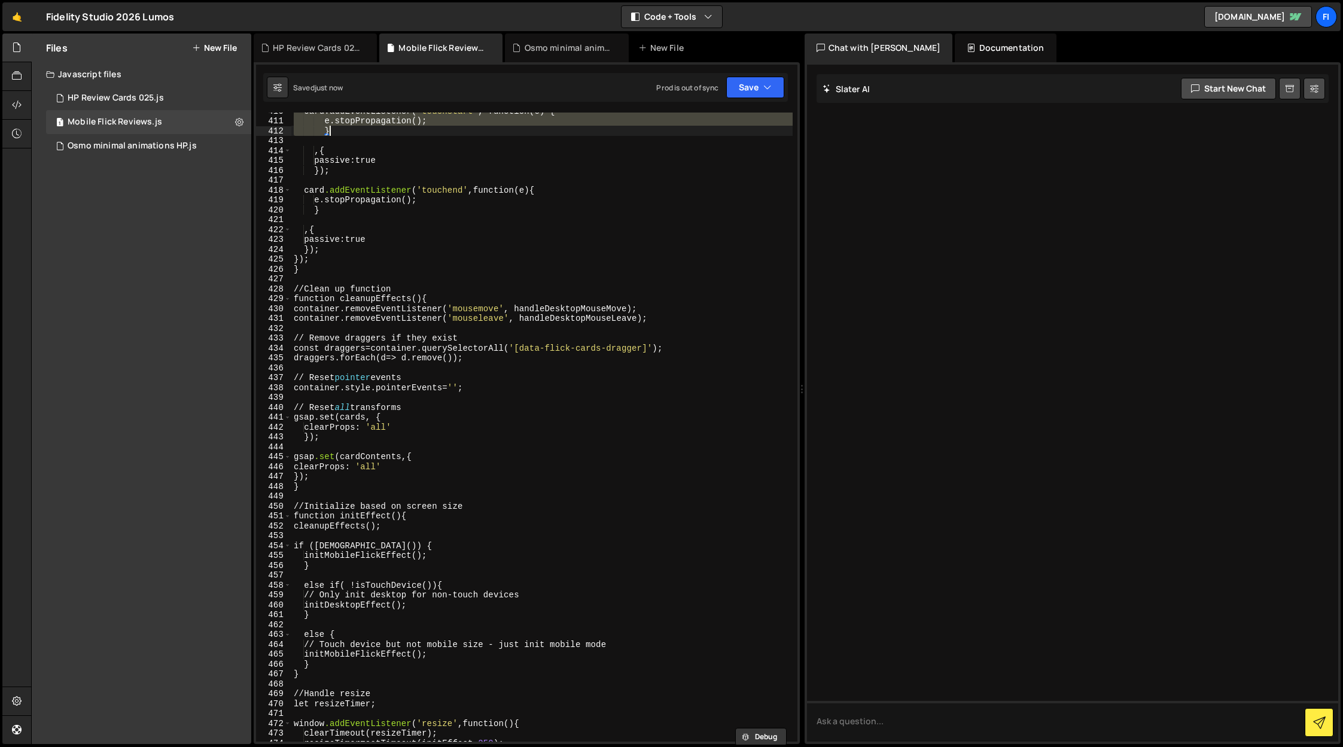
scroll to position [4429, 0]
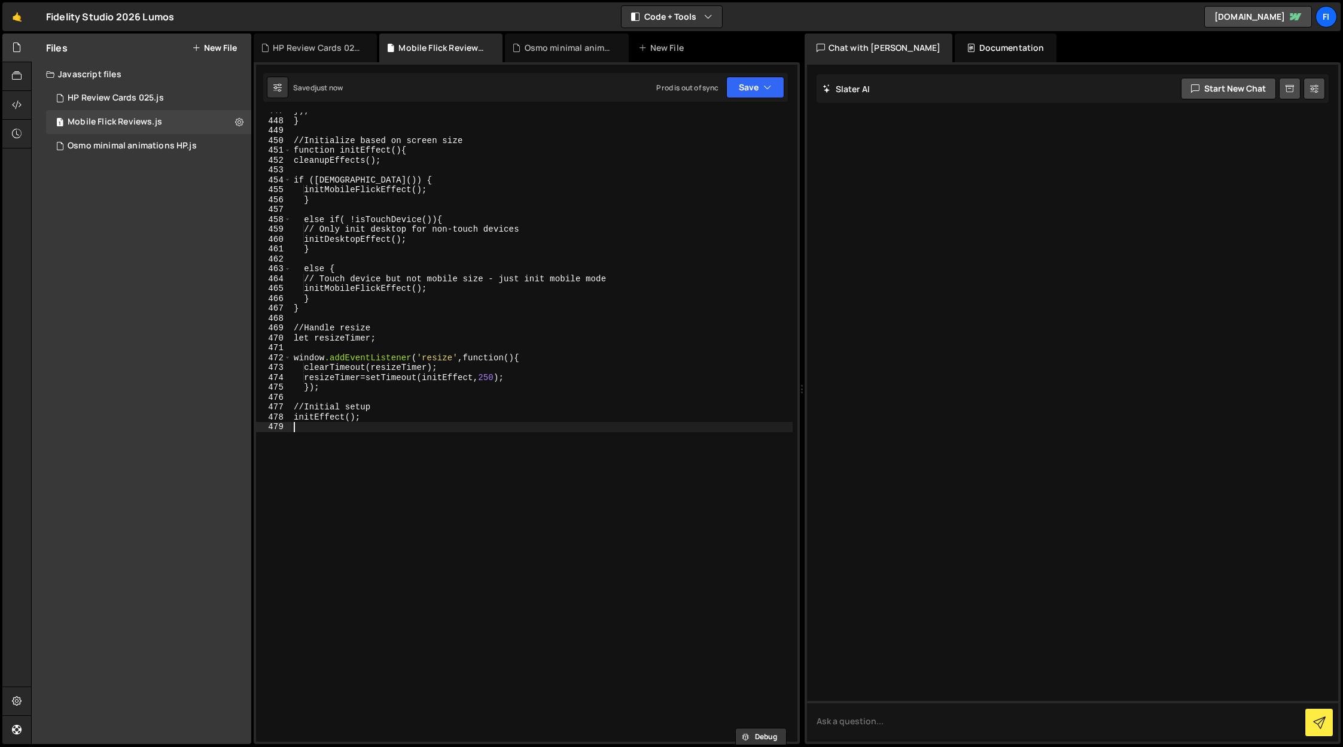
click at [508, 619] on div "} ); } // Initialize based on screen size function initEffect () { cleanupEffec…" at bounding box center [541, 430] width 501 height 648
click at [771, 86] on icon "button" at bounding box center [767, 87] width 8 height 12
click at [766, 167] on icon at bounding box center [766, 163] width 8 height 12
click at [396, 405] on div "} ); } // Initialize based on screen size function initEffect () { cleanupEffec…" at bounding box center [541, 430] width 501 height 648
paste textarea "})();"
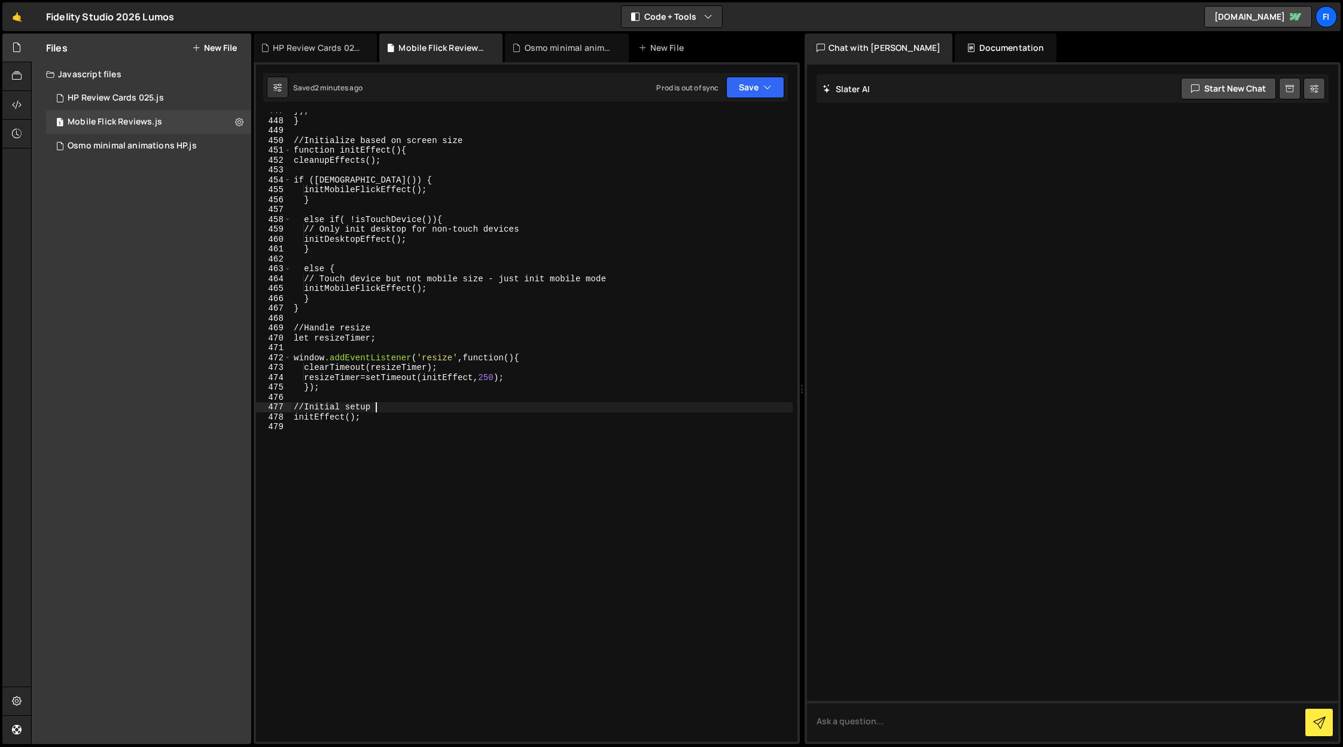
type textarea "})();"
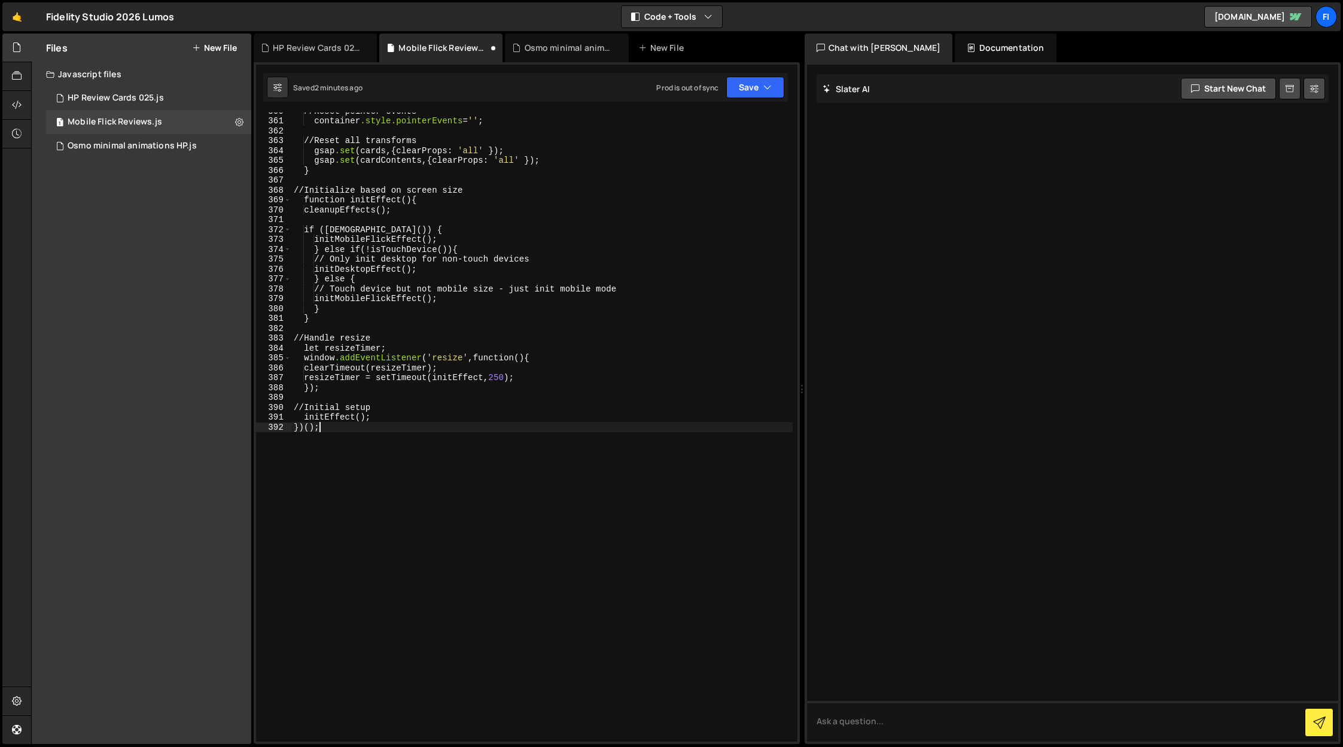
scroll to position [3589, 0]
click at [741, 92] on button "Save" at bounding box center [755, 88] width 58 height 22
click at [741, 166] on div "Saved 9 minutes ago" at bounding box center [715, 169] width 124 height 14
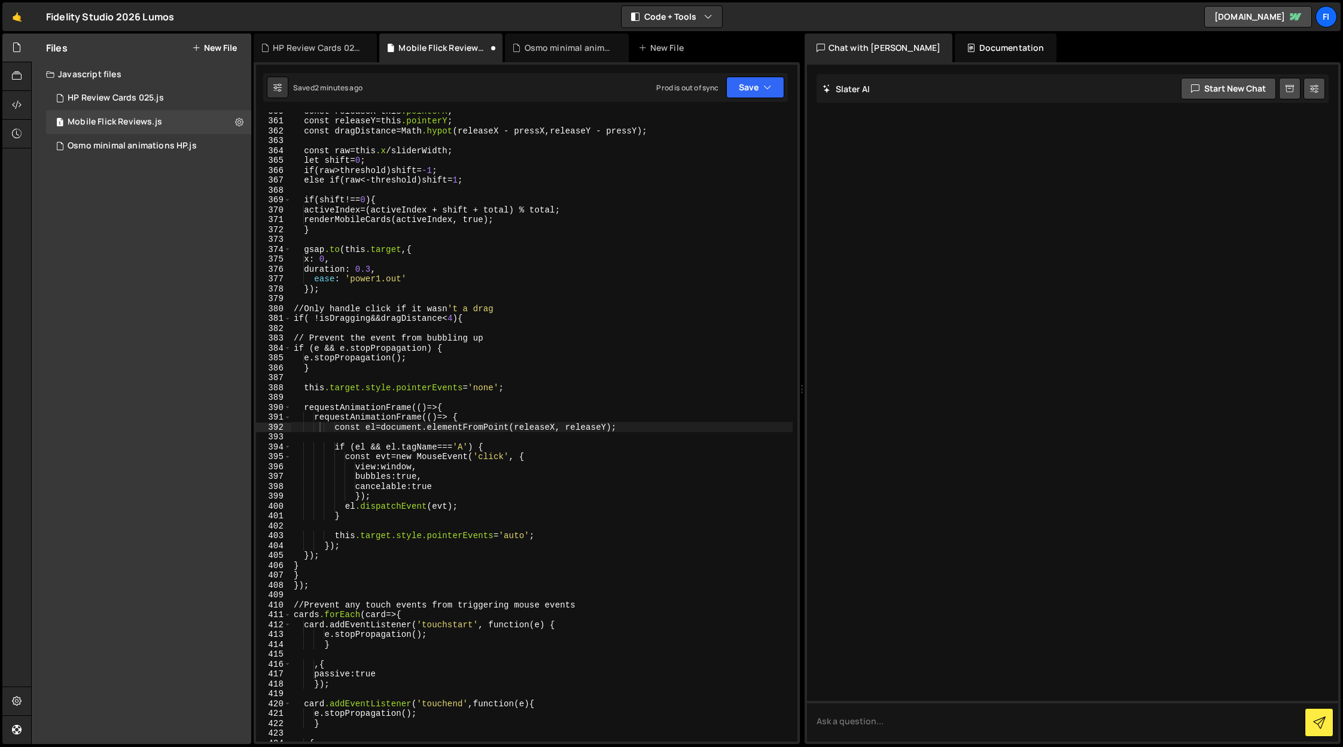
scroll to position [3569, 0]
click at [239, 119] on icon at bounding box center [239, 121] width 8 height 11
click at [761, 93] on button "Save" at bounding box center [755, 88] width 58 height 22
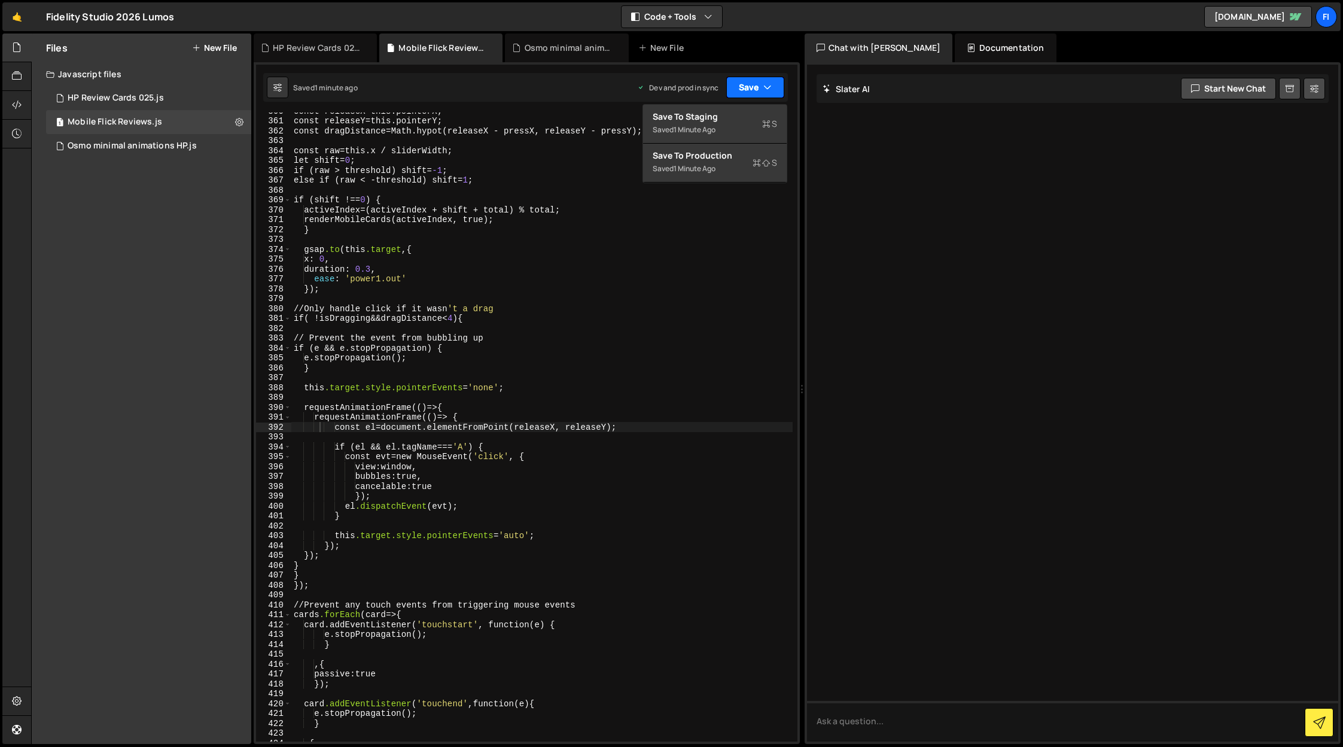
click at [761, 93] on button "Save" at bounding box center [755, 88] width 58 height 22
click at [283, 87] on button at bounding box center [278, 88] width 22 height 22
select select "editor"
select select "ace/theme/monokai"
type input "14"
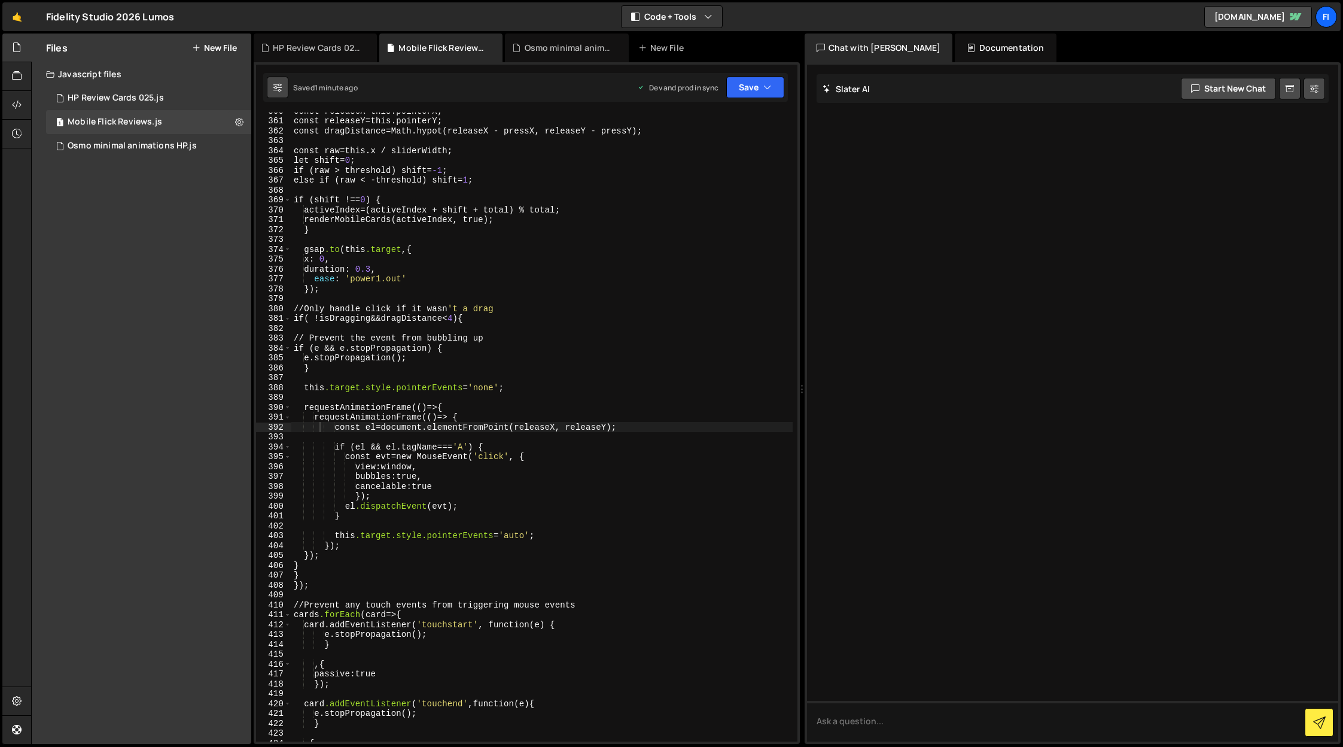
checkbox input "true"
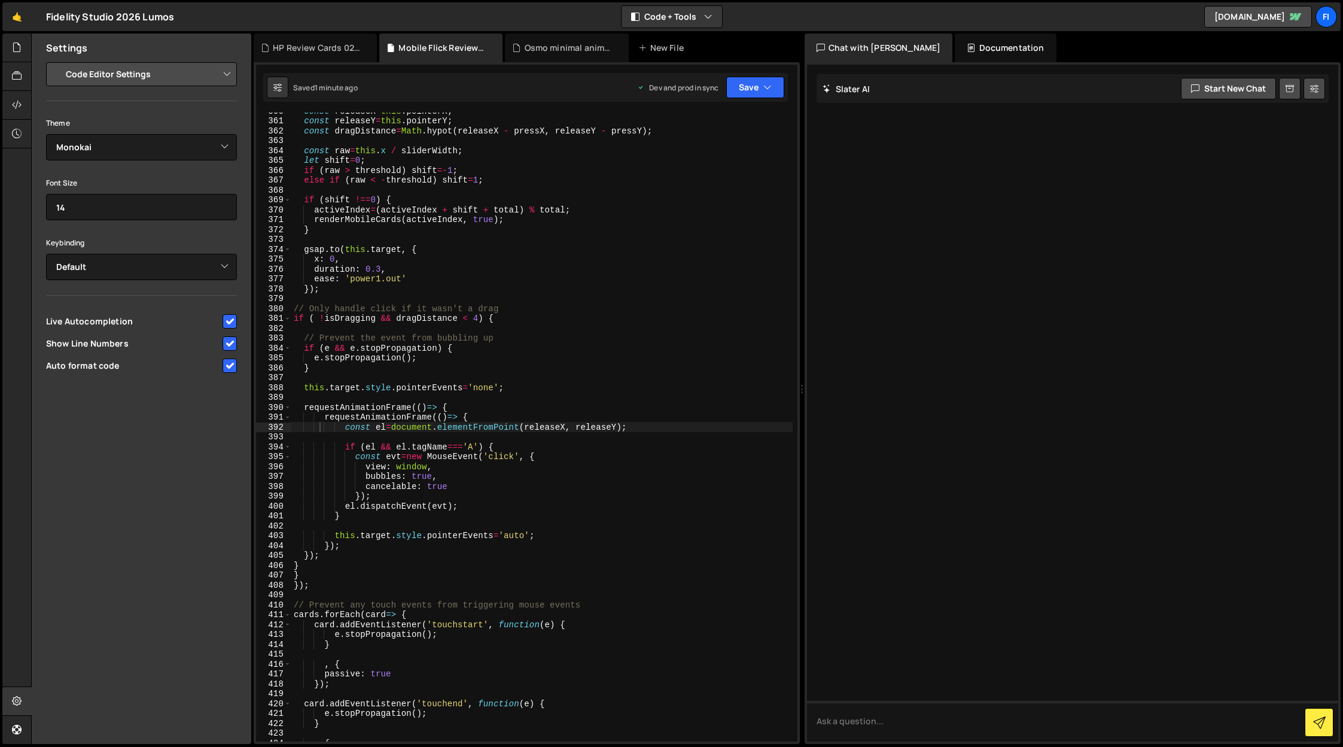
click at [551, 127] on div "const releaseX = this . pointerX ; const releaseY = this . pointerY ; const dra…" at bounding box center [541, 430] width 501 height 648
click at [754, 94] on button "Save" at bounding box center [755, 88] width 58 height 22
type textarea "else if (raw < -threshold) shift=1;"
click at [613, 181] on div "const releaseX = this . pointerX ; const releaseY = this . pointerY ; const dra…" at bounding box center [541, 430] width 501 height 648
click at [493, 46] on icon at bounding box center [493, 48] width 8 height 12
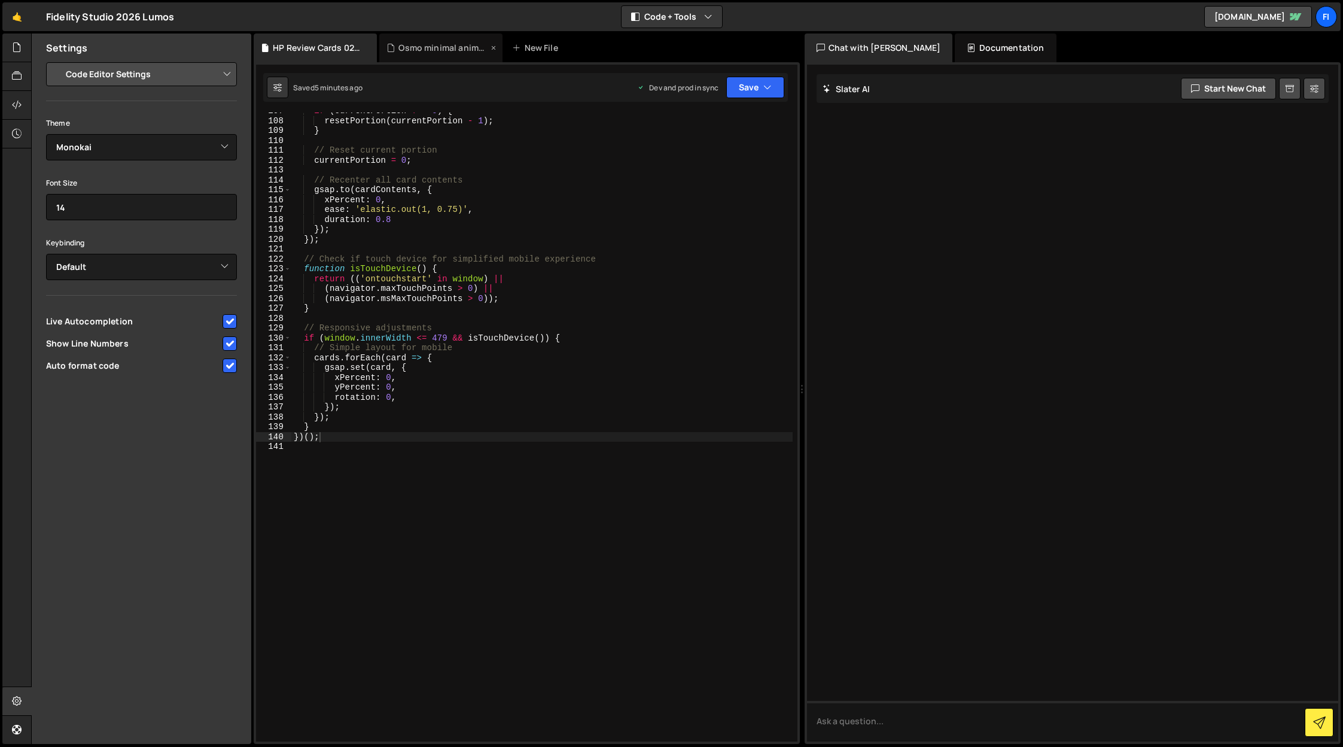
click at [488, 47] on div "Osmo minimal animations HP.js" at bounding box center [443, 48] width 90 height 12
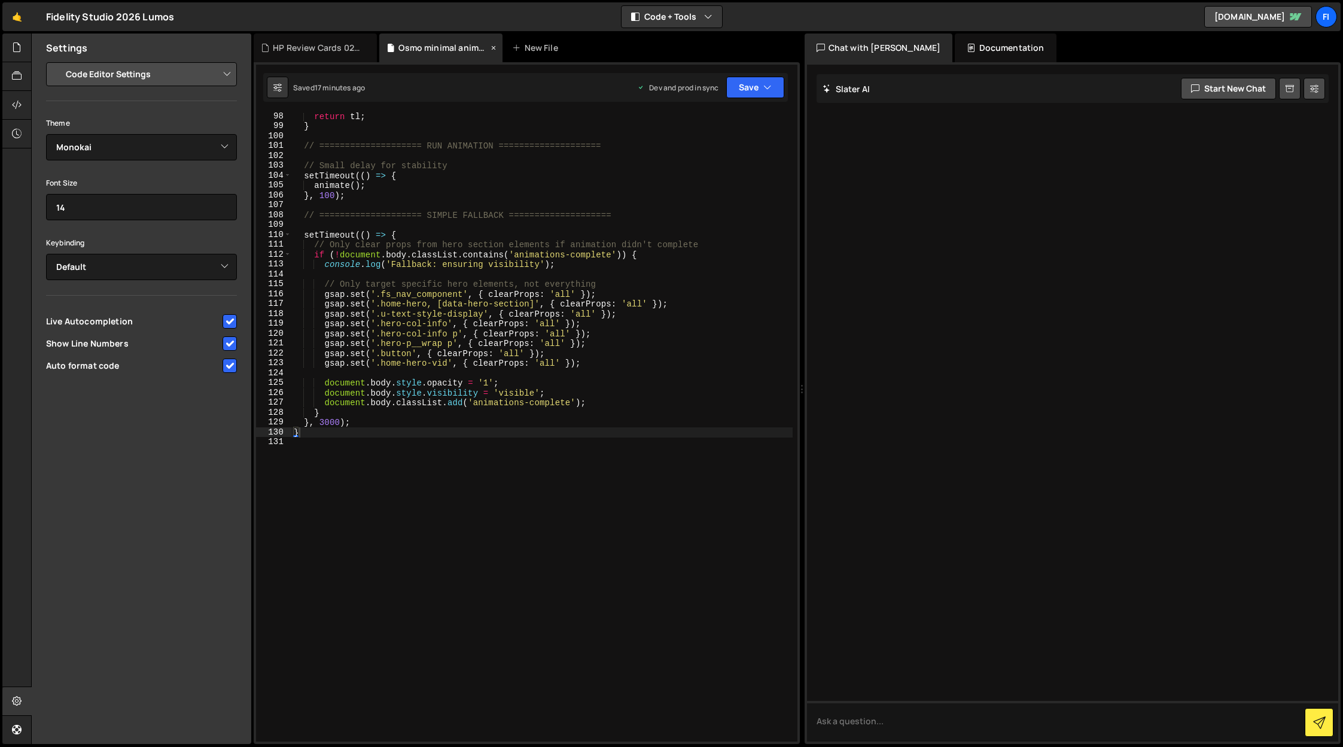
drag, startPoint x: 503, startPoint y: 47, endPoint x: 496, endPoint y: 47, distance: 7.2
click at [502, 47] on div "HP Review Cards 025.js Osmo minimal animations HP.js New File" at bounding box center [527, 47] width 546 height 29
click at [495, 47] on icon at bounding box center [493, 48] width 8 height 12
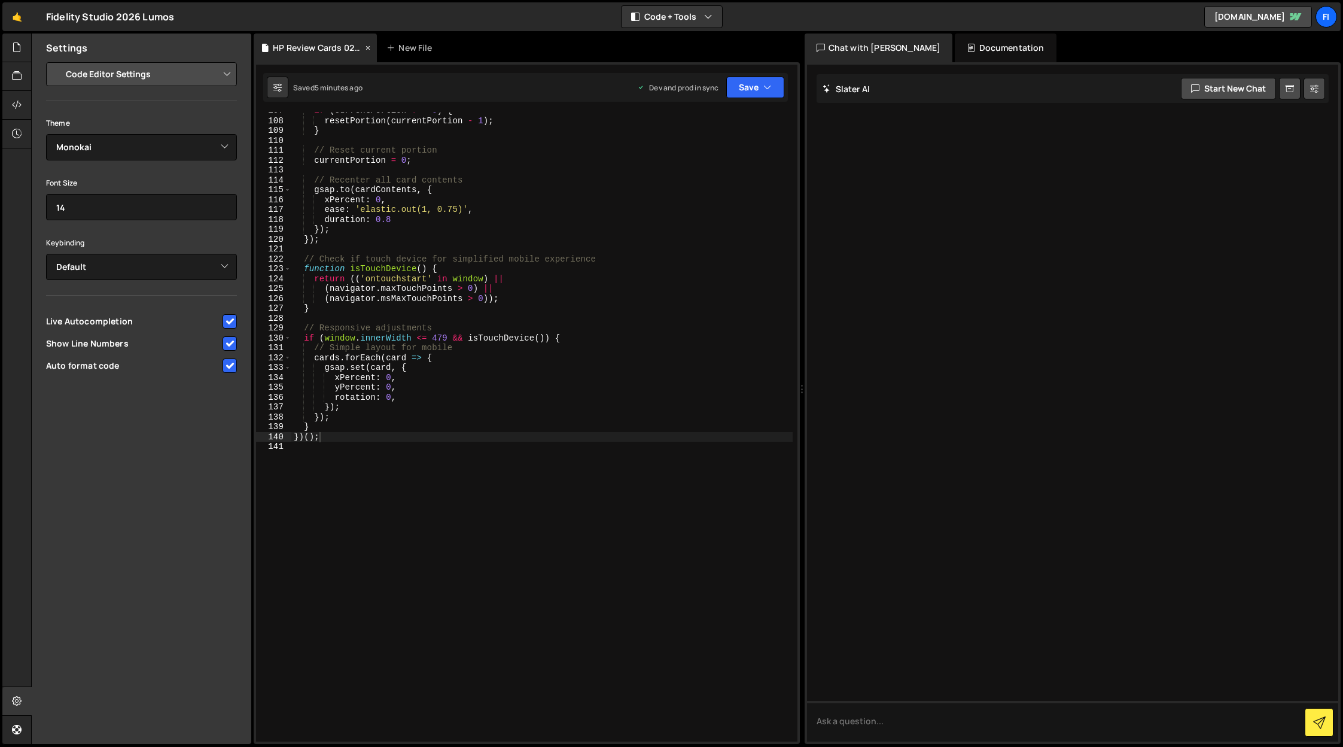
click at [368, 47] on icon at bounding box center [368, 48] width 8 height 12
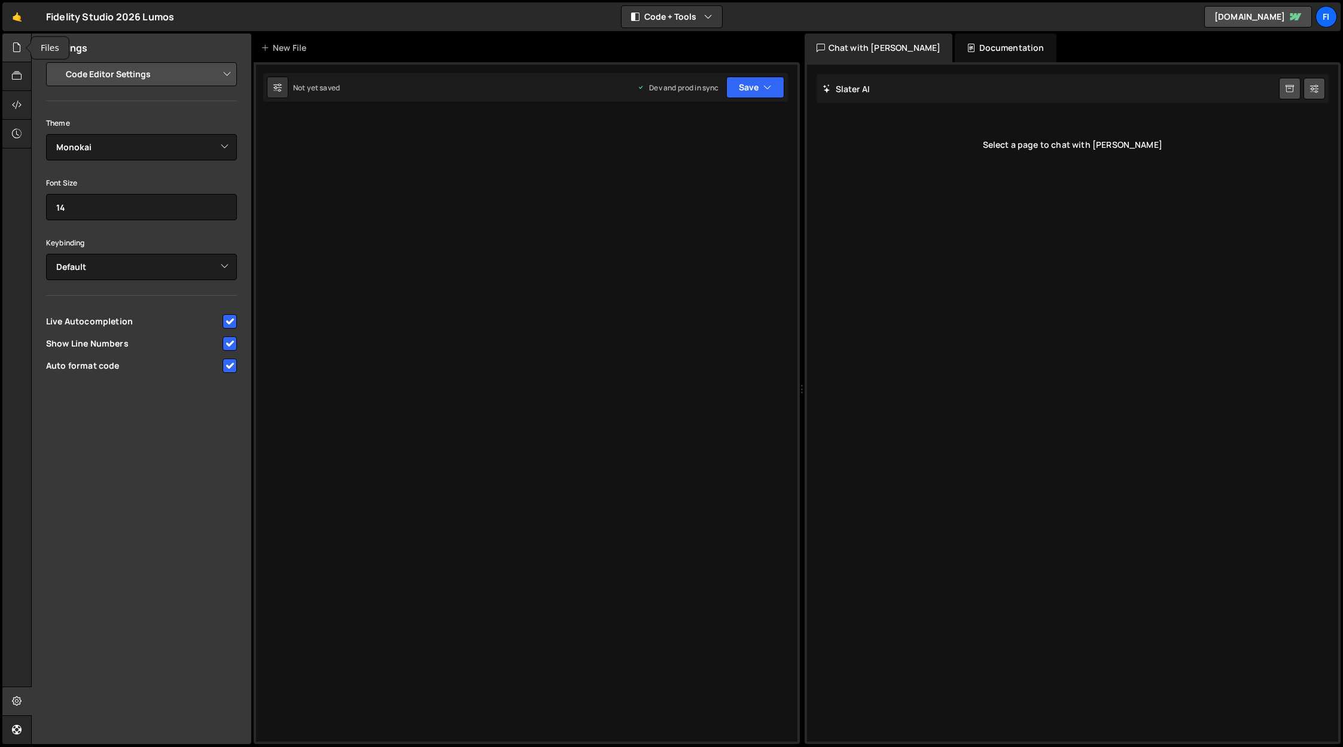
click at [19, 56] on div at bounding box center [16, 47] width 29 height 29
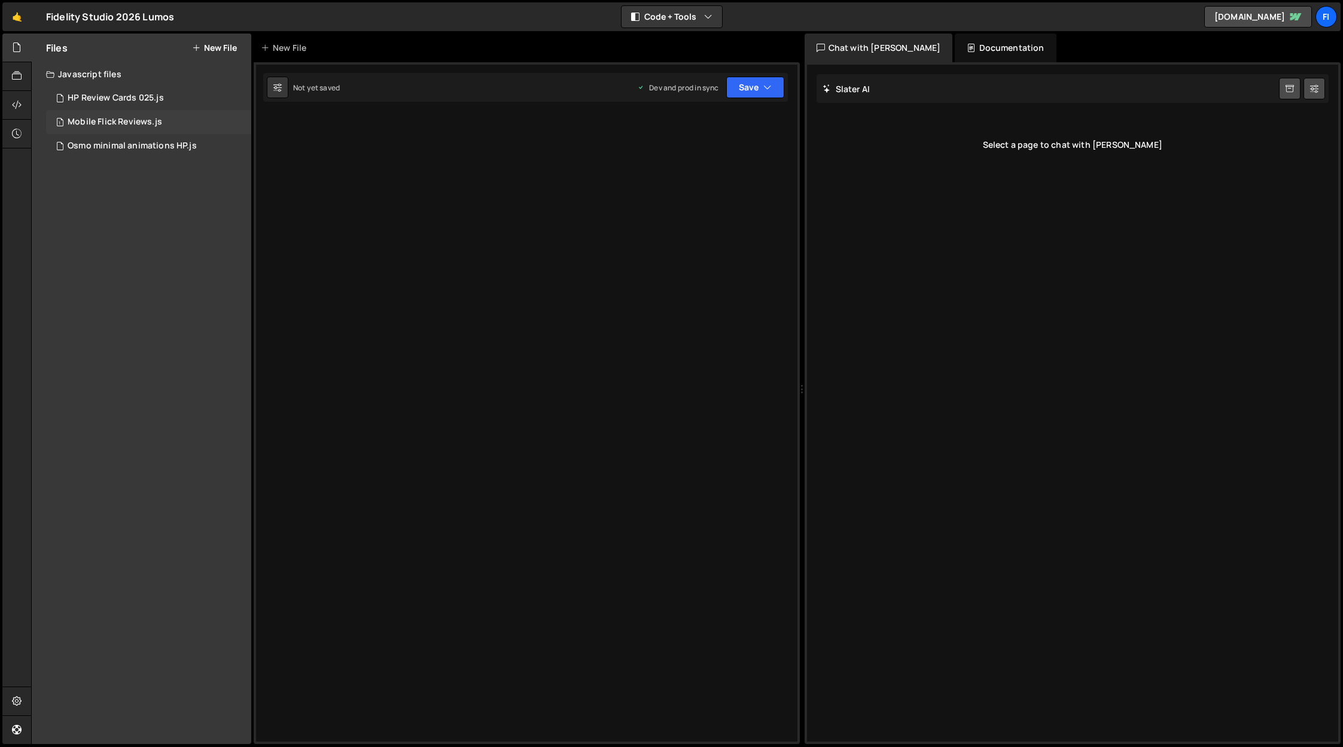
click at [147, 123] on div "Mobile Flick Reviews.js" at bounding box center [115, 122] width 95 height 11
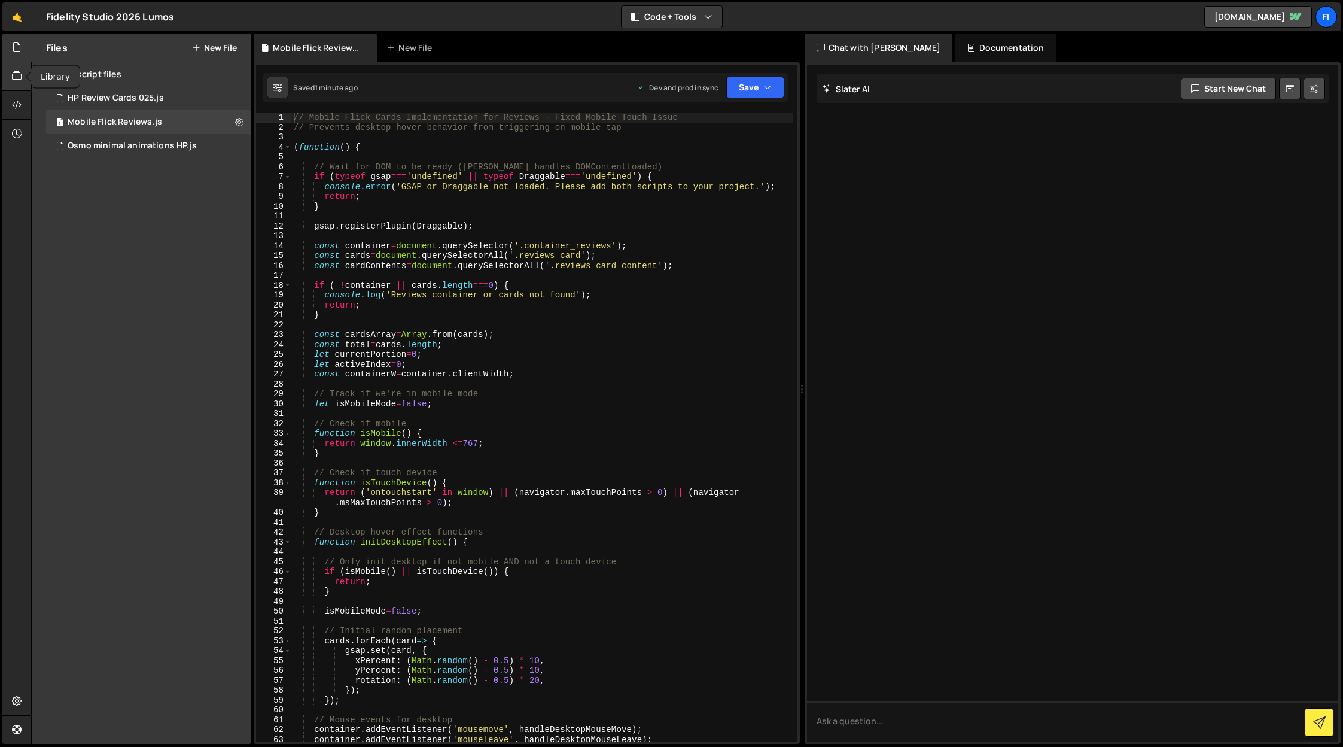
click at [3, 75] on div at bounding box center [16, 76] width 29 height 29
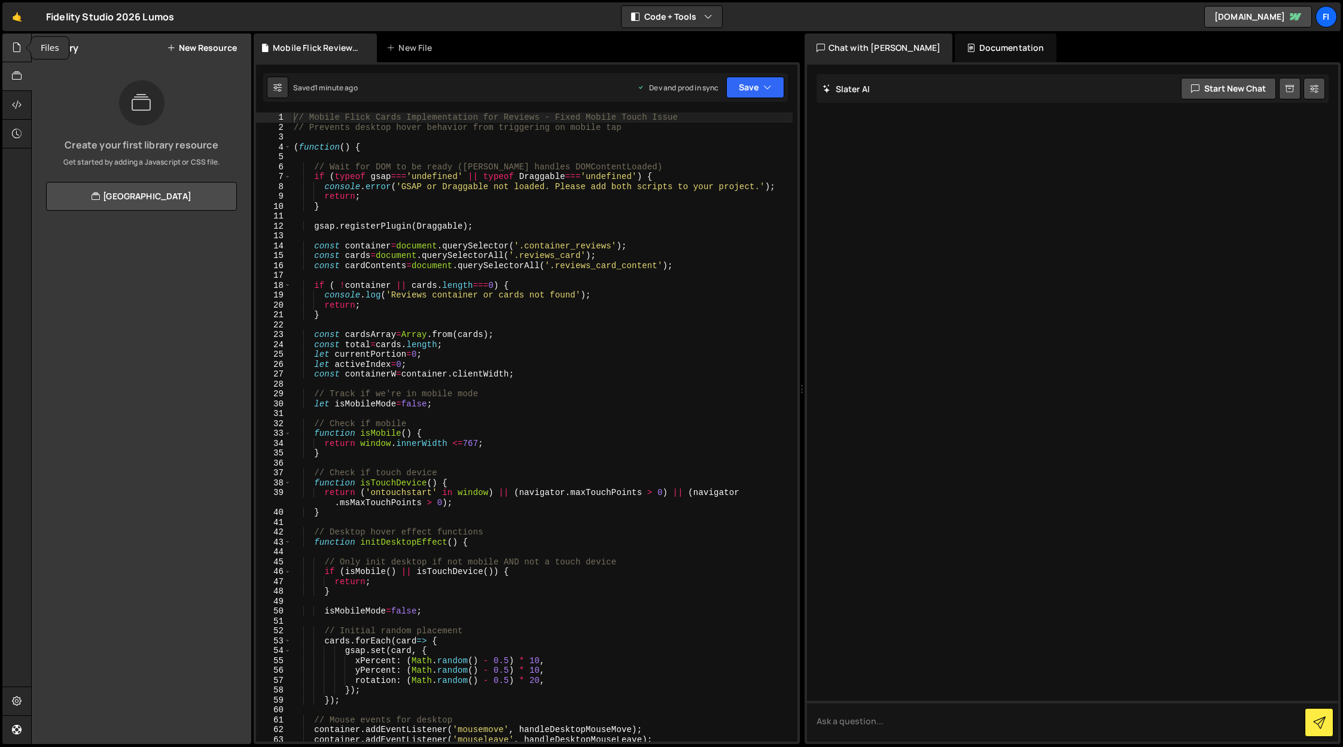
click at [22, 47] on div at bounding box center [16, 47] width 29 height 29
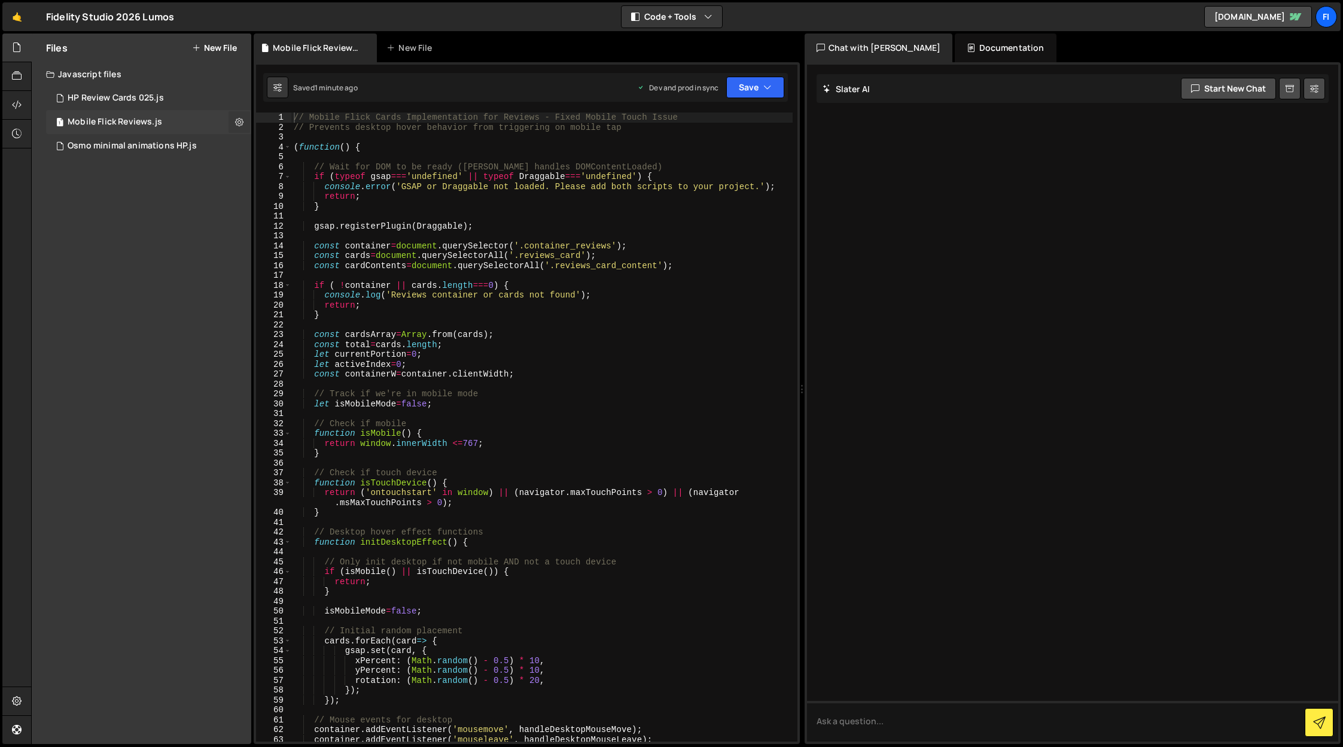
click at [238, 123] on icon at bounding box center [239, 121] width 8 height 11
click at [294, 187] on button "Delete File" at bounding box center [312, 195] width 117 height 24
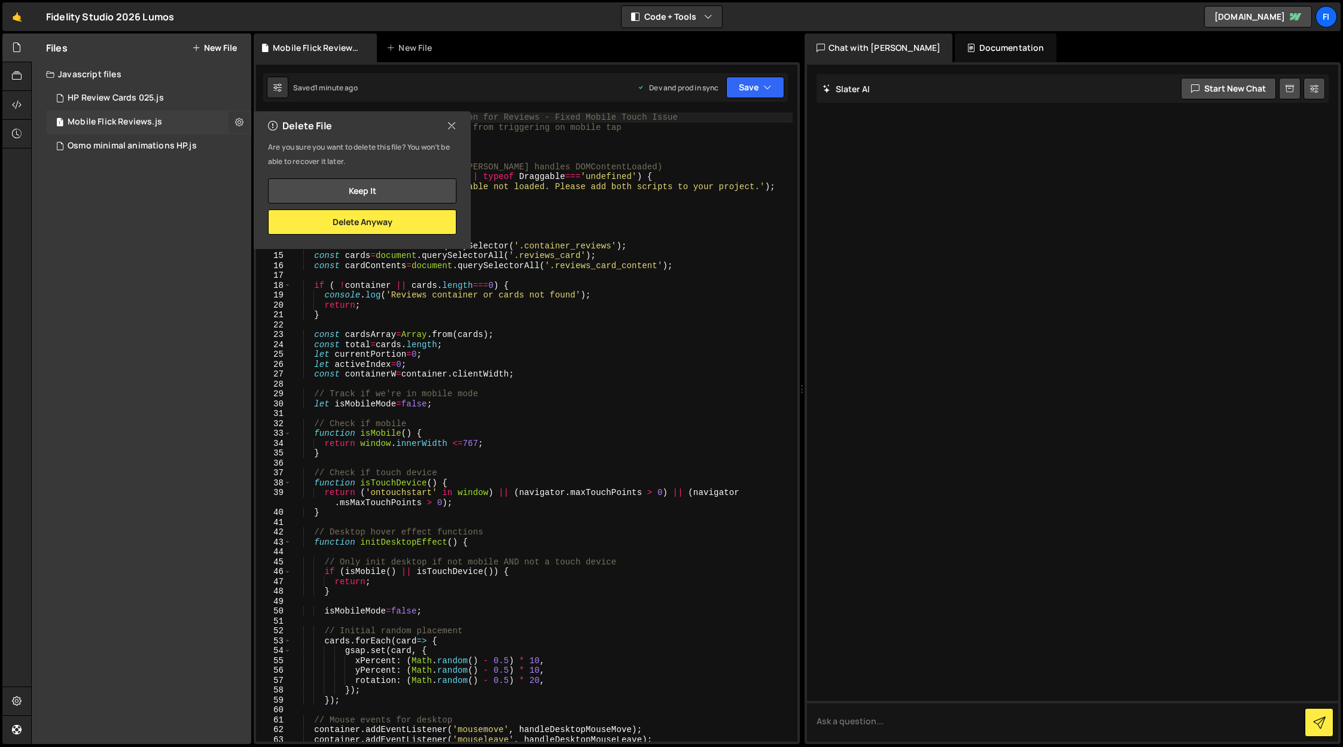
click at [242, 123] on icon at bounding box center [239, 121] width 8 height 11
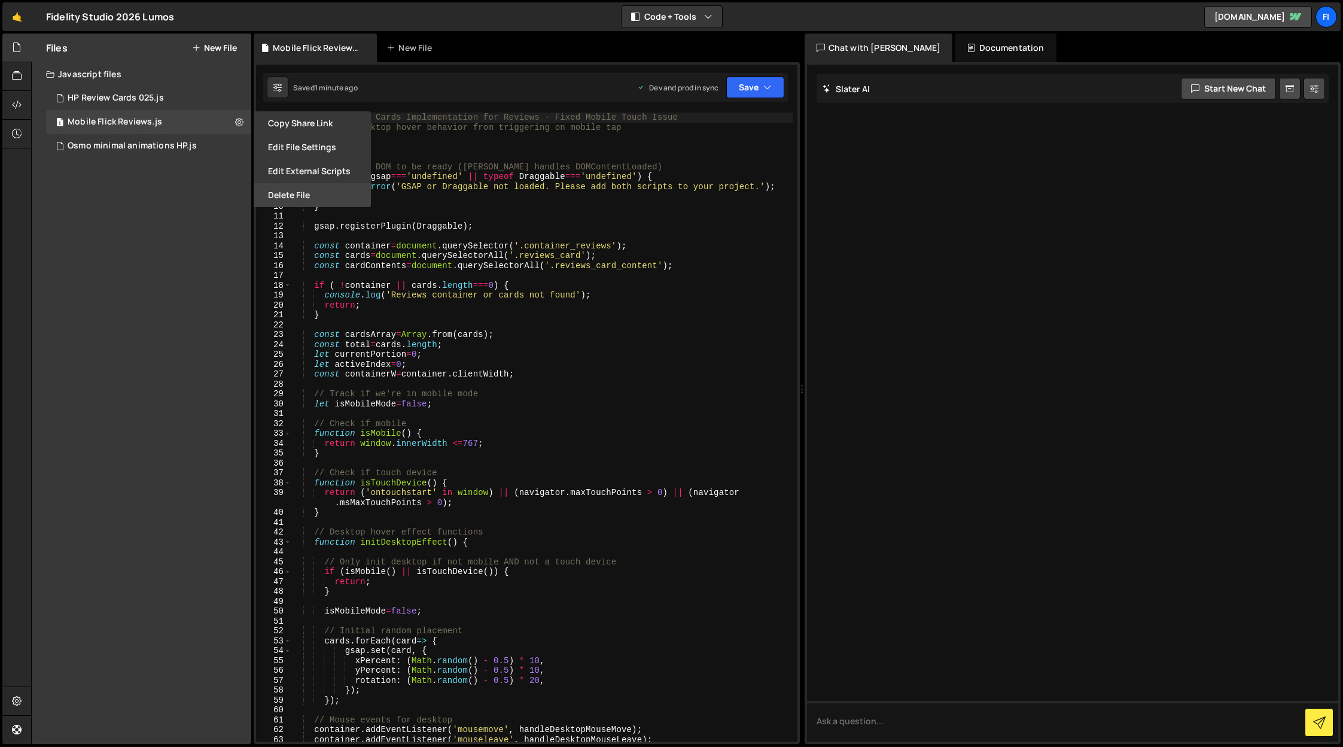
click at [325, 192] on button "Delete File" at bounding box center [312, 195] width 117 height 24
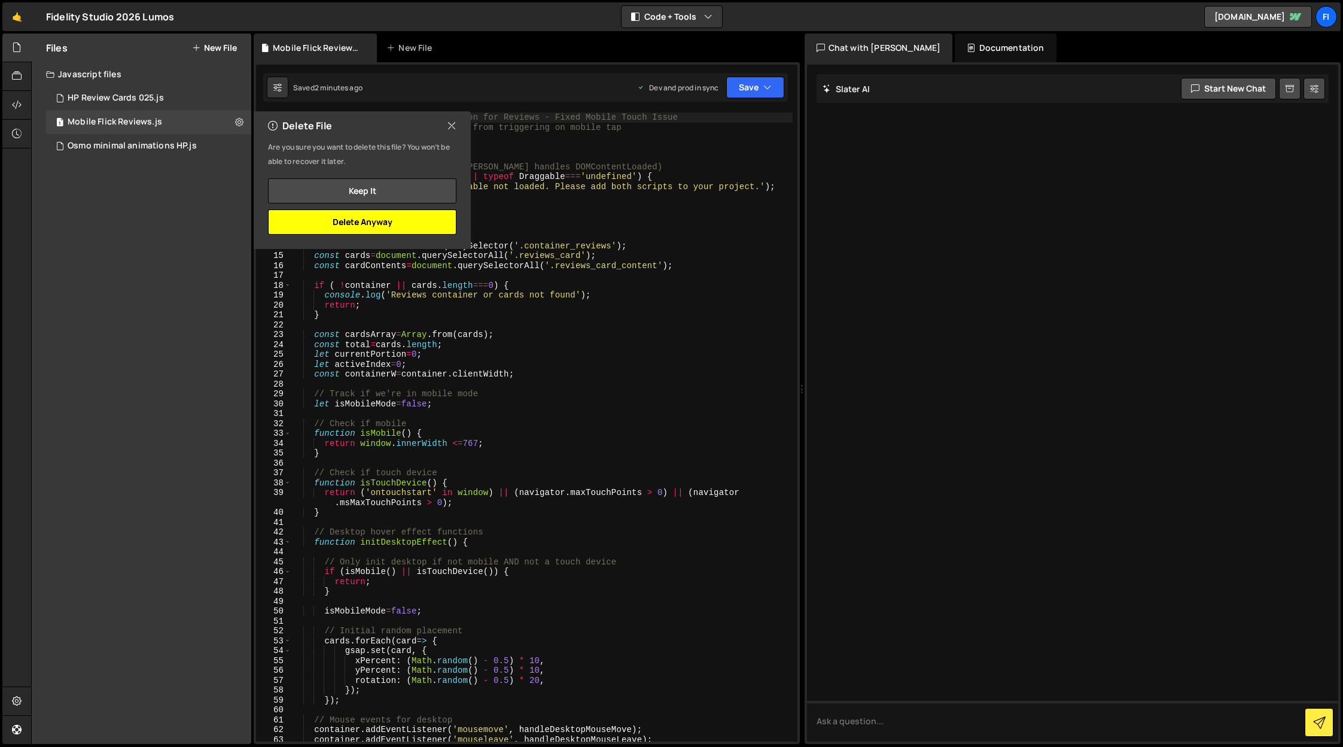
click at [384, 220] on button "Delete Anyway" at bounding box center [362, 221] width 188 height 25
checkbox input "false"
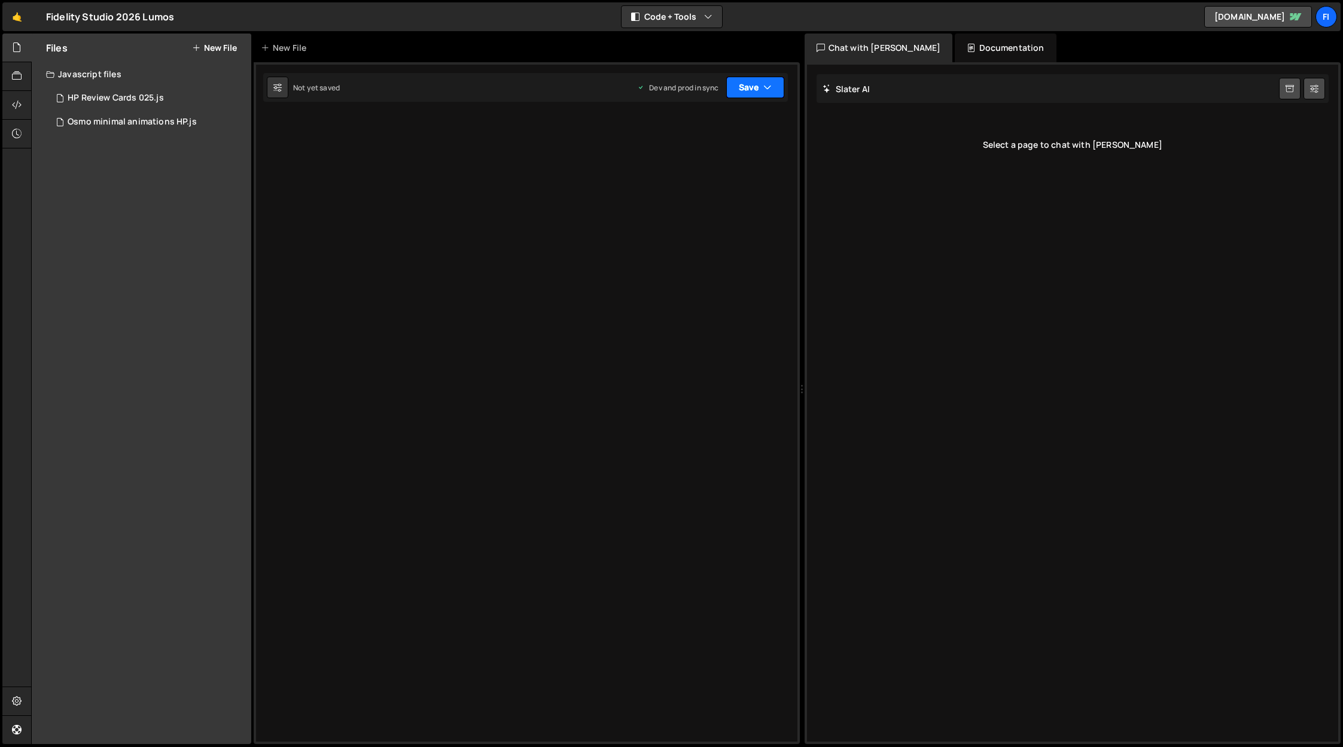
click at [772, 80] on button "Save" at bounding box center [755, 88] width 58 height 22
click at [728, 168] on div "Saved 2 minutes ago" at bounding box center [715, 169] width 124 height 14
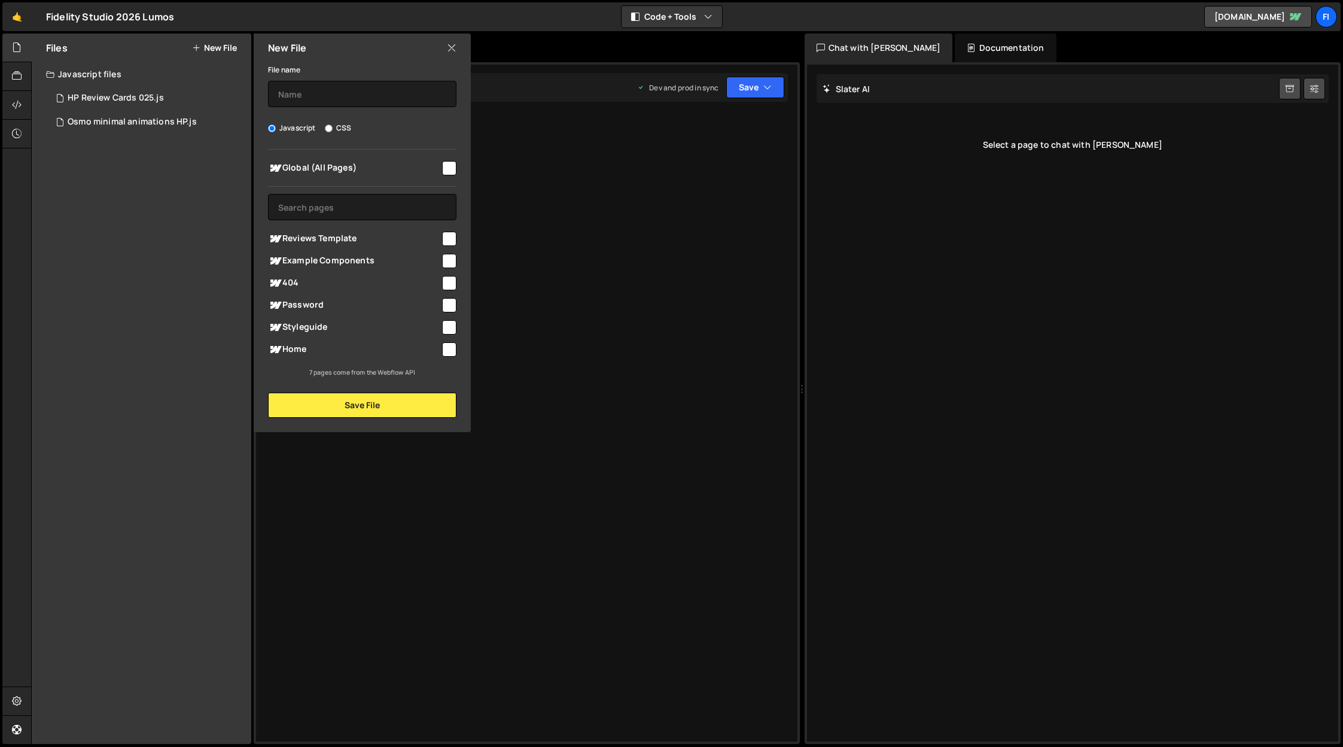
click at [444, 51] on div "New File" at bounding box center [362, 47] width 217 height 29
click at [452, 55] on div "New File" at bounding box center [362, 47] width 217 height 29
click at [452, 53] on icon at bounding box center [452, 47] width 10 height 13
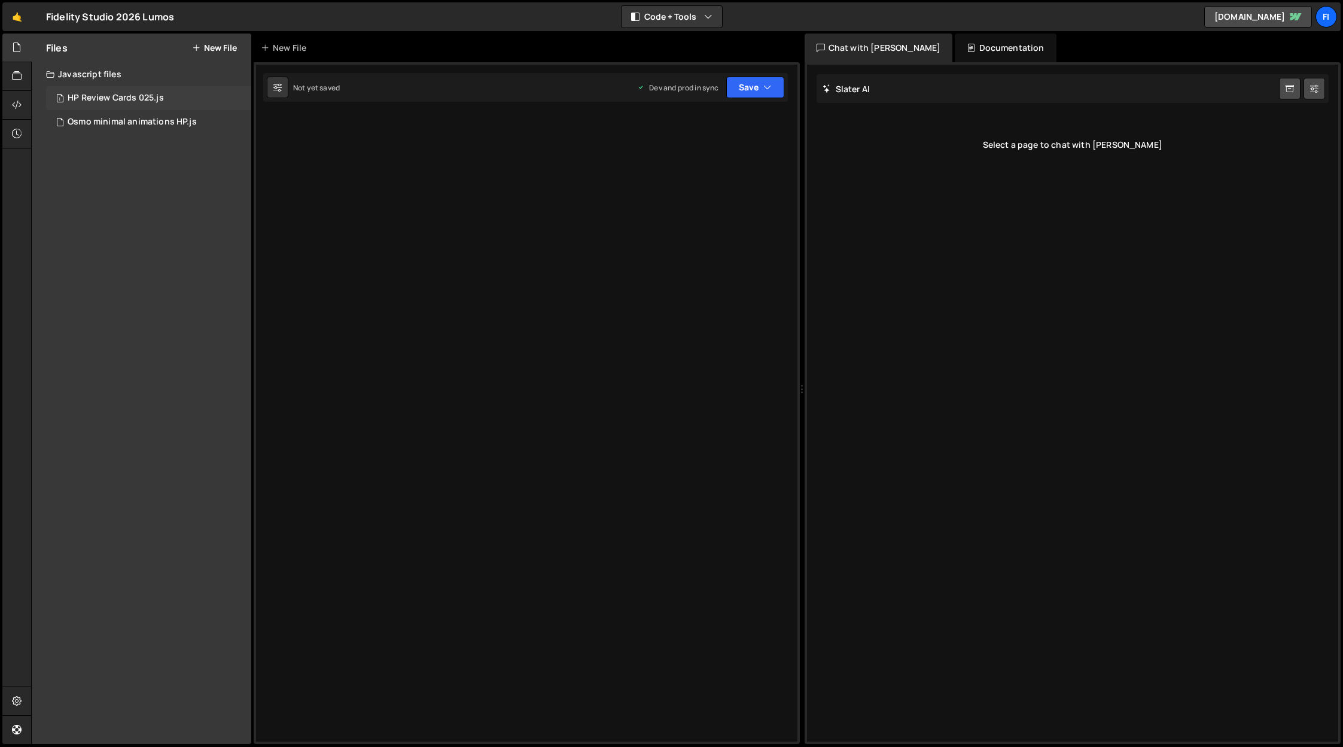
click at [169, 99] on div "1 HP Review Cards 025.js 0" at bounding box center [148, 98] width 205 height 24
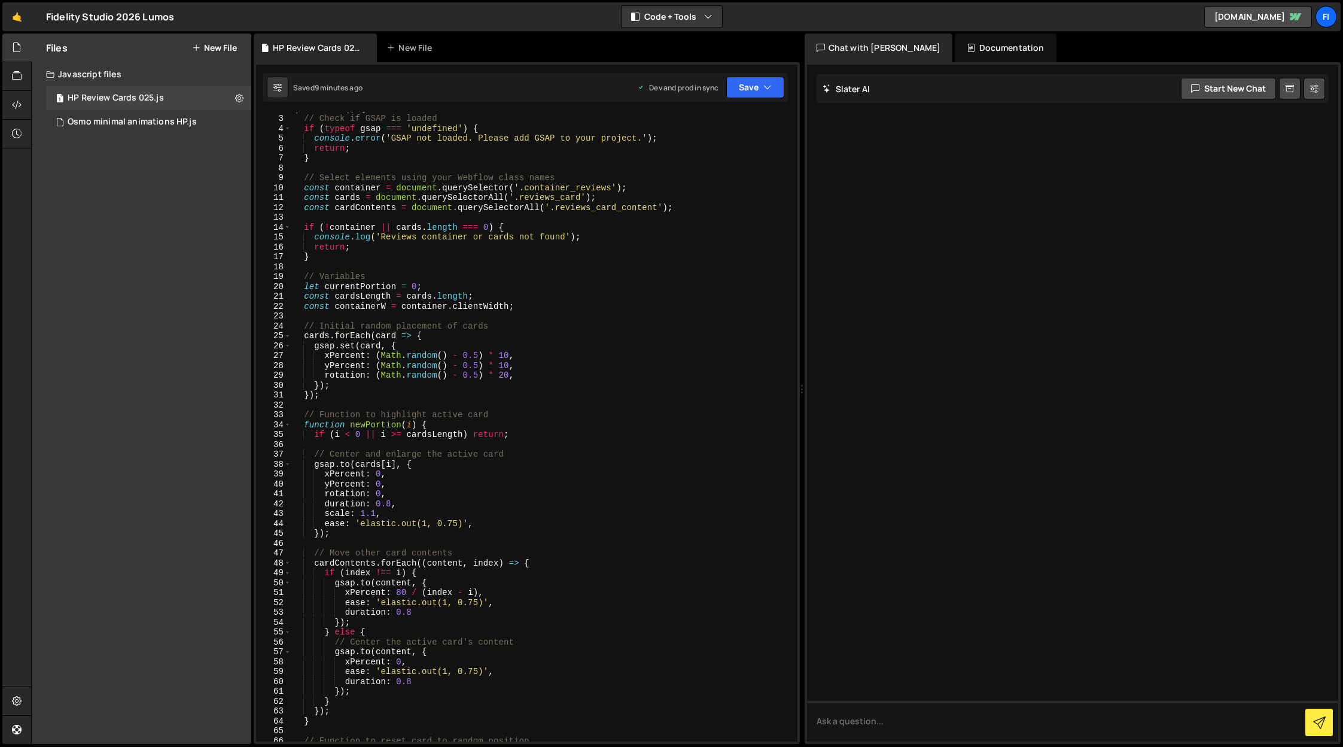
scroll to position [0, 0]
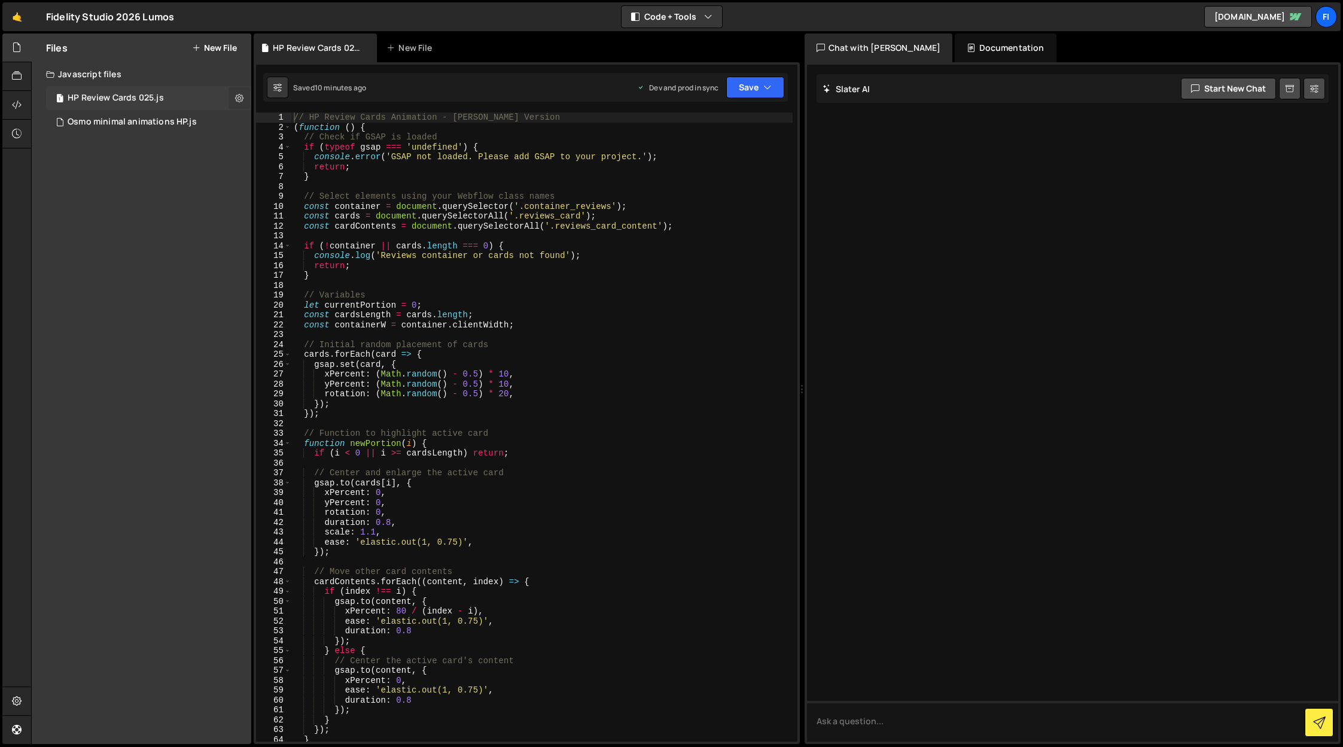
click at [239, 95] on icon at bounding box center [239, 97] width 8 height 11
click at [303, 172] on button "Delete File" at bounding box center [312, 171] width 117 height 24
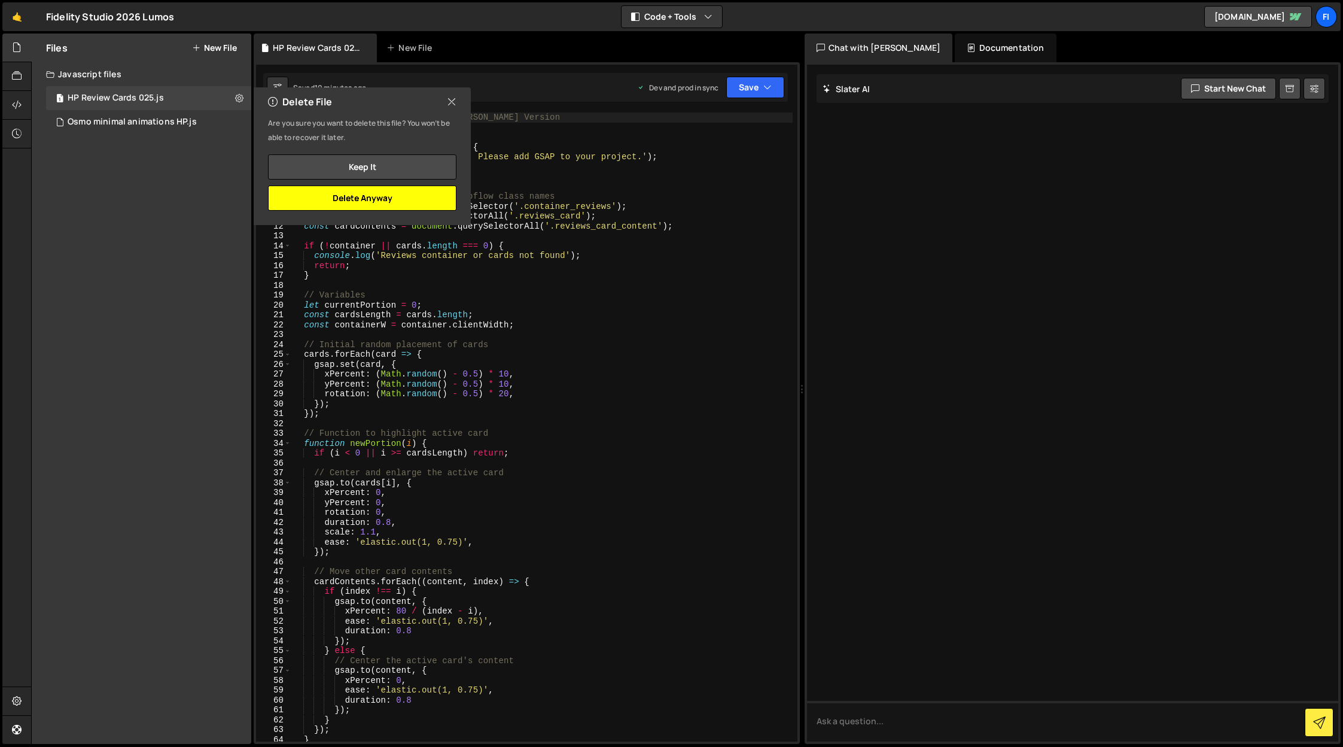
click at [407, 196] on button "Delete Anyway" at bounding box center [362, 197] width 188 height 25
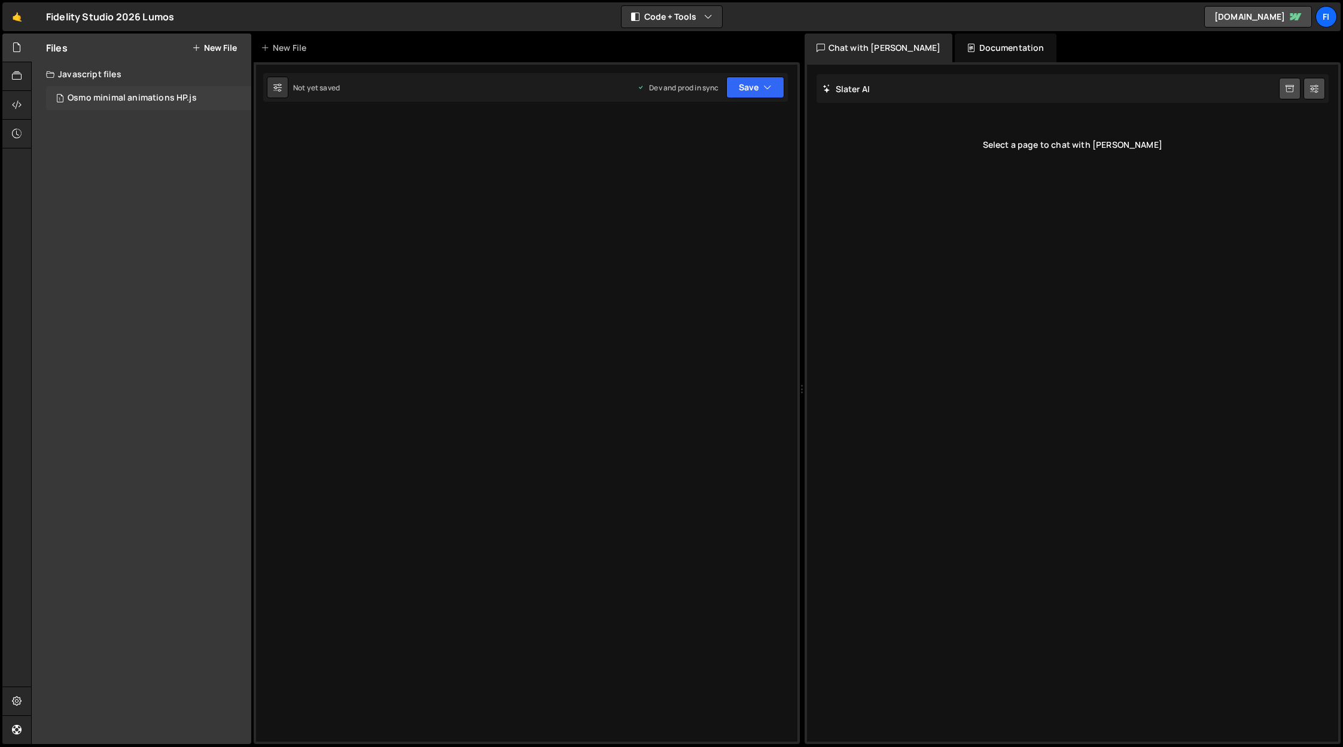
click at [140, 98] on div "Osmo minimal animations HP.js" at bounding box center [132, 98] width 129 height 11
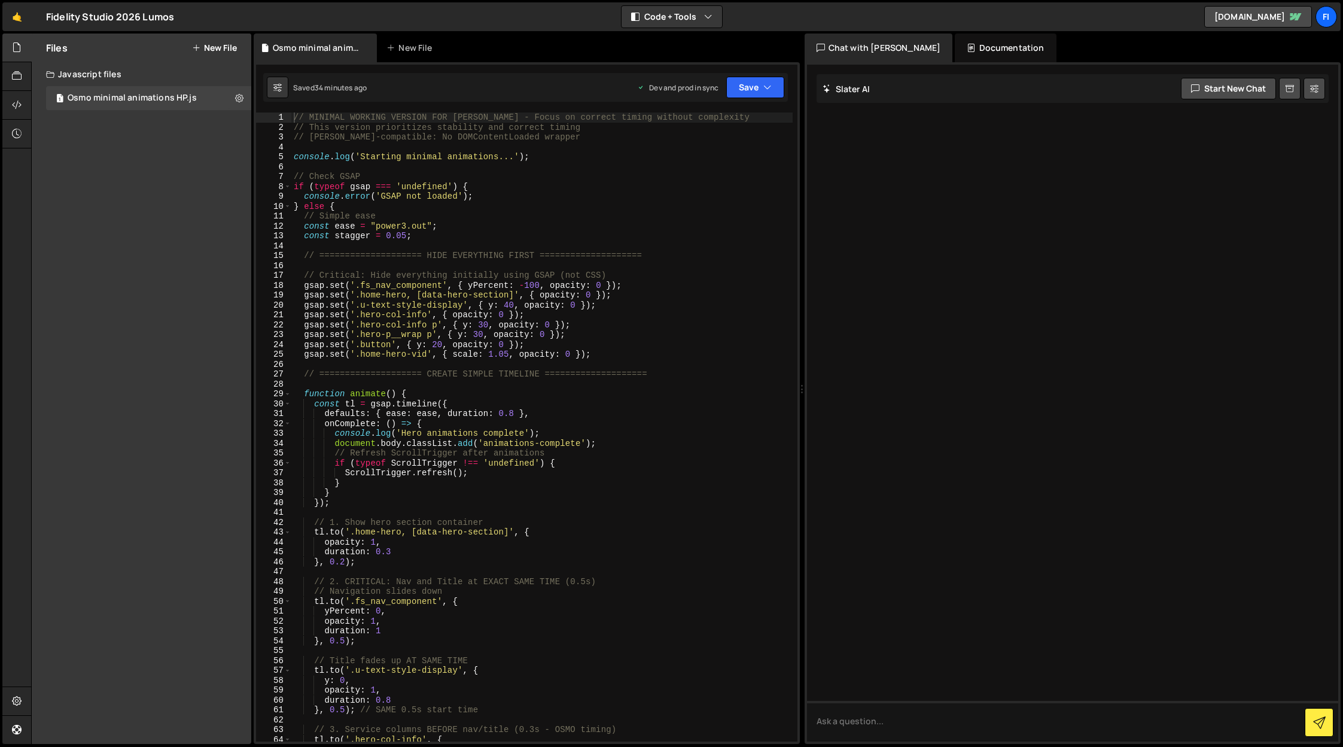
click at [537, 406] on div "// MINIMAL WORKING VERSION FOR SLATER - Focus on correct timing without complex…" at bounding box center [541, 436] width 501 height 648
type textarea "}"
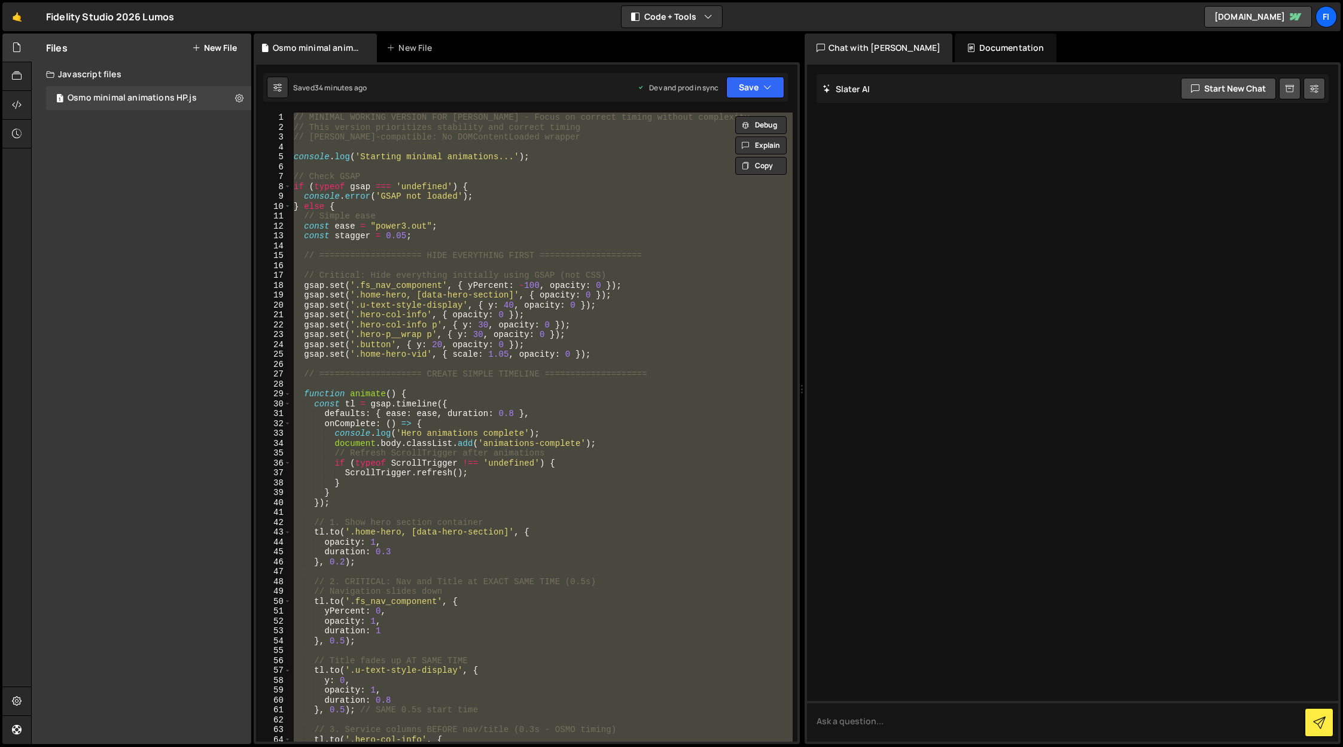
click at [176, 136] on div "Files New File Javascript files 1 Osmo minimal animations HP.js 0 CSS files Cop…" at bounding box center [142, 388] width 220 height 710
click at [217, 48] on button "New File" at bounding box center [214, 48] width 45 height 10
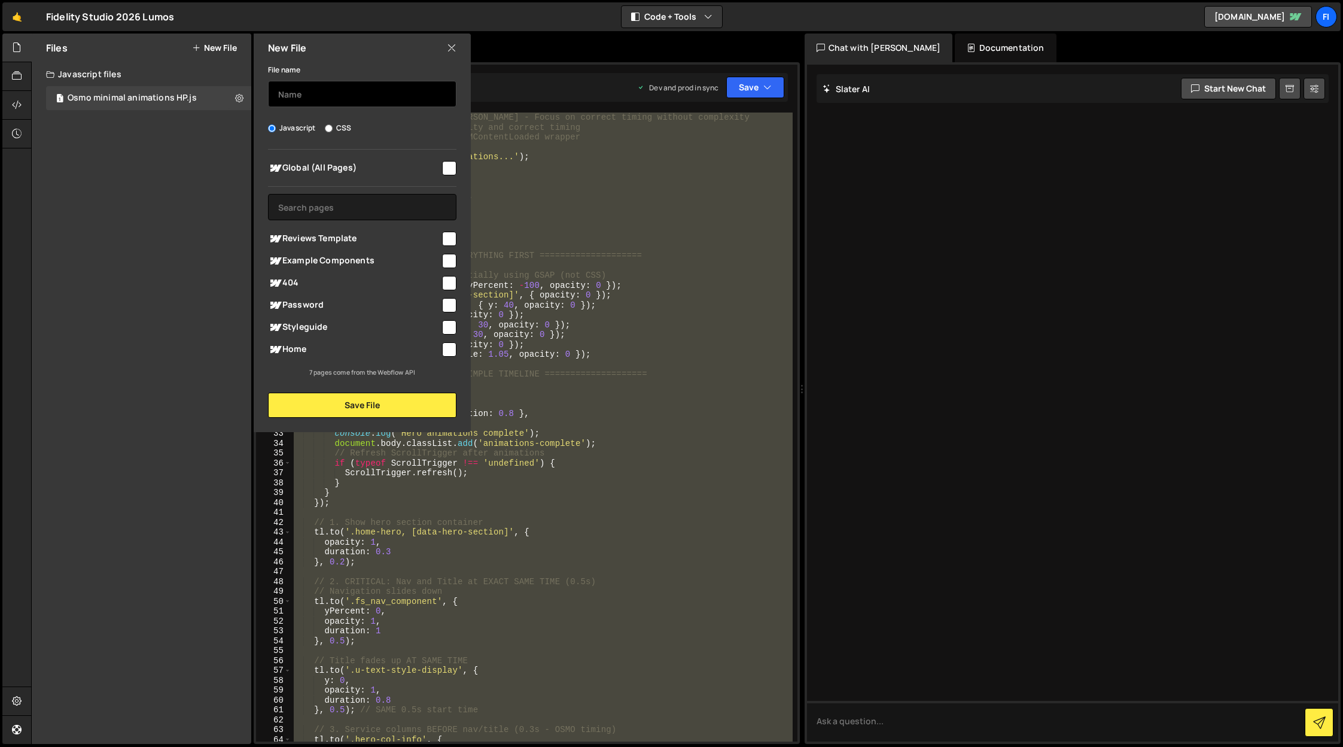
click at [337, 87] on input "text" at bounding box center [362, 94] width 188 height 26
drag, startPoint x: 329, startPoint y: 94, endPoint x: 333, endPoint y: 120, distance: 26.1
click at [330, 95] on input "Reviews MWG025" at bounding box center [362, 94] width 188 height 26
drag, startPoint x: 309, startPoint y: 95, endPoint x: 316, endPoint y: 96, distance: 6.7
click at [310, 95] on input "Reviews MWG 025" at bounding box center [362, 94] width 188 height 26
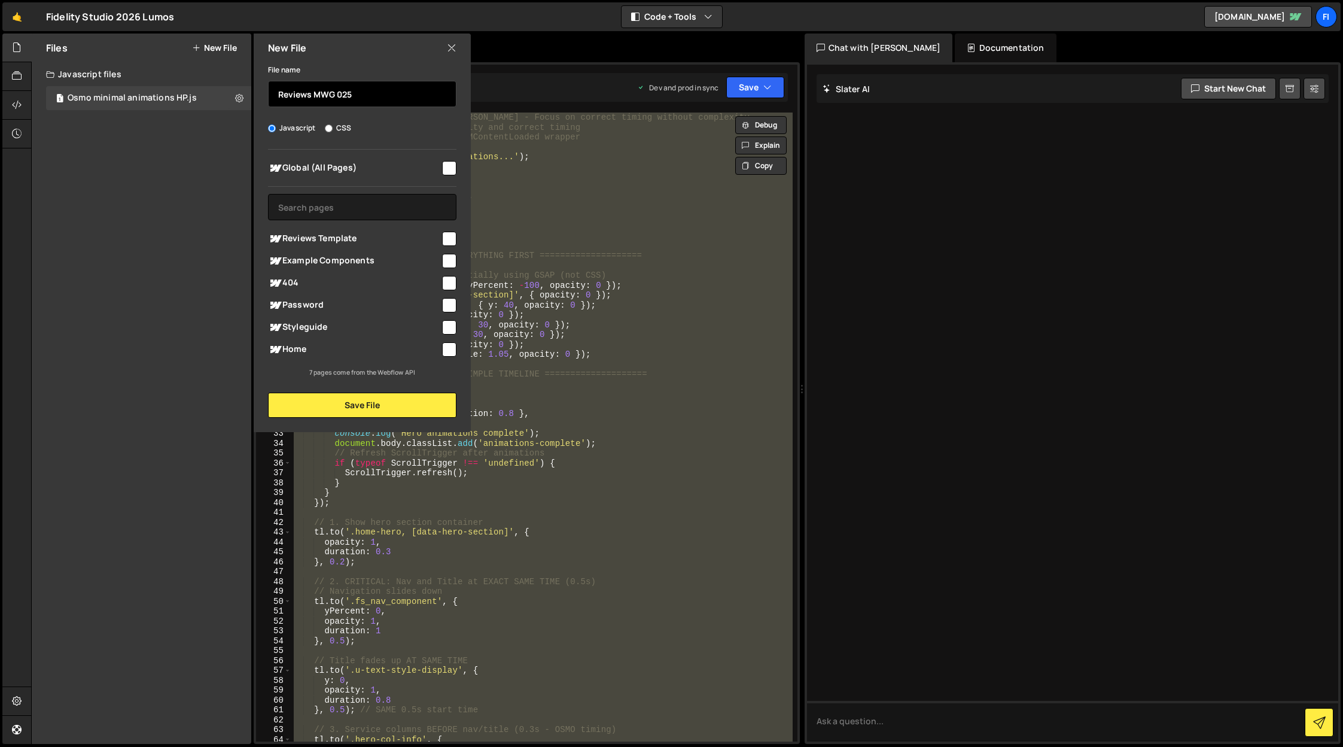
click at [319, 95] on input "Reviews MWG 025" at bounding box center [362, 94] width 188 height 26
drag, startPoint x: 367, startPoint y: 88, endPoint x: 362, endPoint y: 95, distance: 9.0
click at [366, 90] on input "Reviews 025" at bounding box center [362, 94] width 188 height 26
type input "Reviews 025 (Desktop+Mobile)"
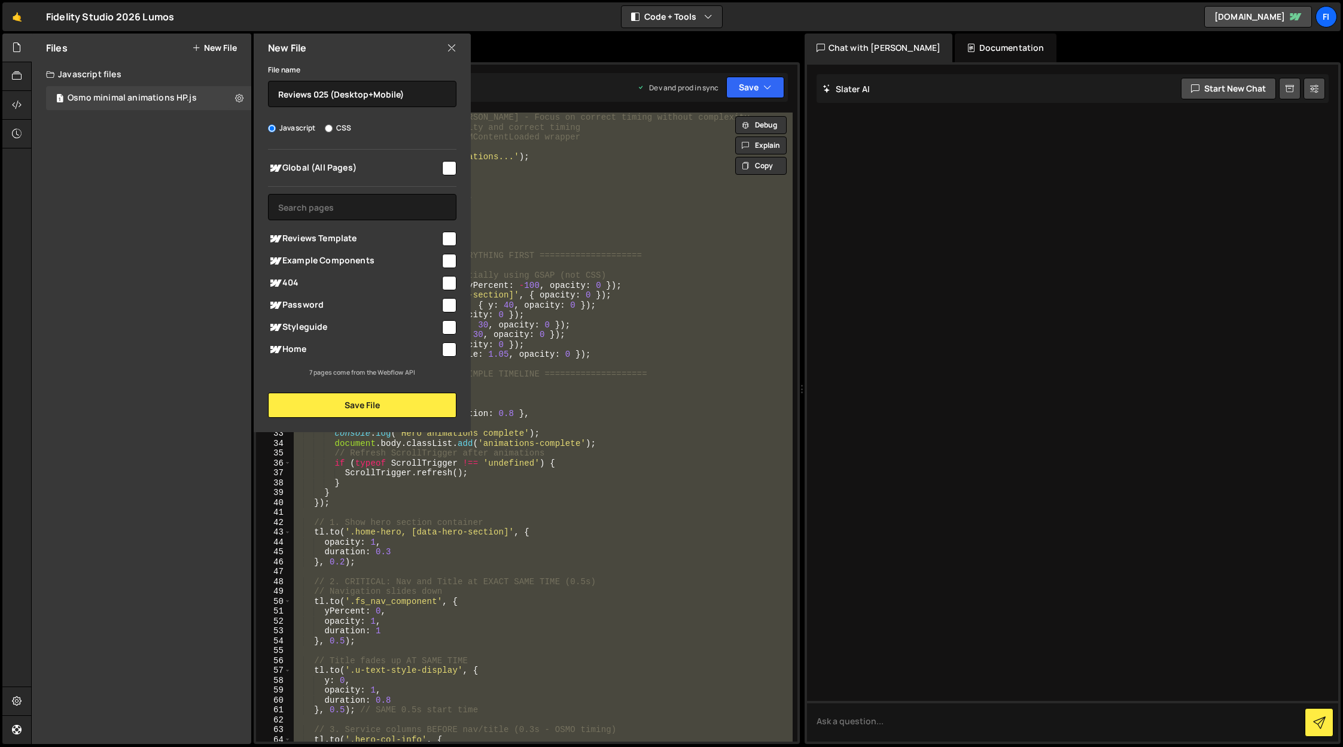
click at [450, 164] on input "checkbox" at bounding box center [449, 168] width 14 height 14
checkbox input "true"
click at [369, 407] on button "Save File" at bounding box center [362, 404] width 188 height 25
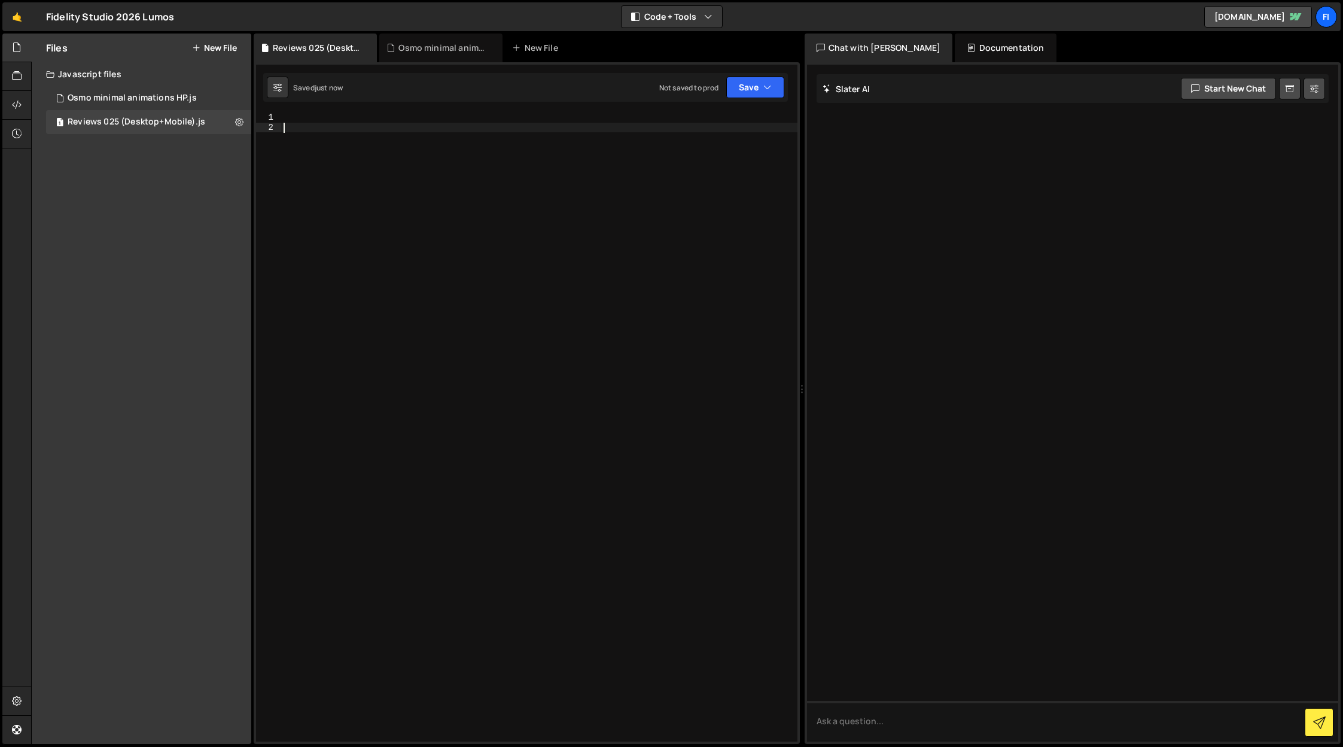
click at [411, 282] on div at bounding box center [539, 436] width 516 height 648
paste textarea "})();"
type textarea "})();"
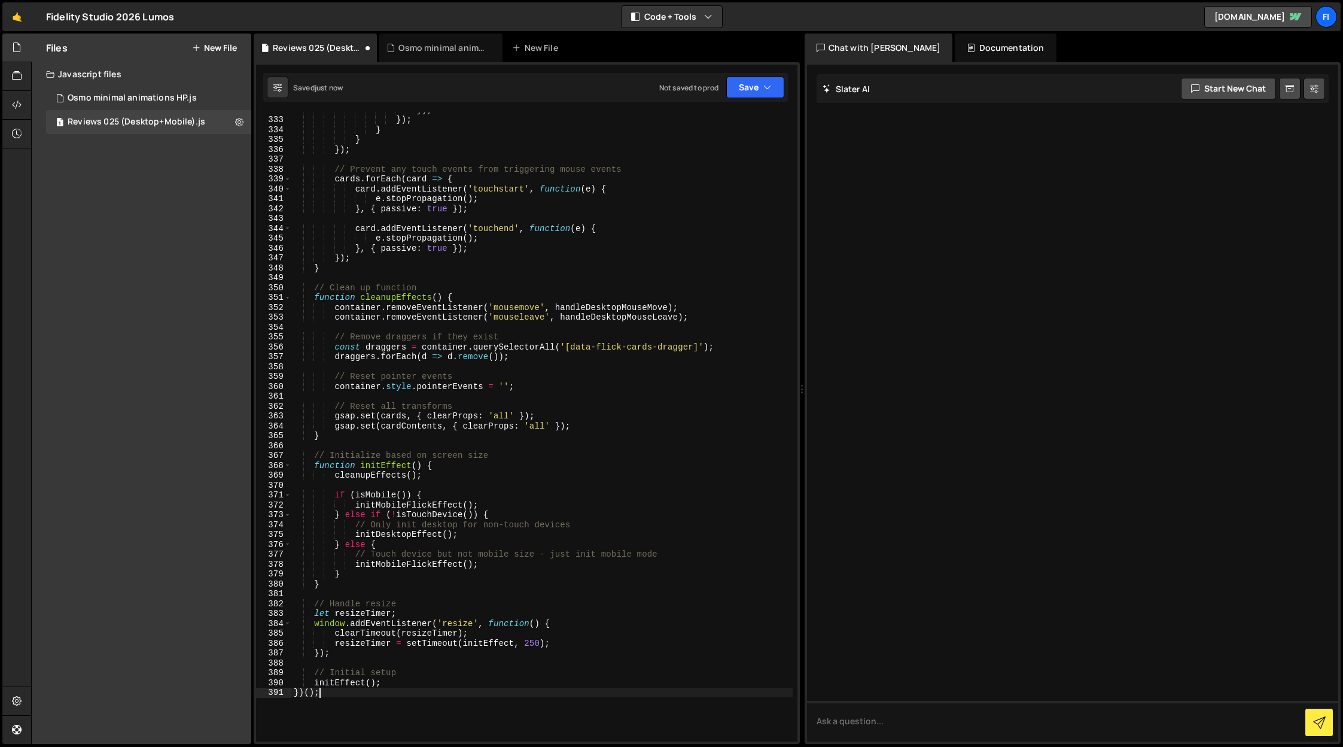
scroll to position [3354, 0]
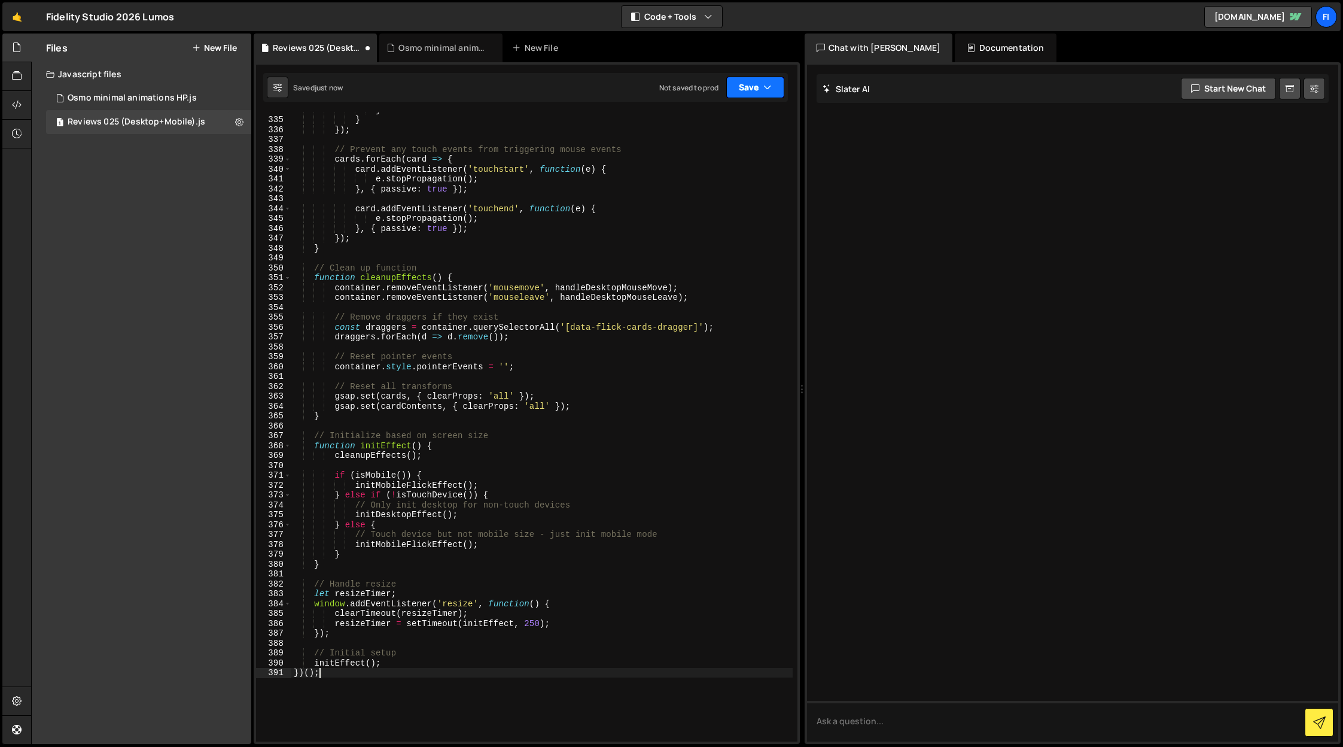
click at [736, 90] on button "Save" at bounding box center [755, 88] width 58 height 22
click at [734, 172] on div "Not saved to prod" at bounding box center [715, 169] width 124 height 14
